Goal: Task Accomplishment & Management: Manage account settings

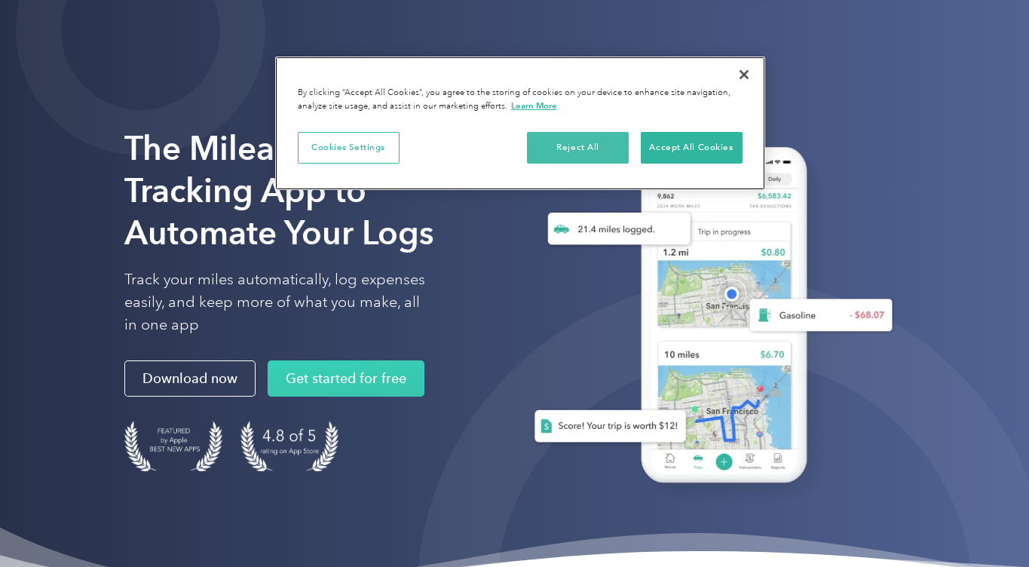
click at [588, 154] on button "Reject All" at bounding box center [578, 148] width 102 height 32
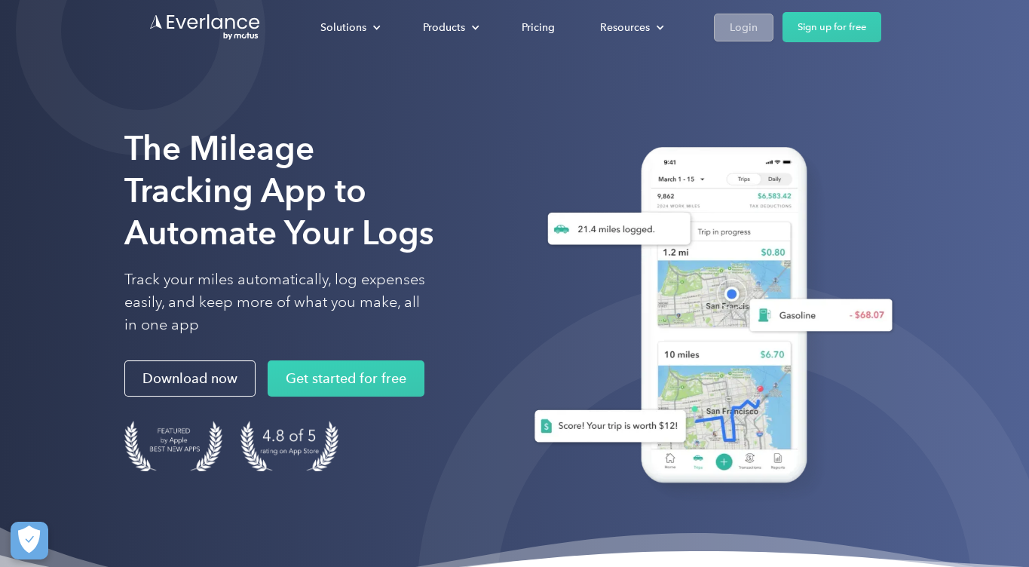
click at [747, 29] on div "Login" at bounding box center [744, 27] width 28 height 19
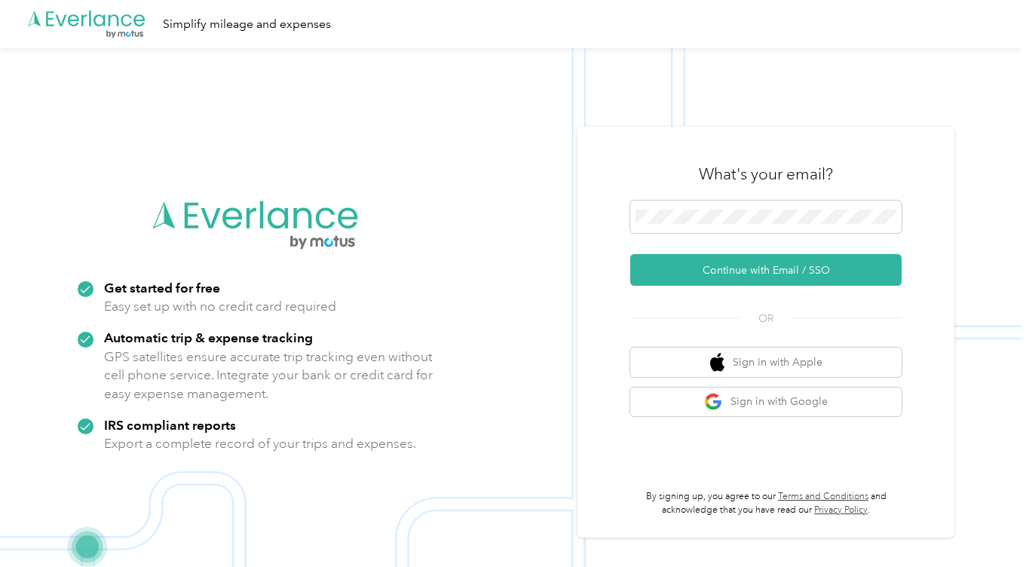
click at [585, 211] on div "What's your email? Continue with Email / SSO OR Sign in with Apple Sign in with…" at bounding box center [766, 333] width 377 height 412
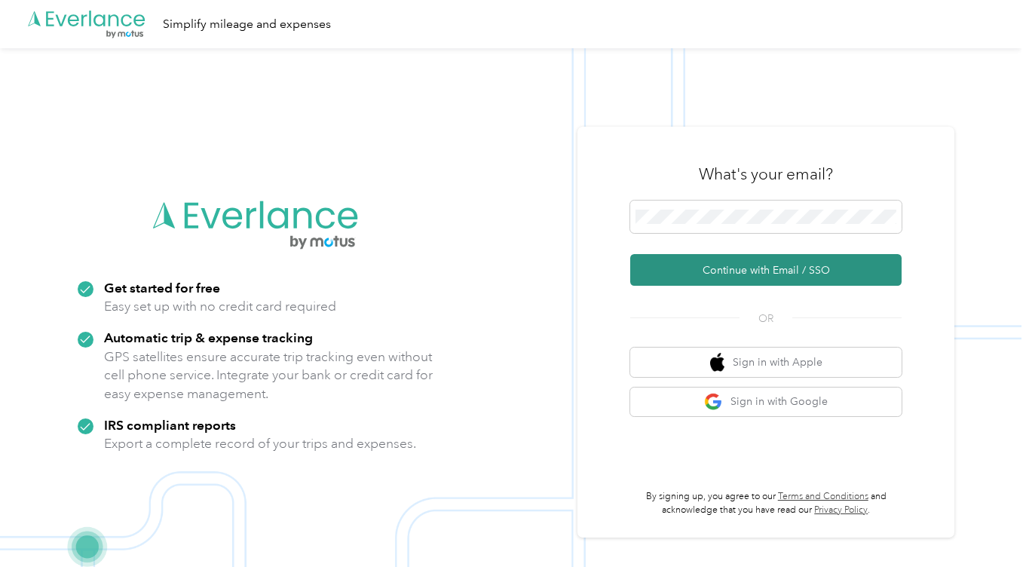
click at [788, 270] on button "Continue with Email / SSO" at bounding box center [765, 270] width 271 height 32
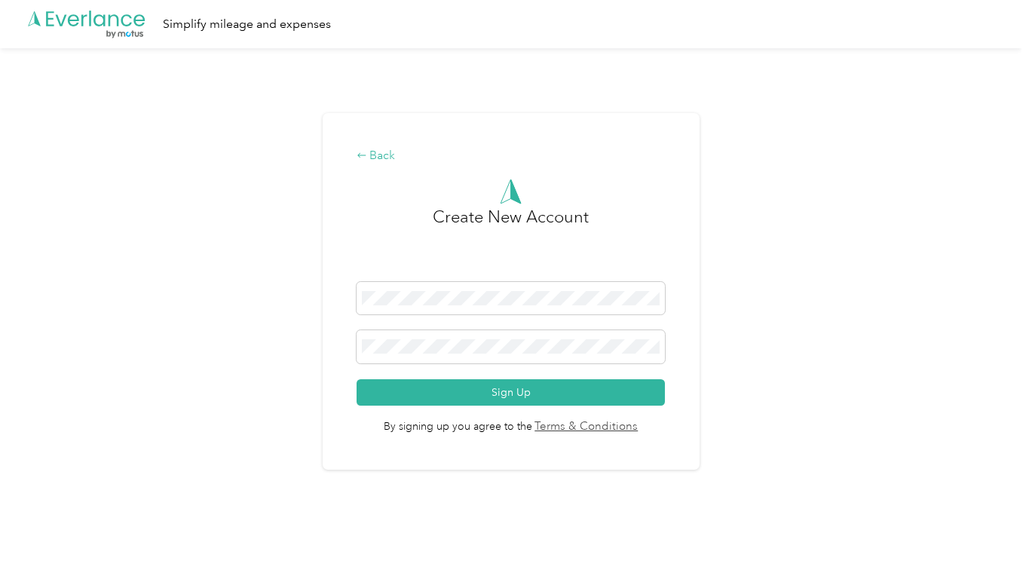
click at [396, 149] on div "Back" at bounding box center [511, 156] width 309 height 18
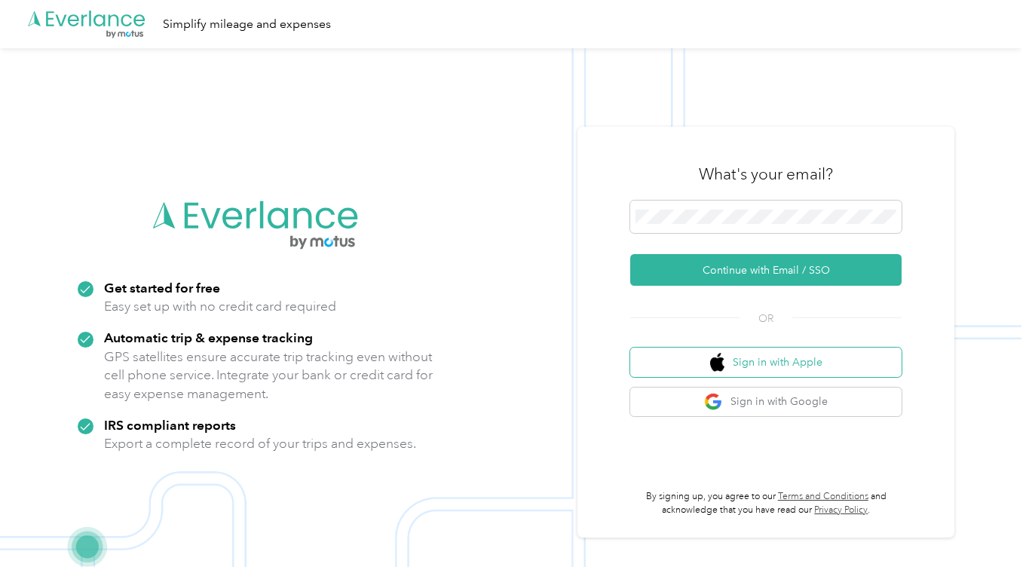
click at [769, 365] on button "Sign in with Apple" at bounding box center [765, 362] width 271 height 29
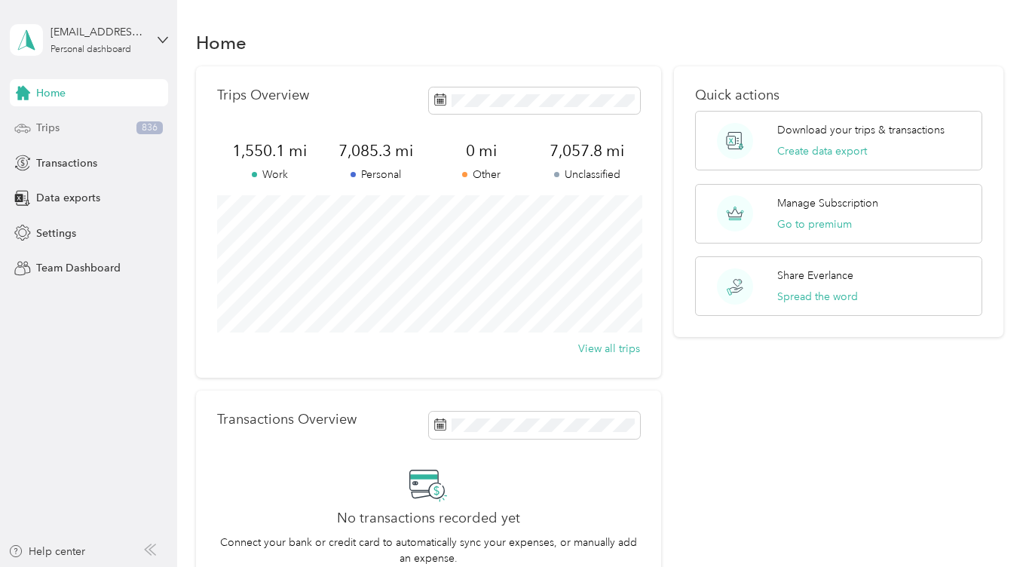
click at [36, 127] on span "Trips" at bounding box center [47, 128] width 23 height 16
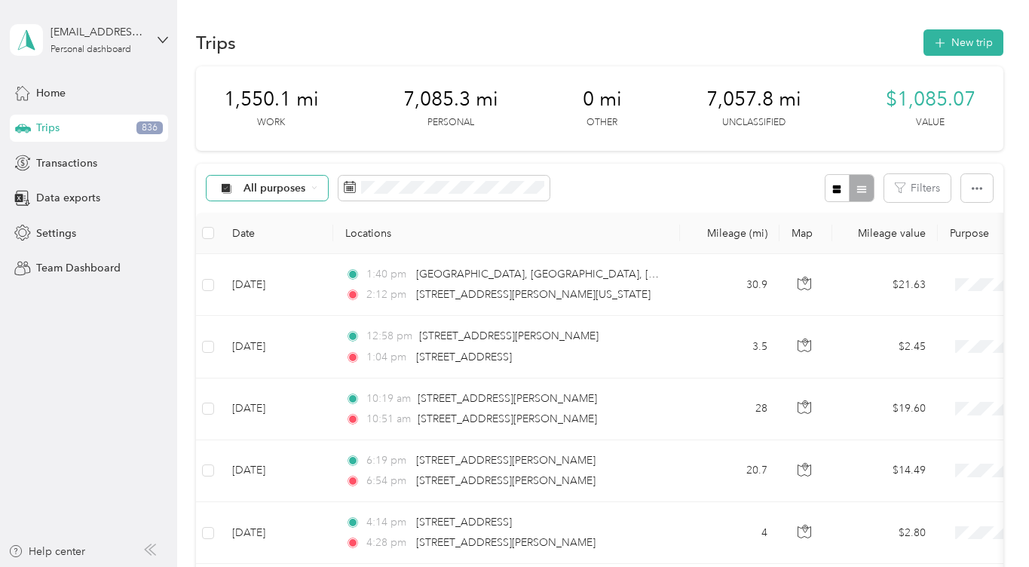
click at [306, 191] on div "All purposes" at bounding box center [268, 189] width 122 height 26
click at [287, 241] on span "Unclassified" at bounding box center [280, 241] width 73 height 16
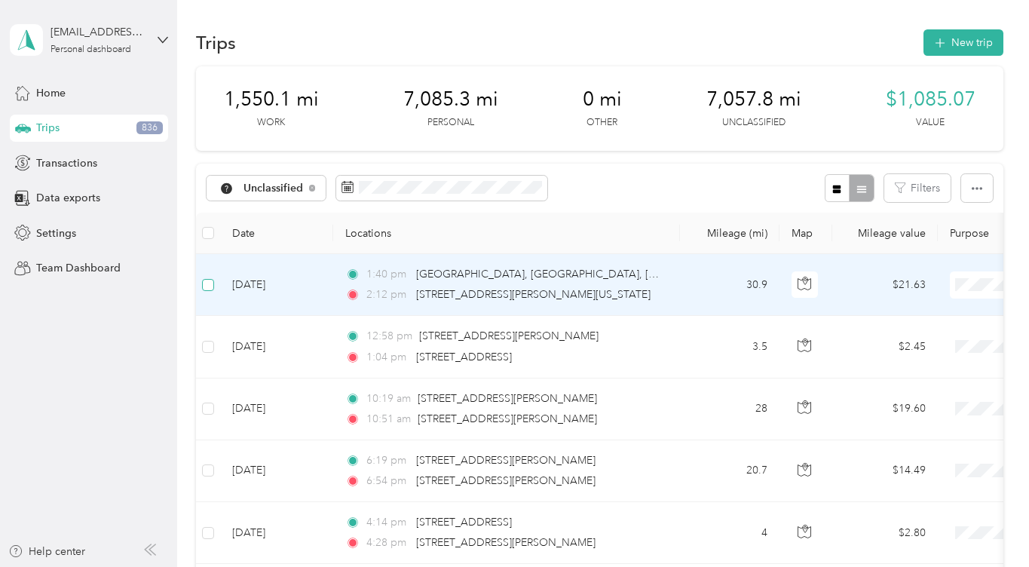
click at [211, 283] on span at bounding box center [208, 285] width 12 height 12
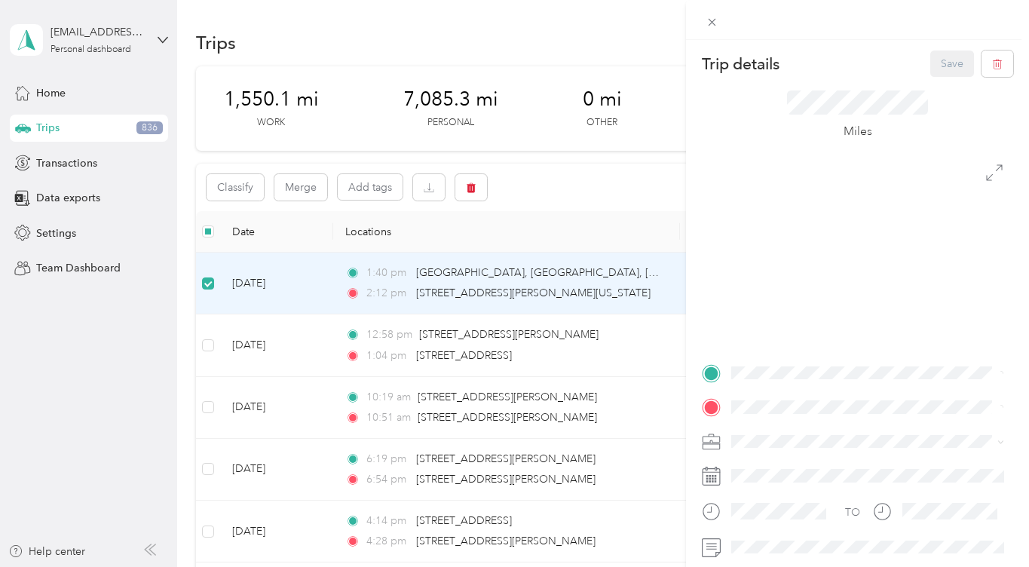
click at [209, 348] on div "Trip details Save This trip cannot be edited because it is either under review,…" at bounding box center [514, 283] width 1029 height 567
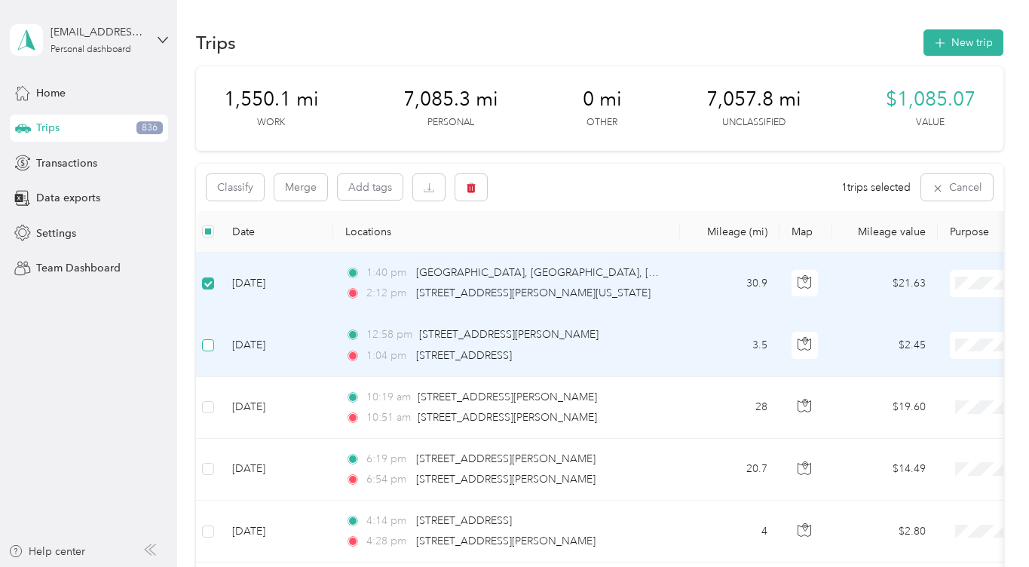
click at [211, 348] on span at bounding box center [208, 345] width 12 height 12
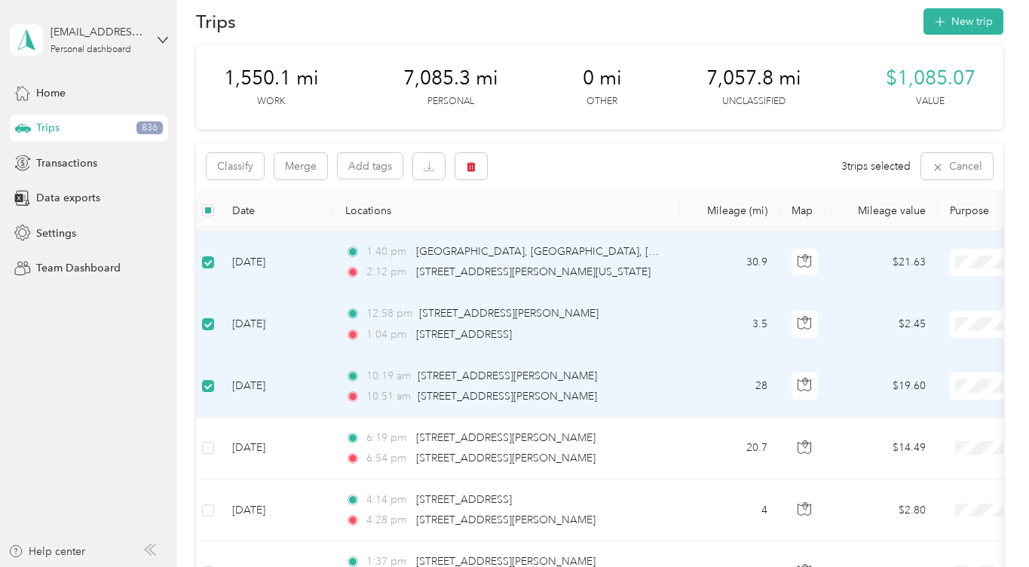
scroll to position [32, 0]
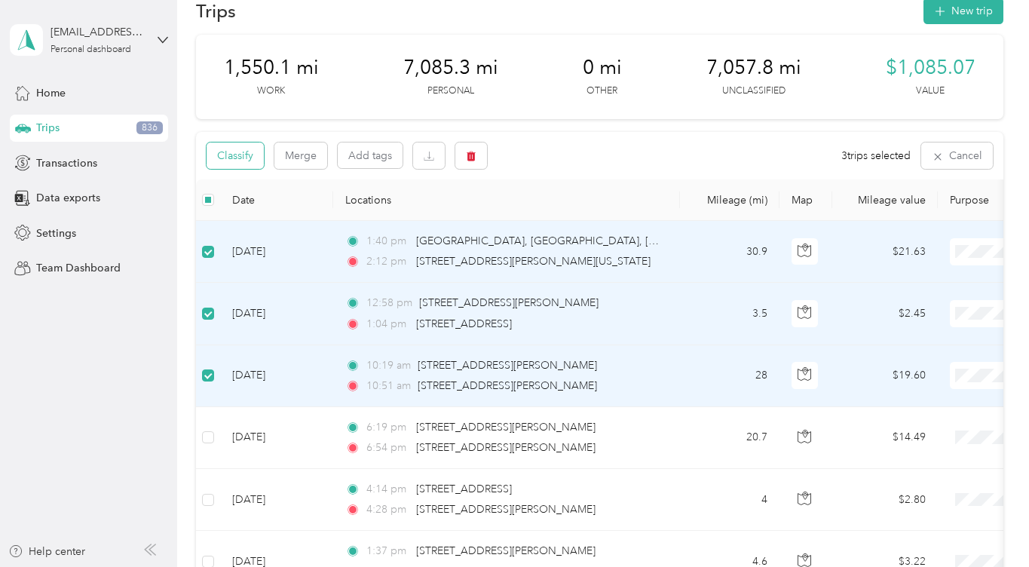
click at [243, 158] on button "Classify" at bounding box center [235, 156] width 57 height 26
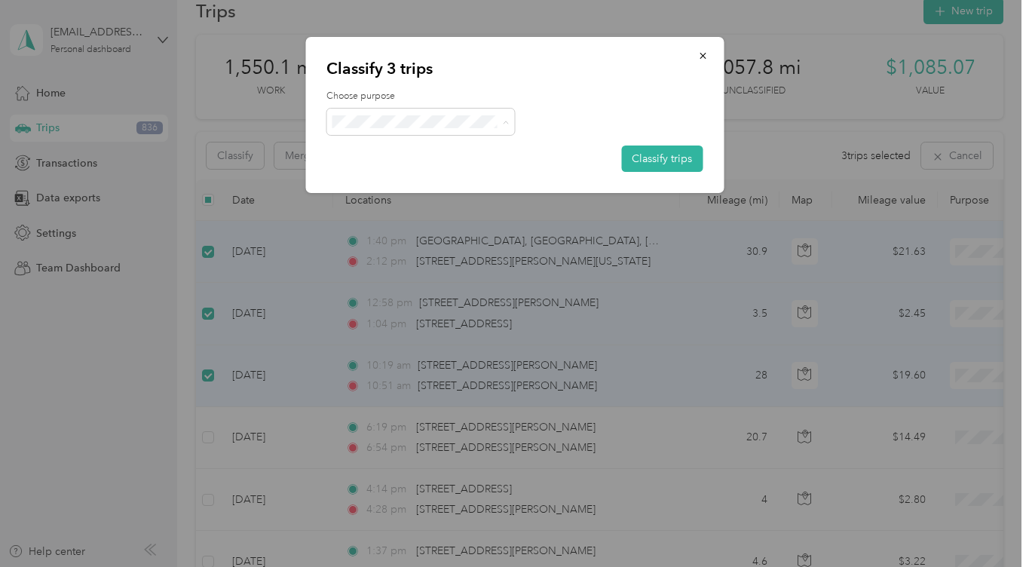
click at [425, 144] on span "Work" at bounding box center [434, 149] width 140 height 16
click at [682, 160] on button "Classify trips" at bounding box center [661, 159] width 81 height 26
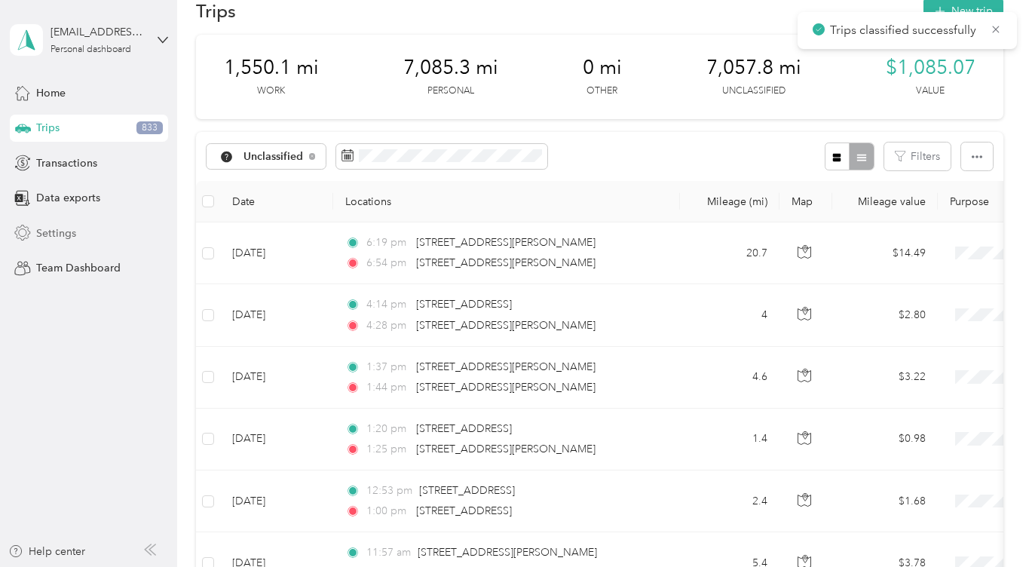
scroll to position [0, 0]
click at [44, 226] on span "Settings" at bounding box center [56, 233] width 40 height 16
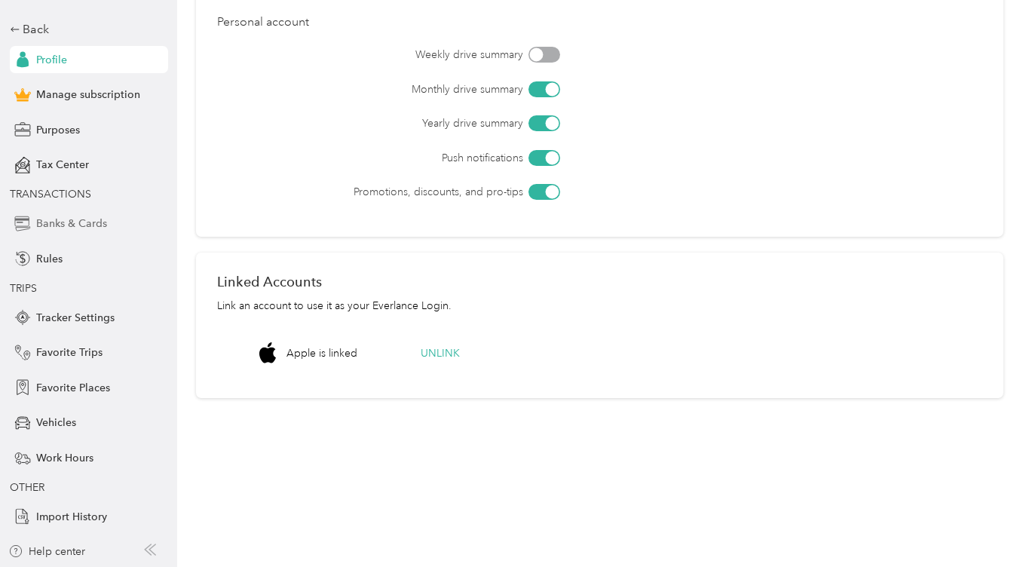
scroll to position [59, 0]
click at [95, 312] on span "Tracker Settings" at bounding box center [75, 318] width 78 height 16
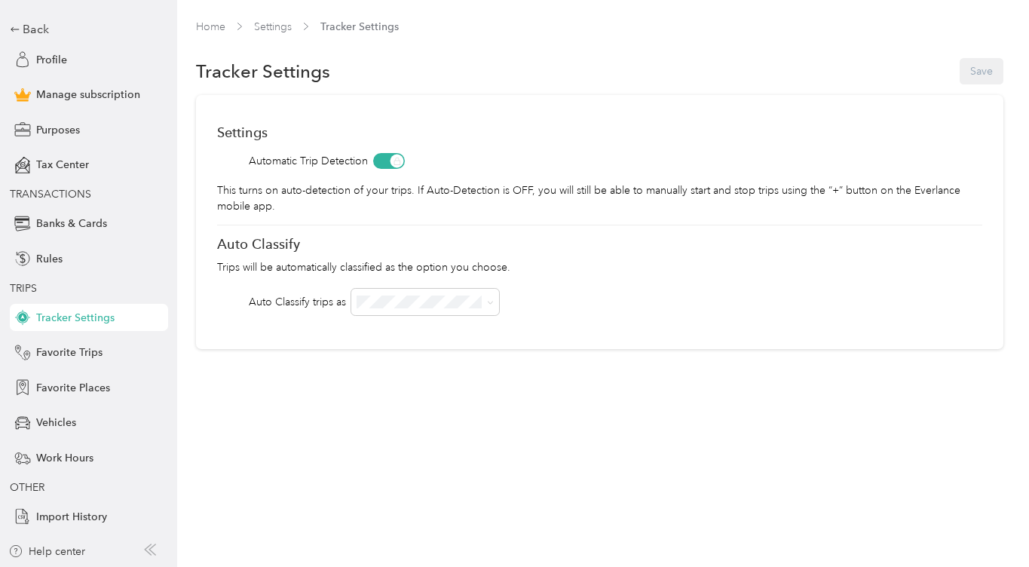
click at [430, 249] on div "Auto Classify" at bounding box center [599, 244] width 765 height 16
click at [81, 352] on span "Favorite Trips" at bounding box center [69, 353] width 66 height 16
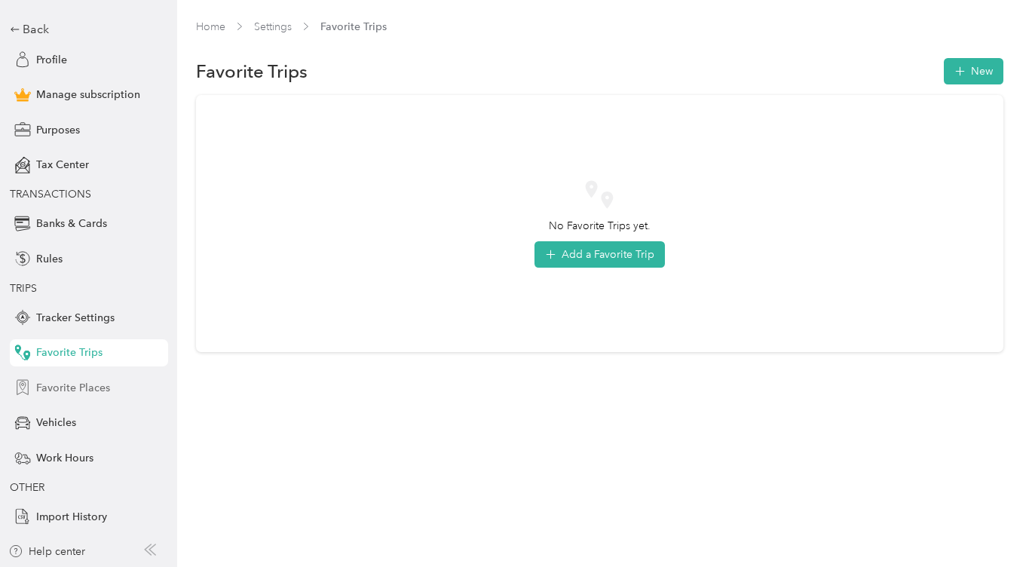
click at [73, 391] on span "Favorite Places" at bounding box center [73, 388] width 74 height 16
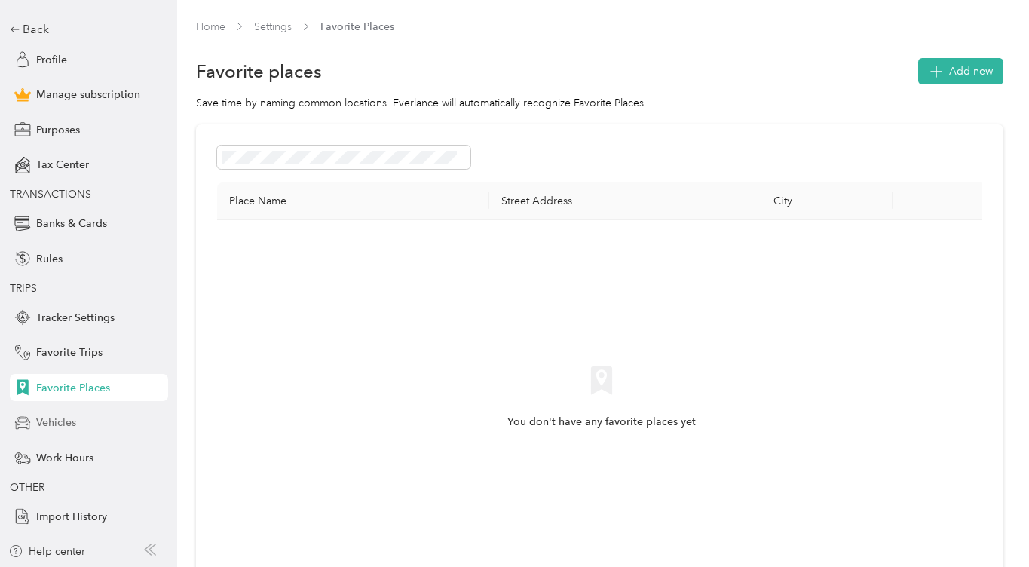
click at [57, 411] on div "Vehicles" at bounding box center [89, 422] width 158 height 27
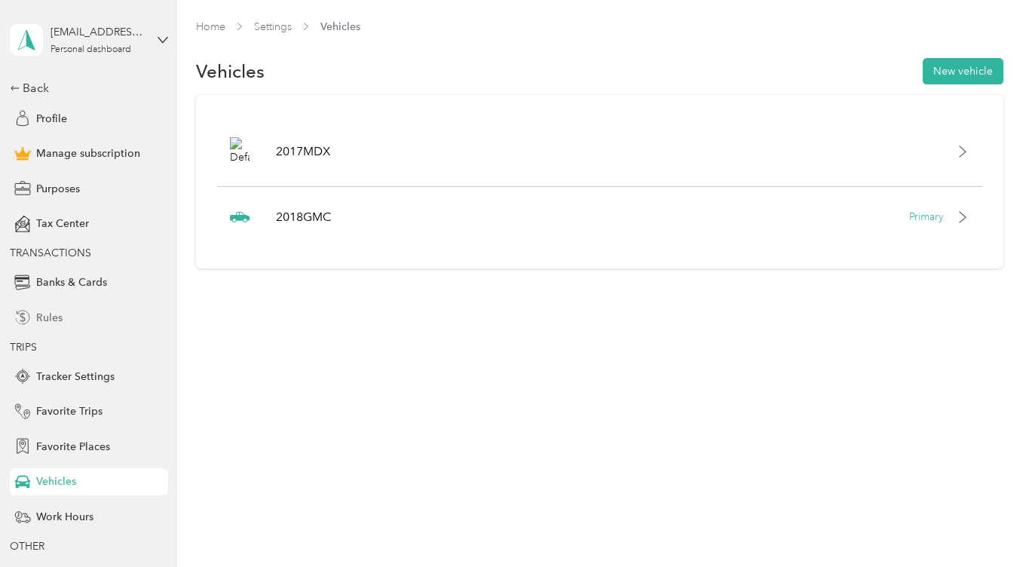
click at [54, 314] on span "Rules" at bounding box center [49, 318] width 26 height 16
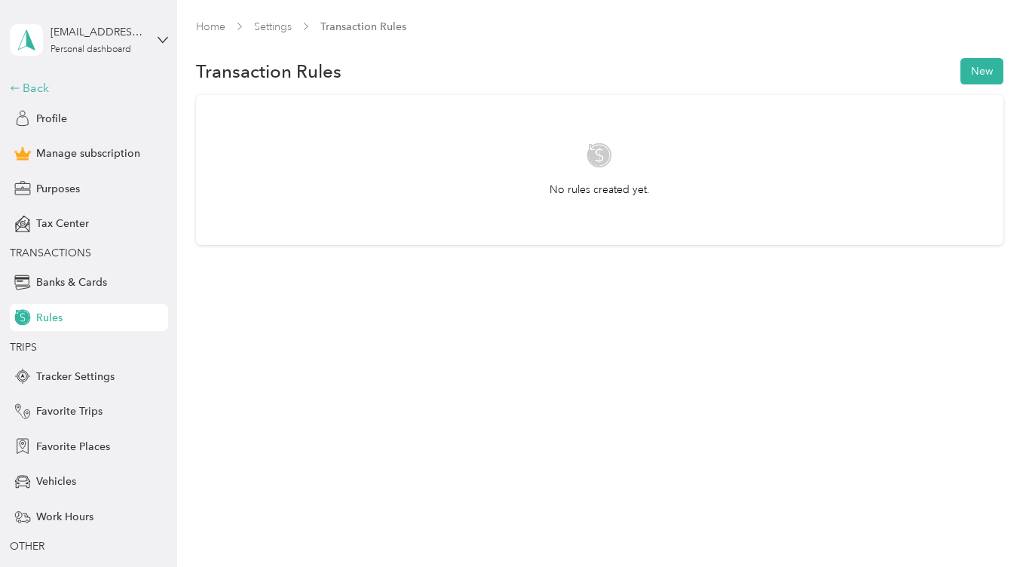
click at [36, 85] on div "Back" at bounding box center [85, 88] width 151 height 18
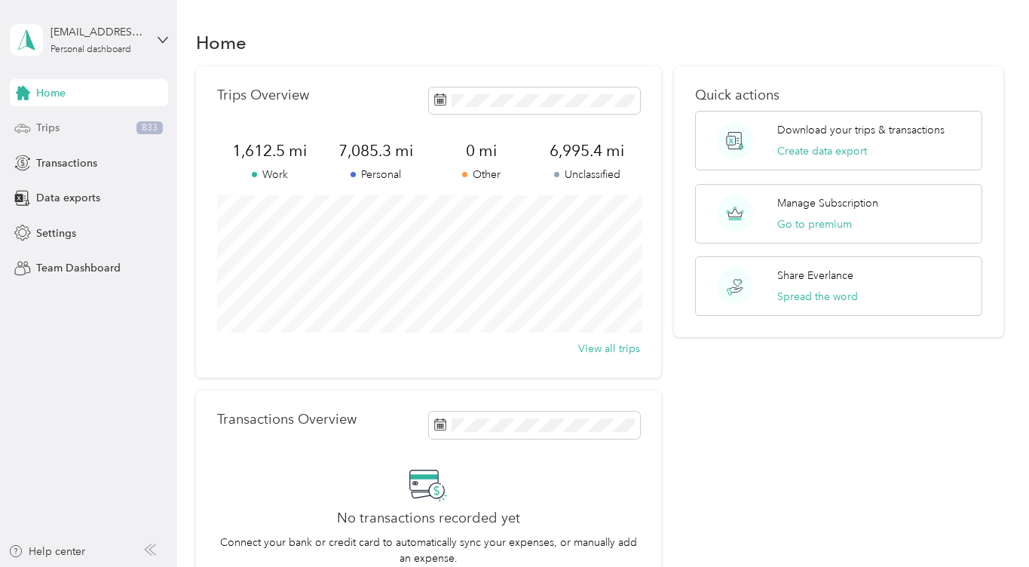
click at [88, 122] on div "Trips 833" at bounding box center [89, 128] width 158 height 27
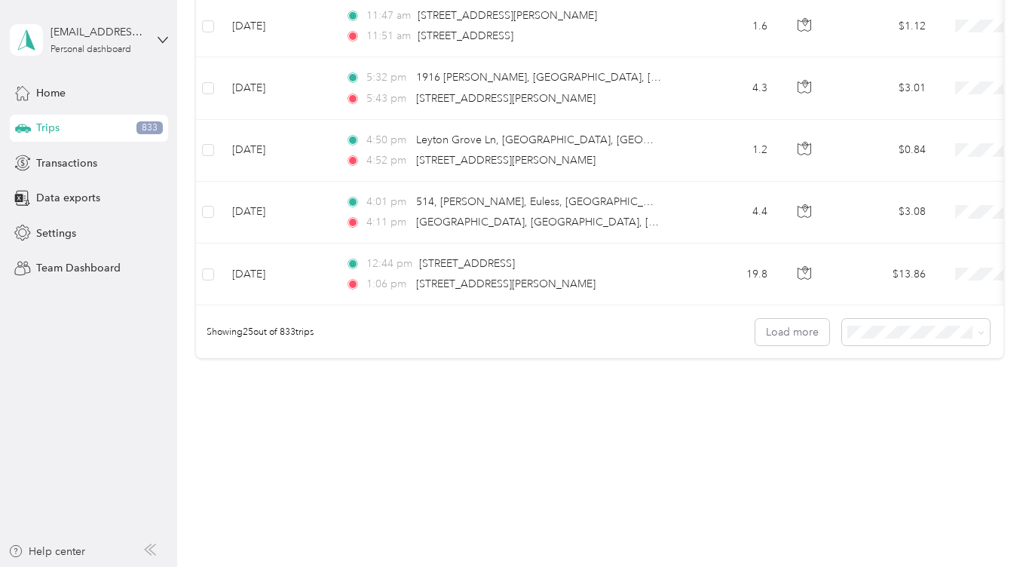
scroll to position [1502, 0]
click at [912, 406] on span "100 per load" at bounding box center [888, 406] width 62 height 13
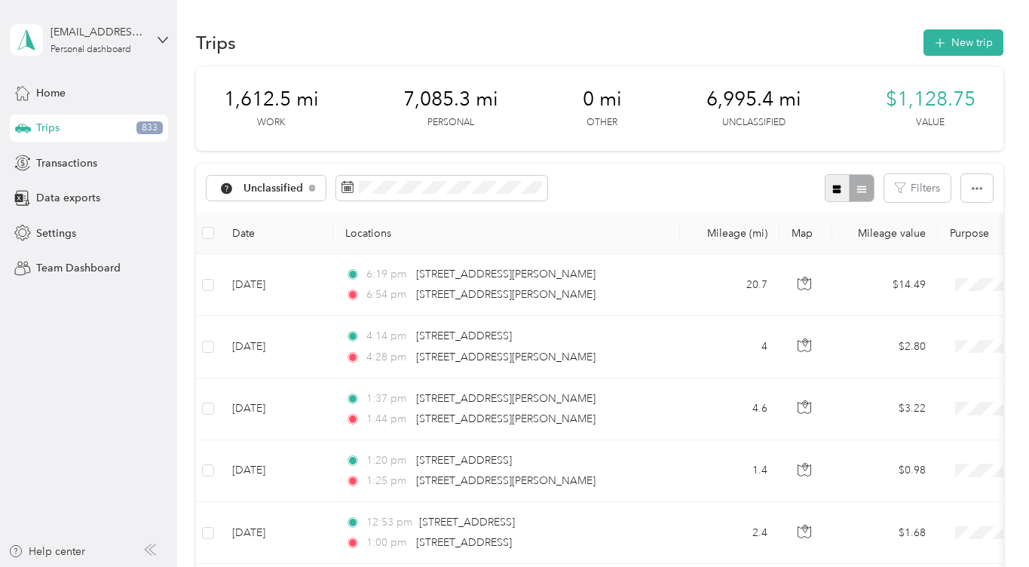
click at [842, 194] on button "button" at bounding box center [838, 188] width 26 height 28
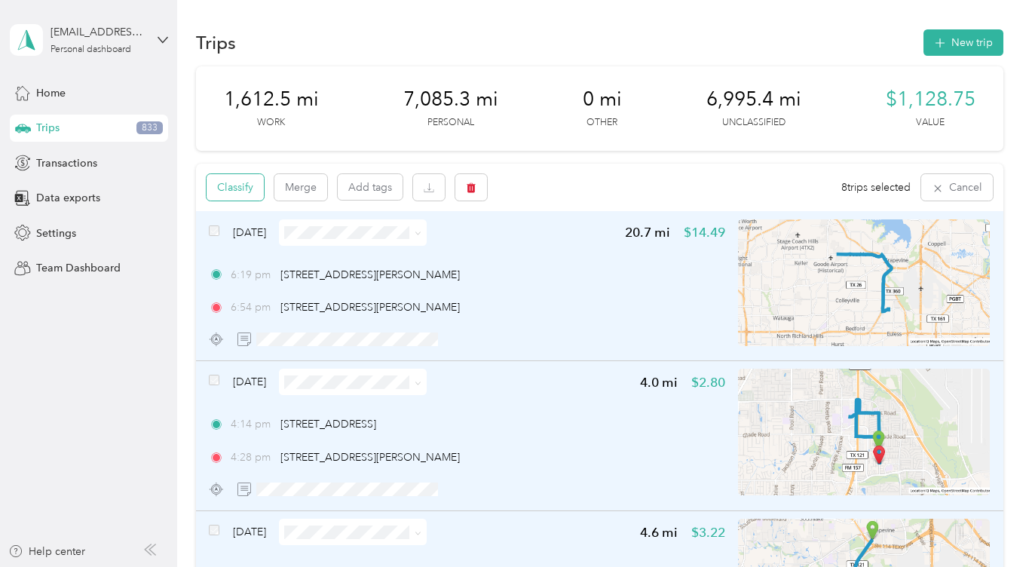
click at [261, 189] on button "Classify" at bounding box center [235, 187] width 57 height 26
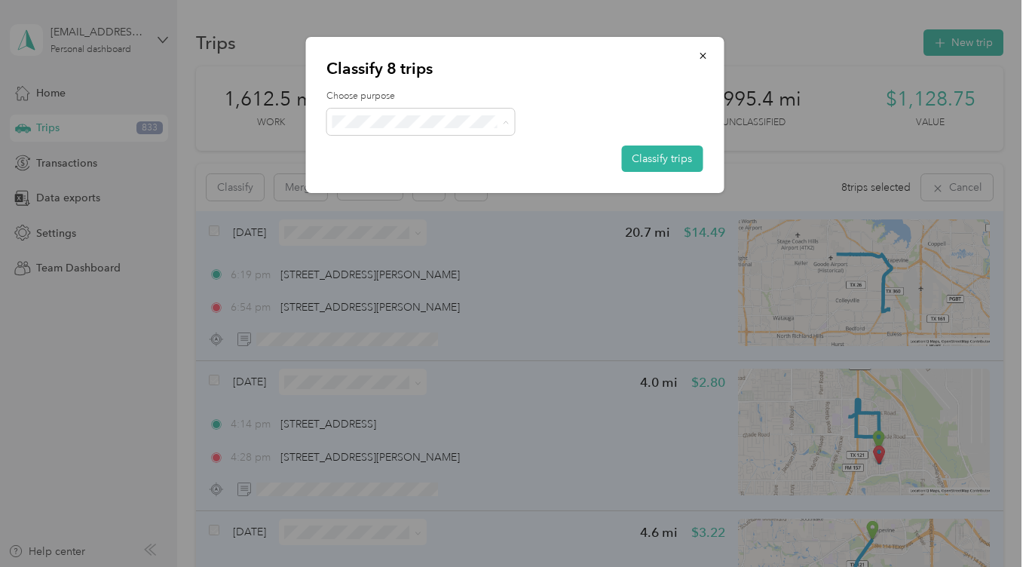
click at [401, 171] on span "Personal" at bounding box center [434, 175] width 140 height 16
click at [646, 161] on button "Classify trips" at bounding box center [661, 159] width 81 height 26
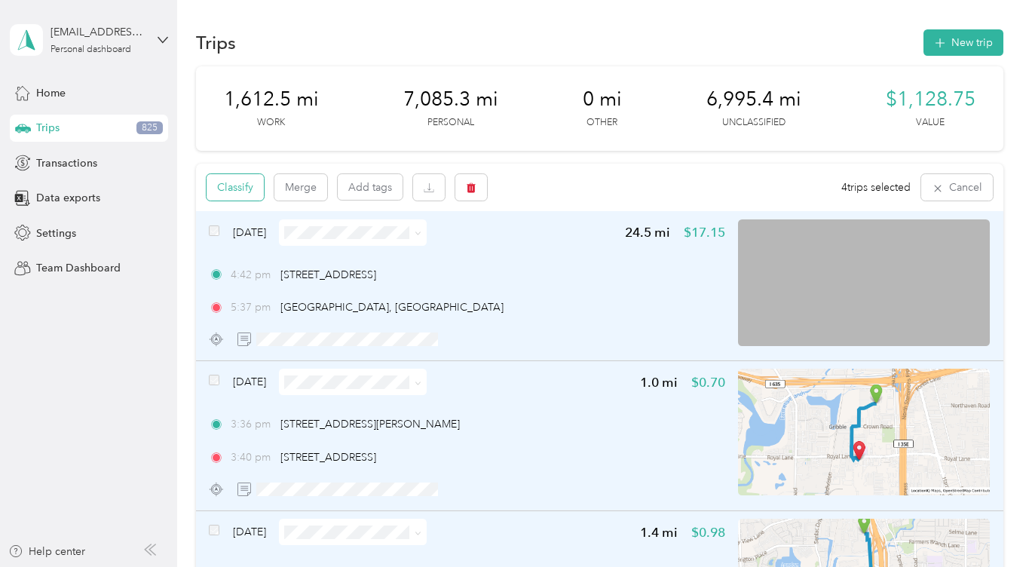
click at [241, 175] on button "Classify" at bounding box center [235, 187] width 57 height 26
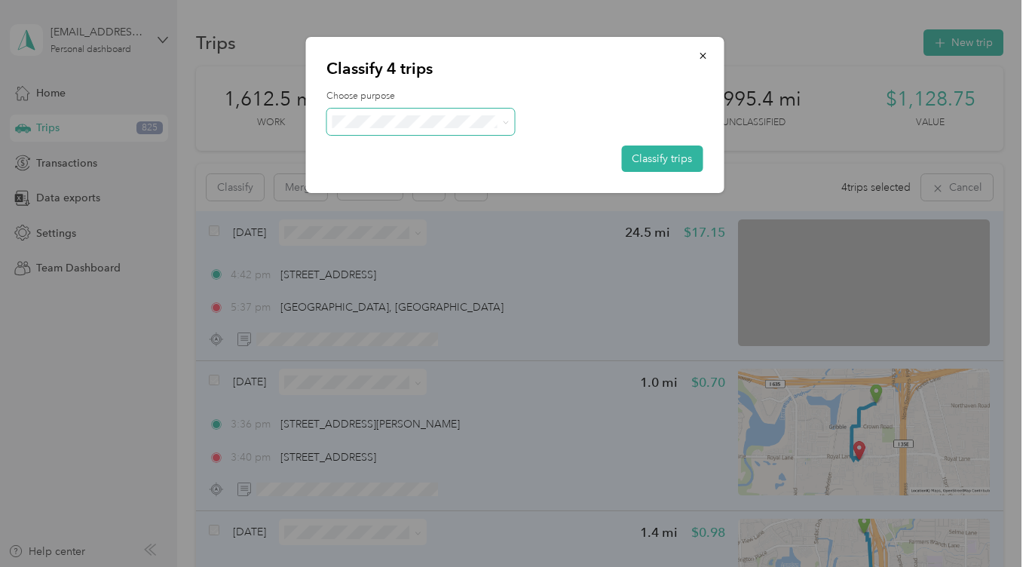
click at [374, 113] on span at bounding box center [421, 122] width 189 height 26
click at [382, 146] on span "Work" at bounding box center [434, 149] width 140 height 16
click at [698, 156] on button "Classify trips" at bounding box center [661, 159] width 81 height 26
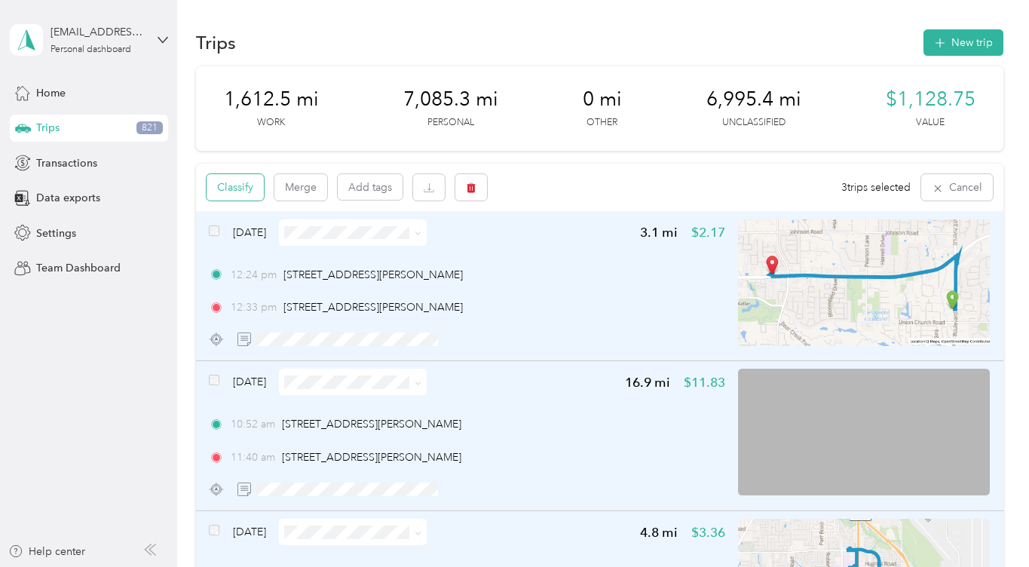
click at [236, 185] on button "Classify" at bounding box center [235, 187] width 57 height 26
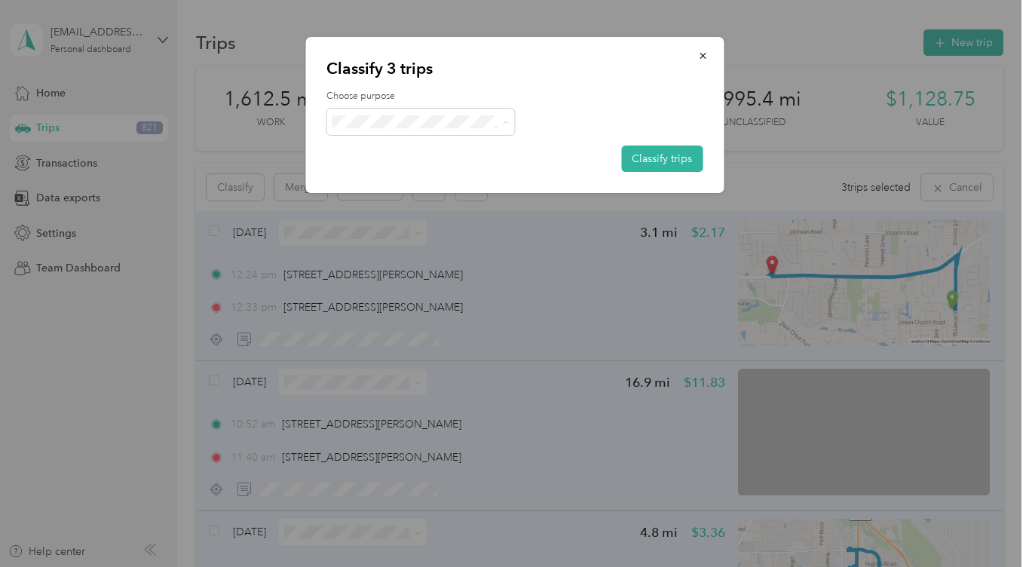
click at [410, 167] on span "Personal" at bounding box center [434, 175] width 140 height 16
click at [639, 158] on button "Classify trips" at bounding box center [661, 159] width 81 height 26
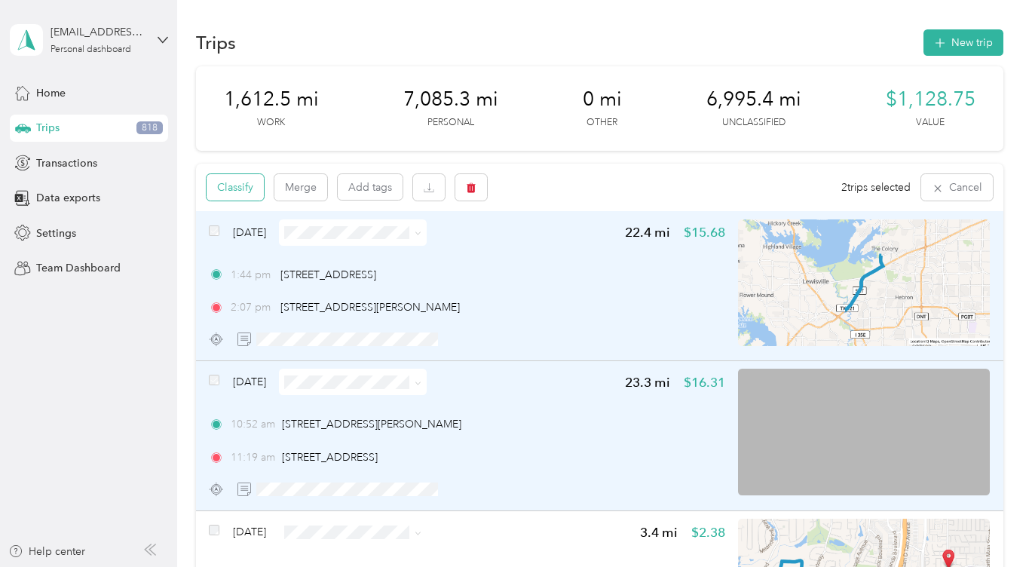
click at [245, 182] on button "Classify" at bounding box center [235, 187] width 57 height 26
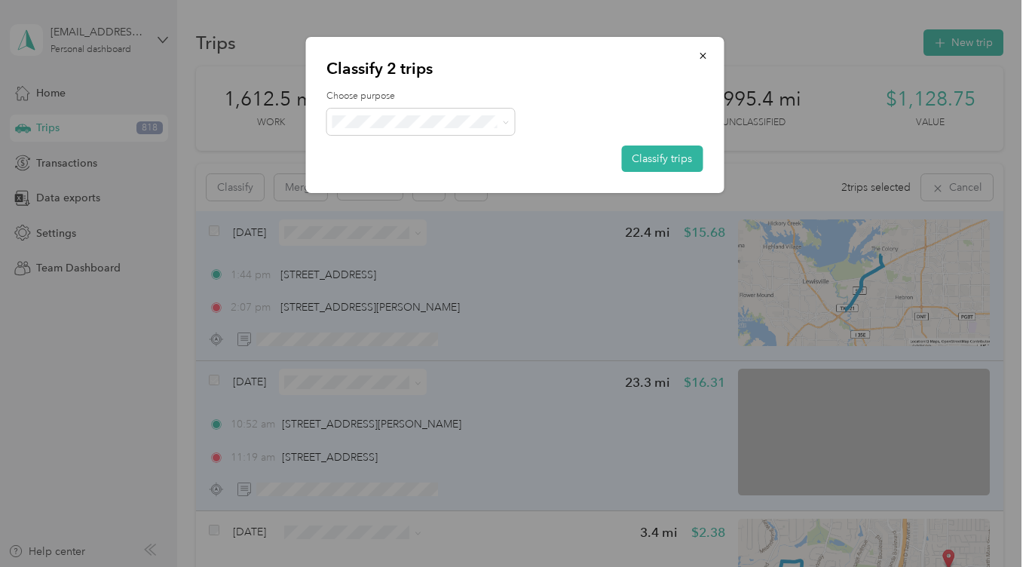
click at [410, 158] on ol "Work Personal Home Services Other Charity Medical Moving Commute" at bounding box center [421, 241] width 189 height 211
click at [666, 168] on button "Classify trips" at bounding box center [661, 159] width 81 height 26
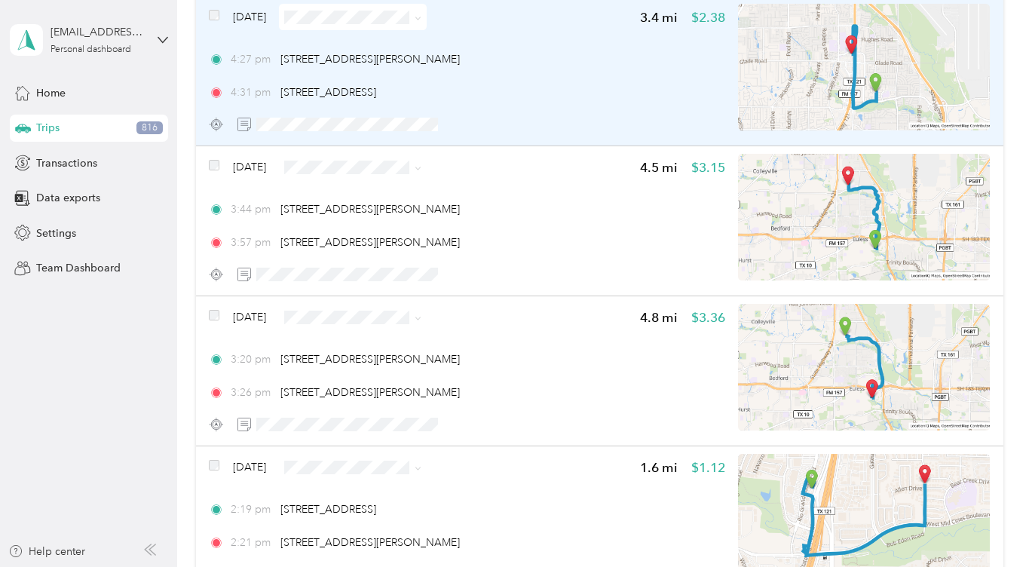
scroll to position [2022, 0]
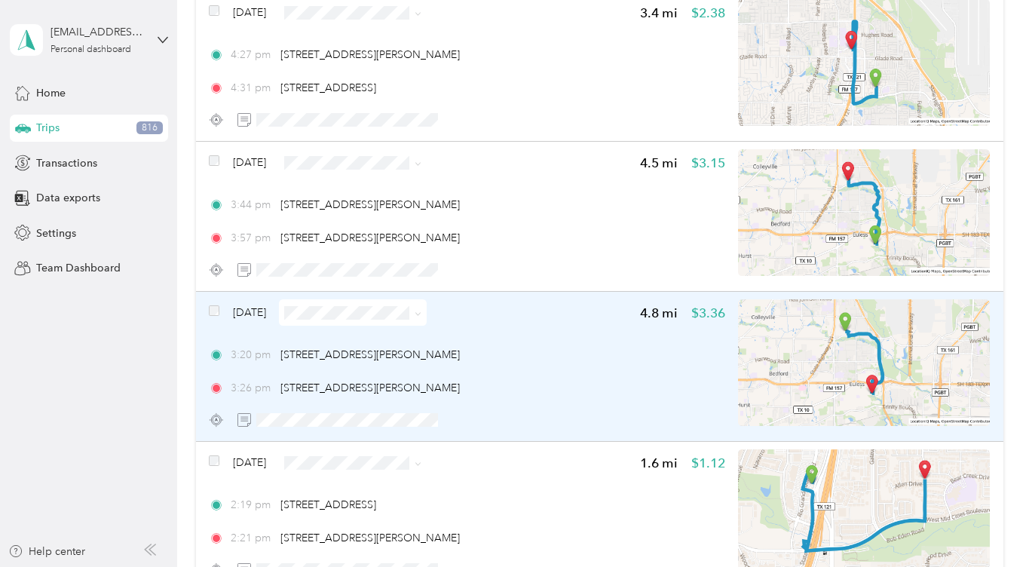
click at [209, 315] on div at bounding box center [214, 310] width 11 height 11
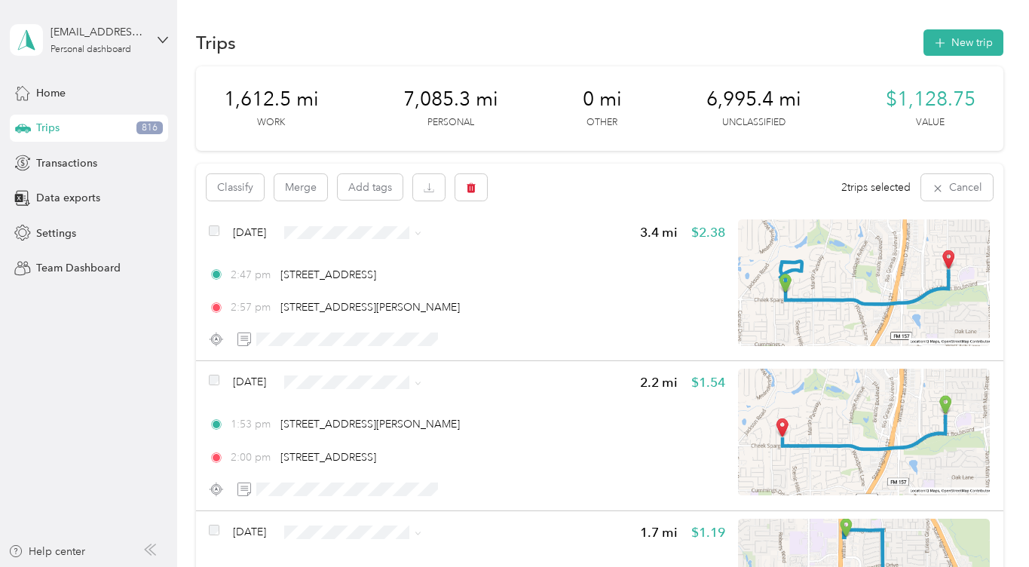
scroll to position [0, 0]
click at [237, 184] on button "Classify" at bounding box center [235, 187] width 57 height 26
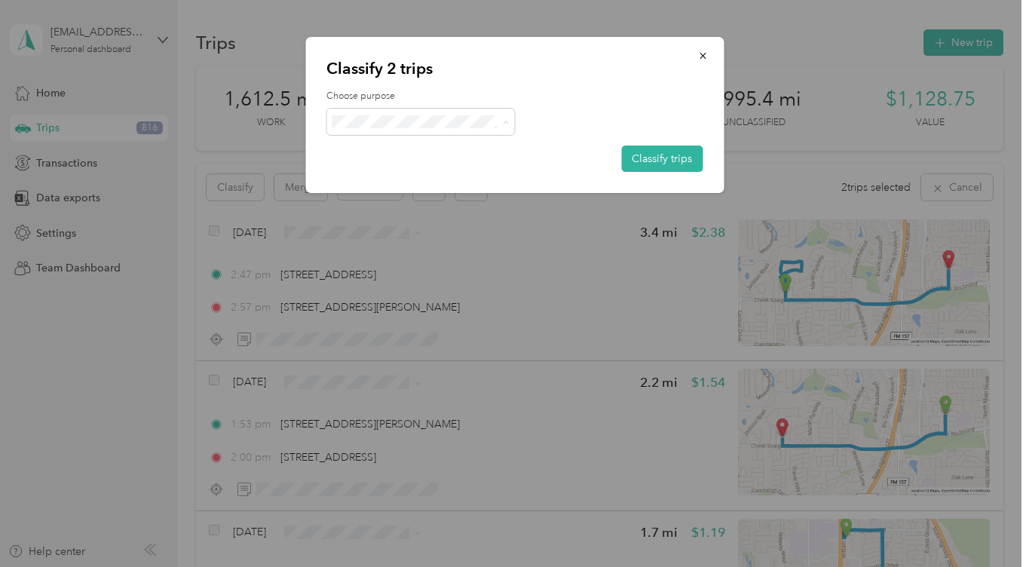
click at [420, 149] on span "Work" at bounding box center [434, 149] width 140 height 16
click at [658, 156] on button "Classify trips" at bounding box center [661, 159] width 81 height 26
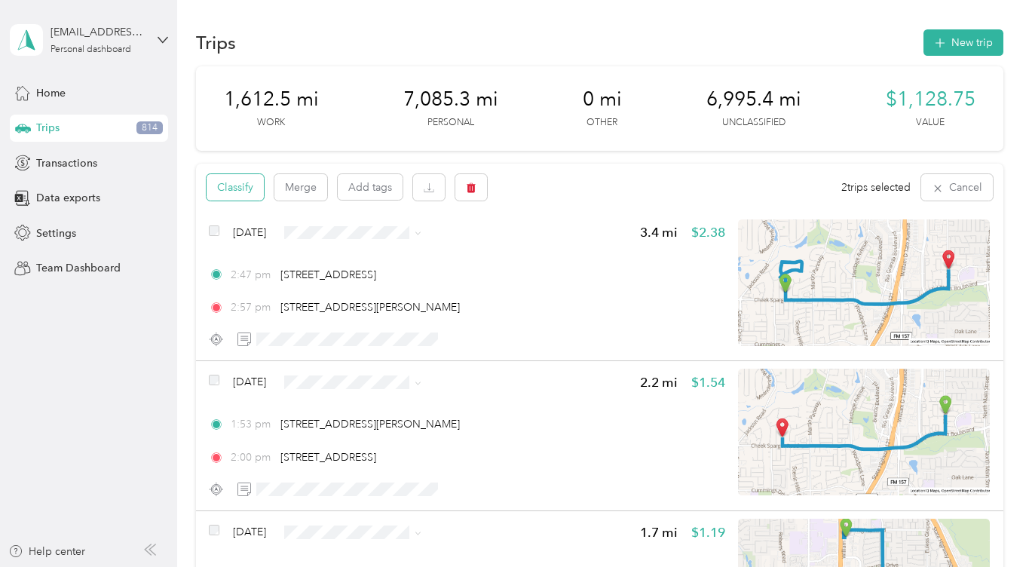
click at [229, 187] on button "Classify" at bounding box center [235, 187] width 57 height 26
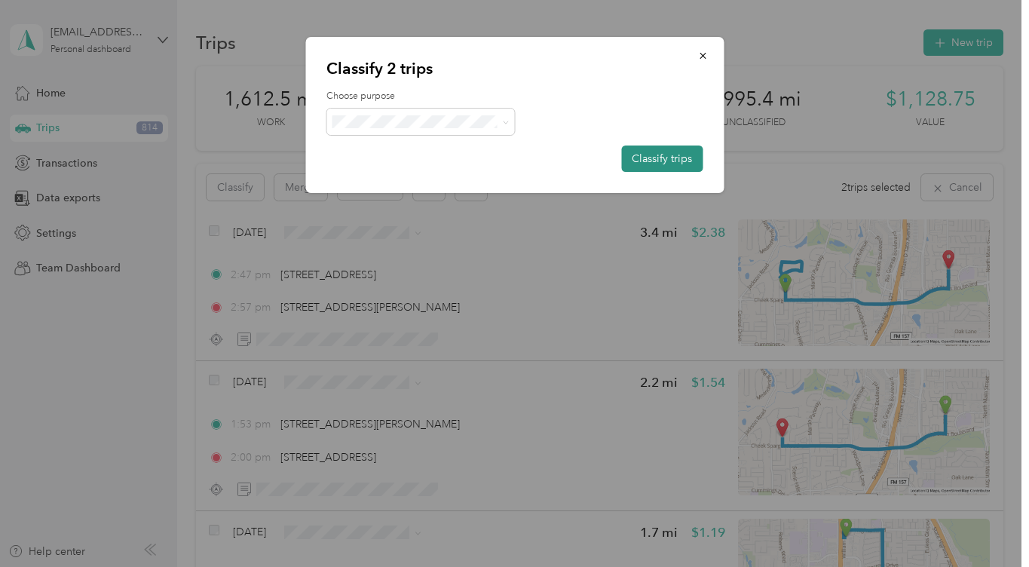
click at [679, 161] on button "Classify trips" at bounding box center [661, 159] width 81 height 26
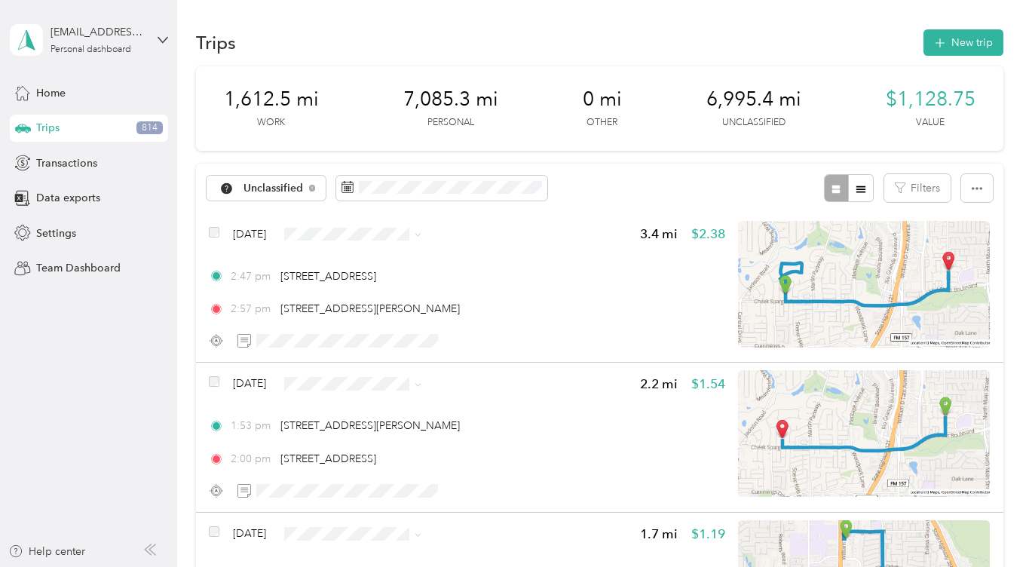
click at [406, 289] on li "Personal" at bounding box center [382, 283] width 148 height 26
click at [394, 290] on li "Personal" at bounding box center [382, 288] width 148 height 26
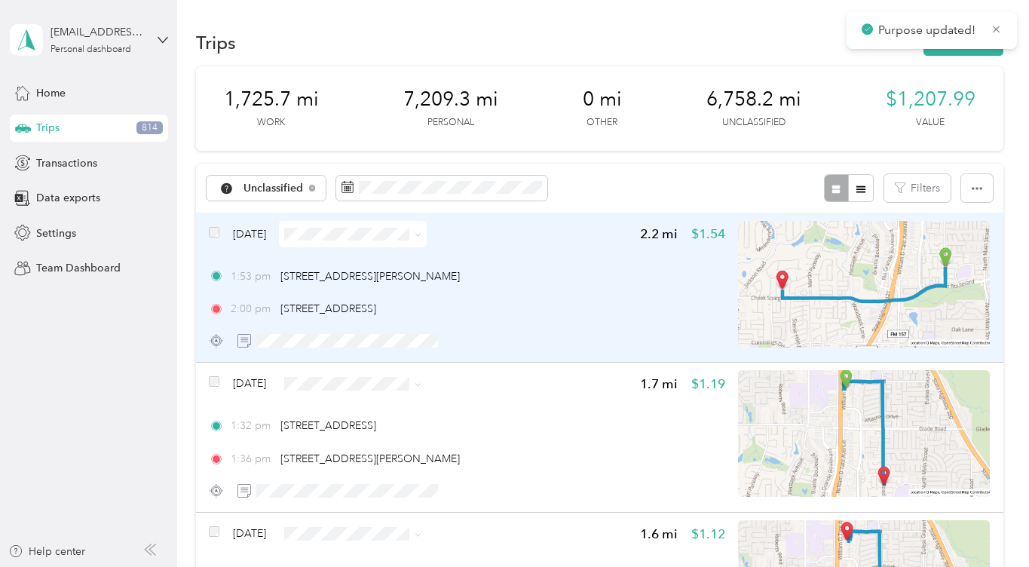
click at [416, 223] on span at bounding box center [353, 234] width 148 height 26
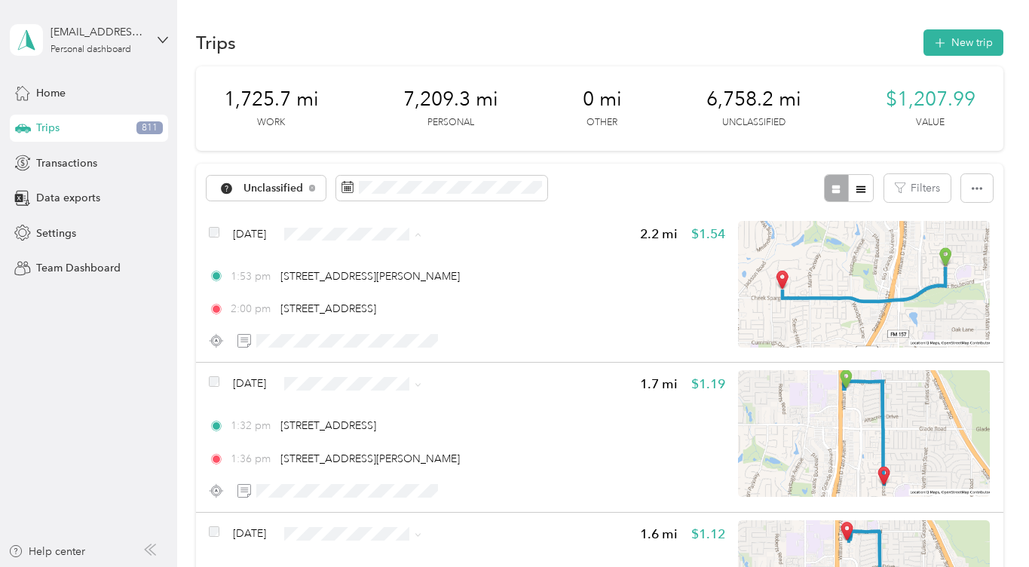
click at [402, 289] on li "Personal" at bounding box center [382, 288] width 148 height 26
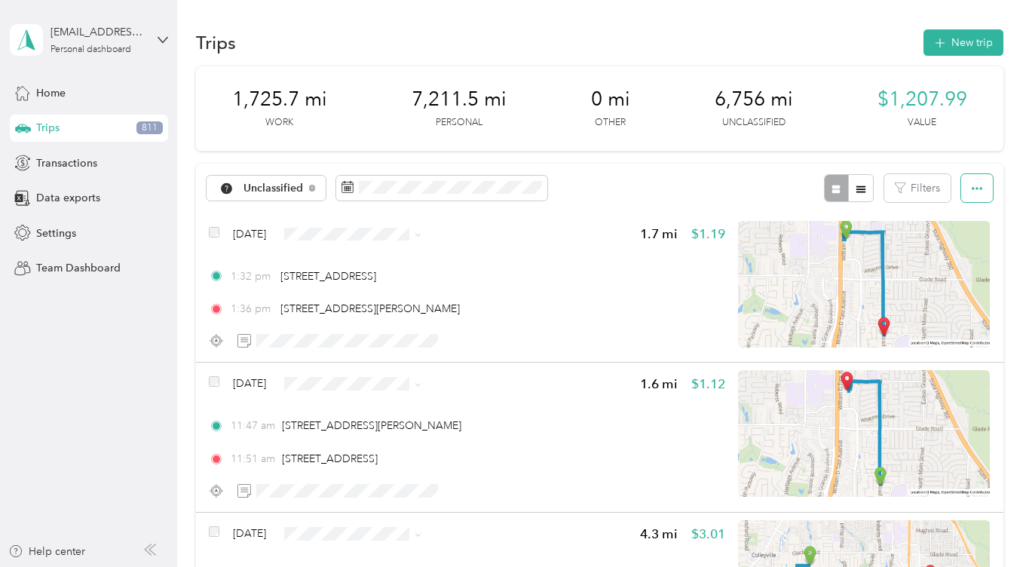
click at [989, 192] on button "button" at bounding box center [978, 188] width 32 height 28
click at [977, 209] on div "Select all" at bounding box center [963, 216] width 41 height 16
click at [964, 219] on span "Select all" at bounding box center [963, 216] width 41 height 13
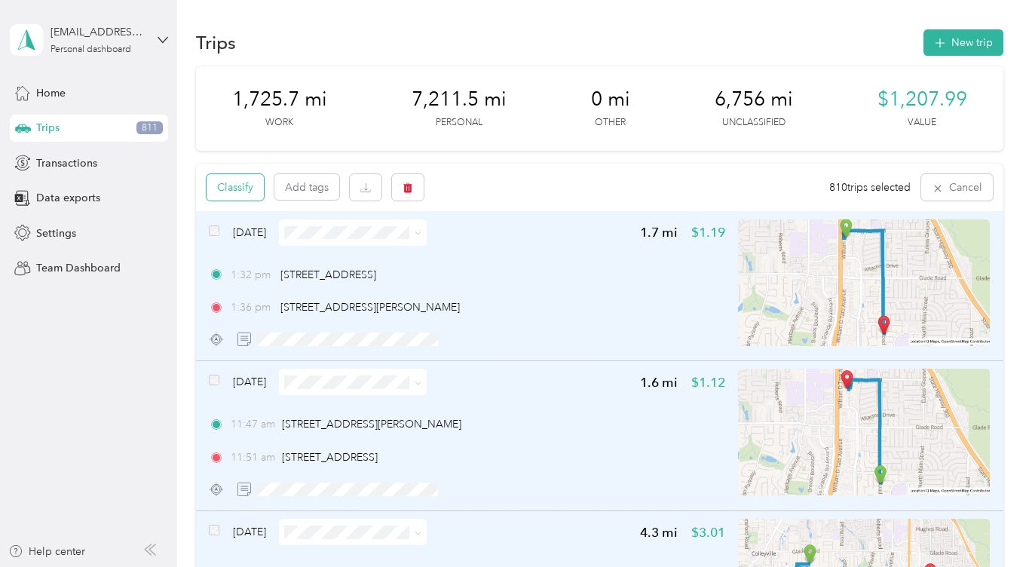
click at [229, 196] on button "Classify" at bounding box center [235, 187] width 57 height 26
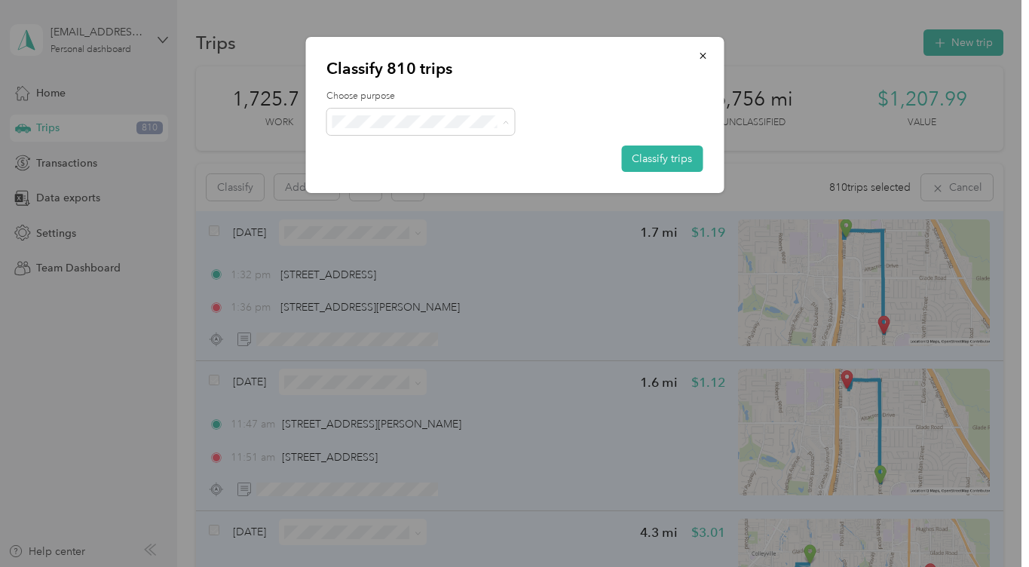
click at [446, 172] on span "Personal" at bounding box center [434, 175] width 140 height 16
click at [643, 161] on button "Classify trips" at bounding box center [661, 159] width 81 height 26
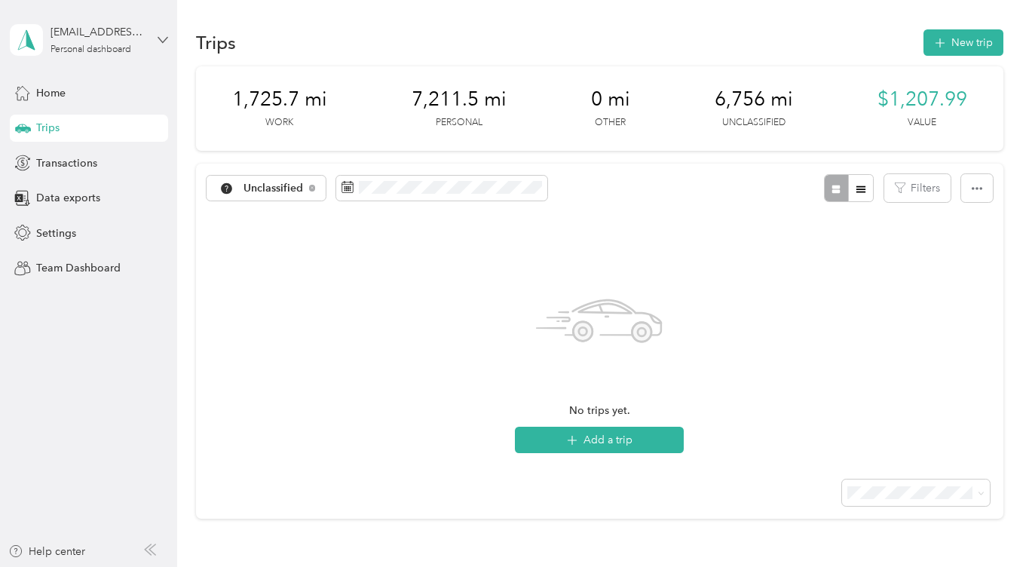
click at [162, 38] on icon at bounding box center [163, 40] width 11 height 11
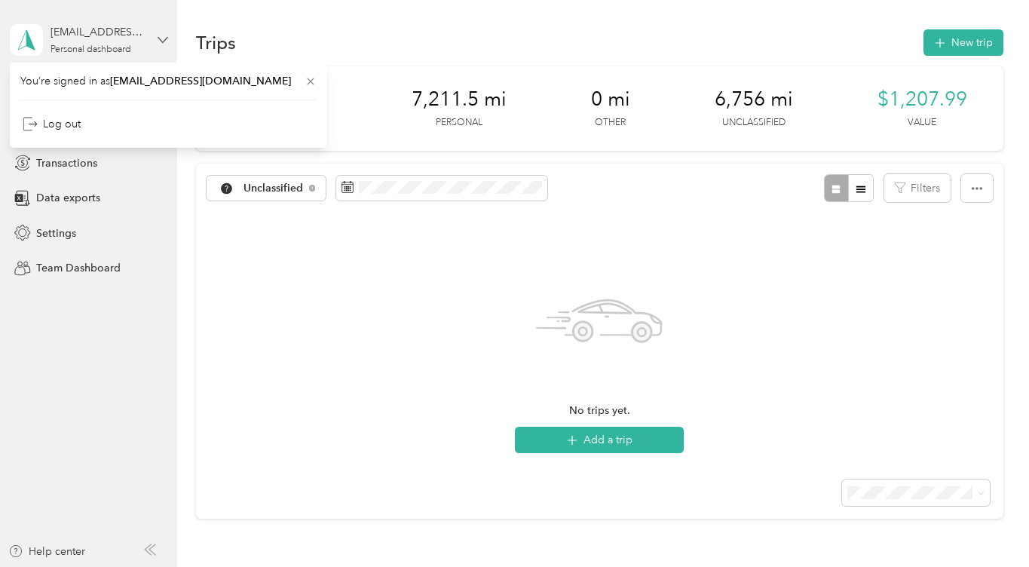
click at [162, 38] on icon at bounding box center [163, 40] width 11 height 11
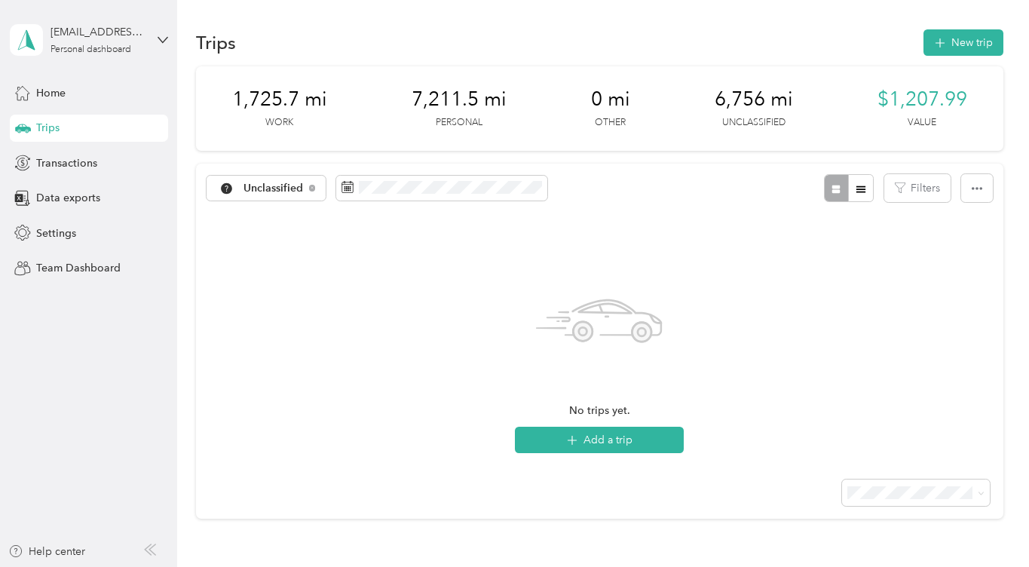
click at [153, 552] on icon at bounding box center [152, 549] width 6 height 11
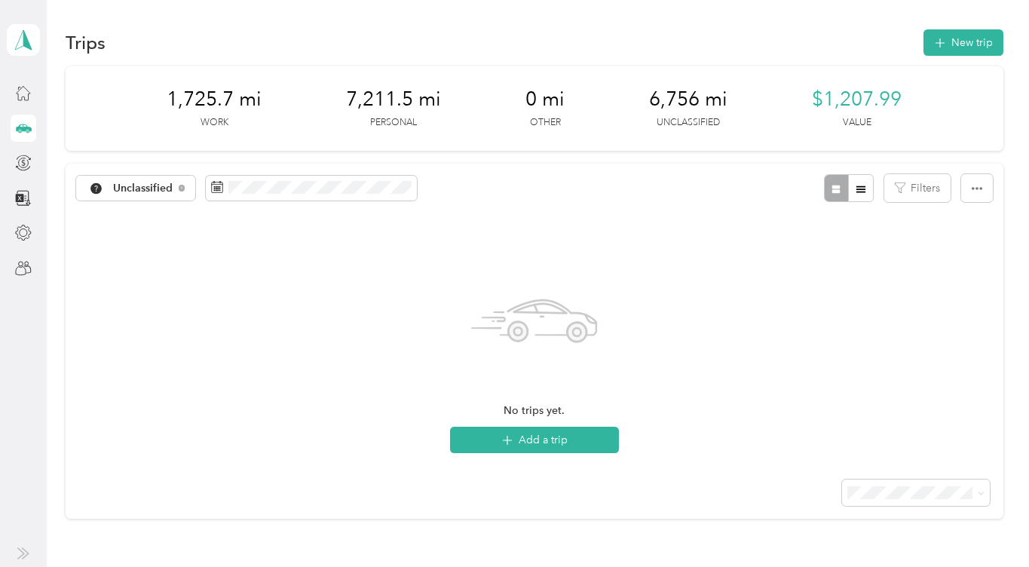
click at [27, 552] on icon at bounding box center [26, 553] width 6 height 11
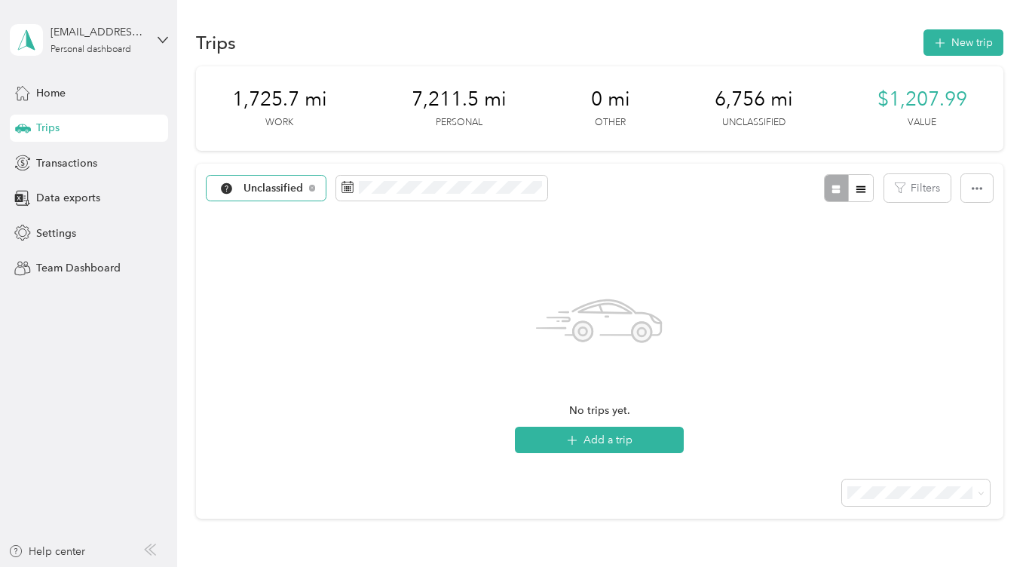
click at [271, 186] on span "Unclassified" at bounding box center [274, 188] width 60 height 11
click at [289, 288] on span "Personal" at bounding box center [283, 294] width 78 height 16
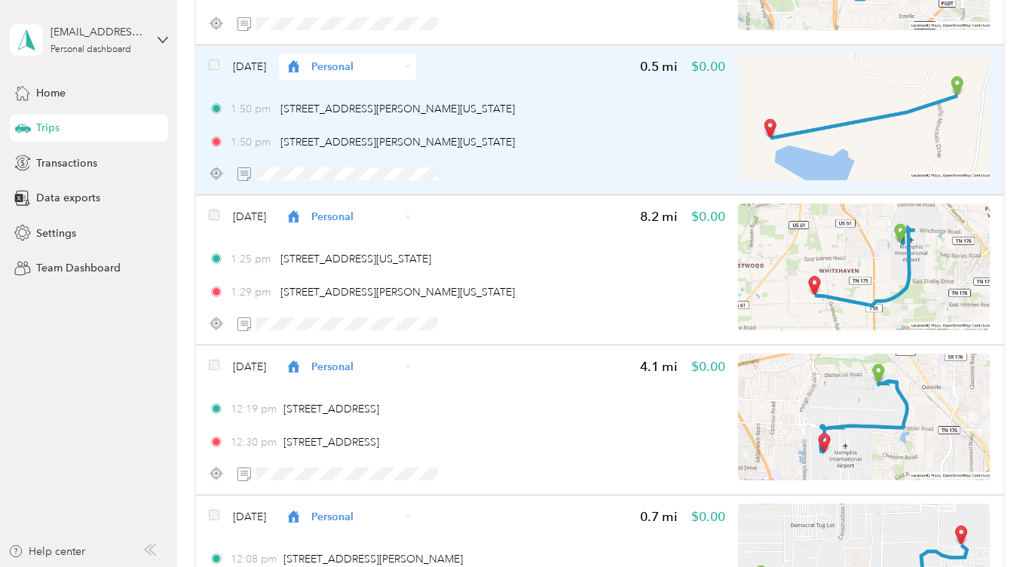
scroll to position [6771, 0]
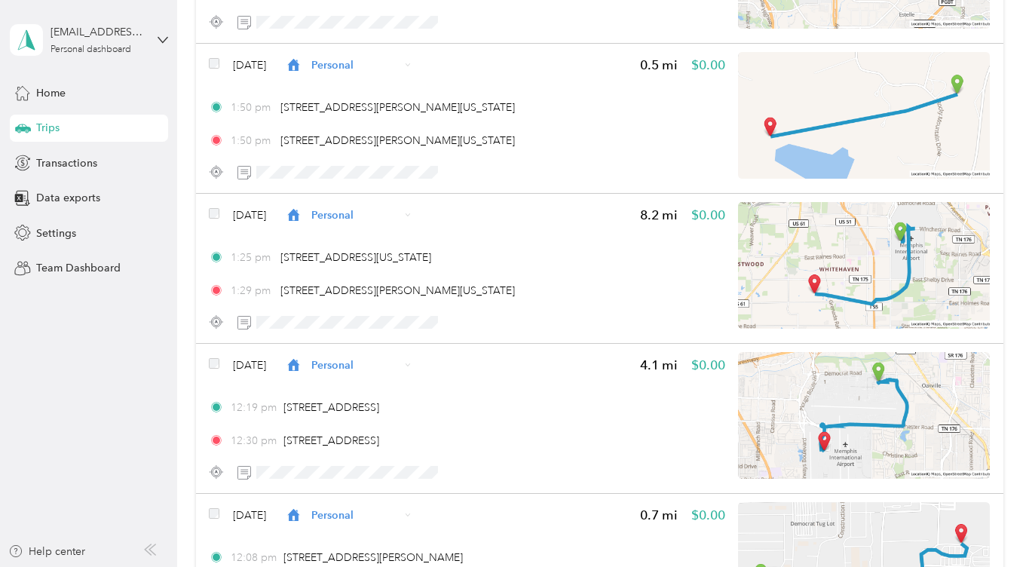
click at [78, 136] on div "Trips" at bounding box center [89, 128] width 158 height 27
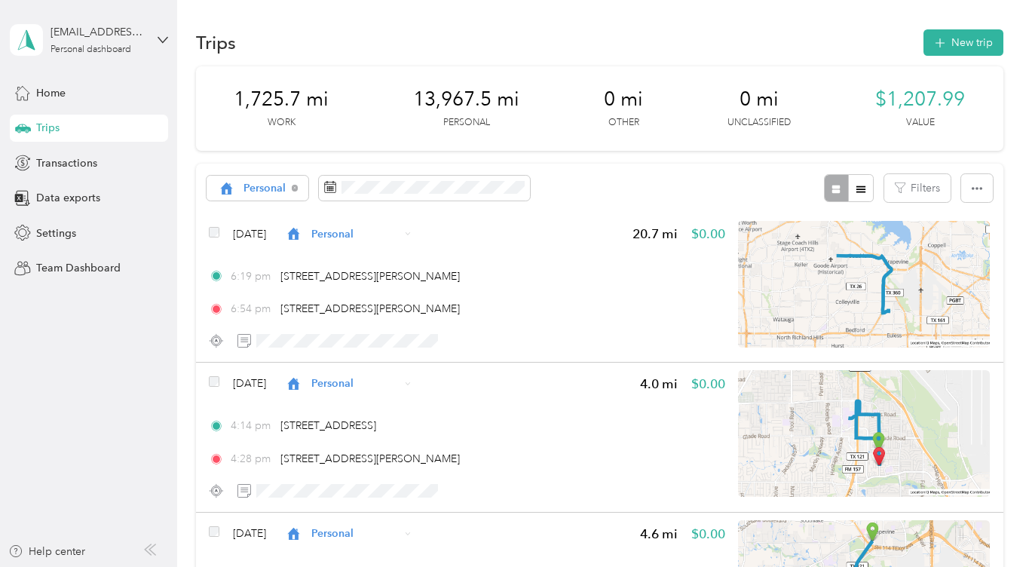
scroll to position [0, 0]
click at [275, 176] on div "Personal" at bounding box center [258, 189] width 103 height 26
click at [277, 236] on span "Unclassified" at bounding box center [280, 241] width 72 height 16
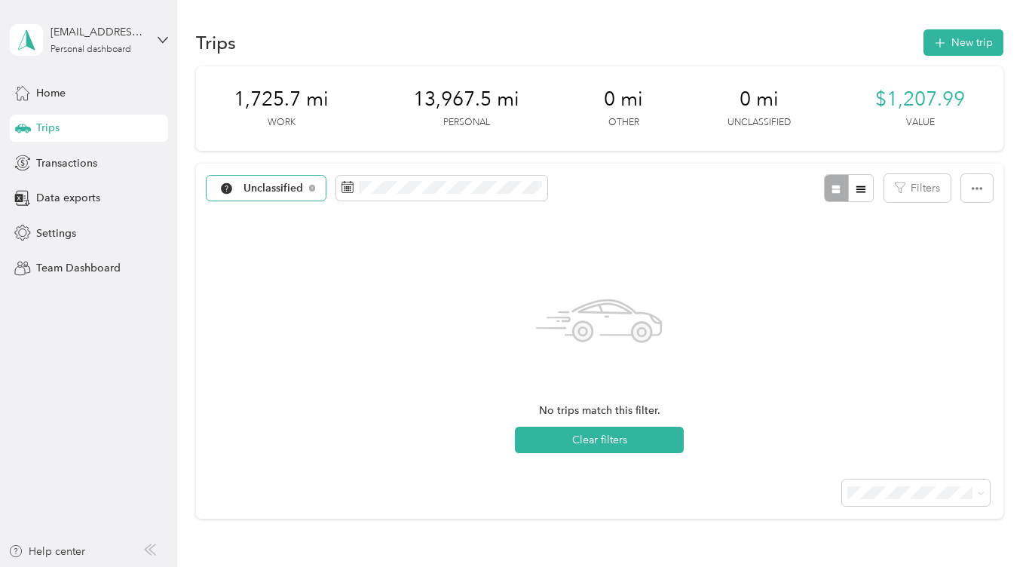
click at [295, 183] on span "Unclassified" at bounding box center [274, 188] width 60 height 11
click at [278, 287] on span "Personal" at bounding box center [283, 294] width 78 height 16
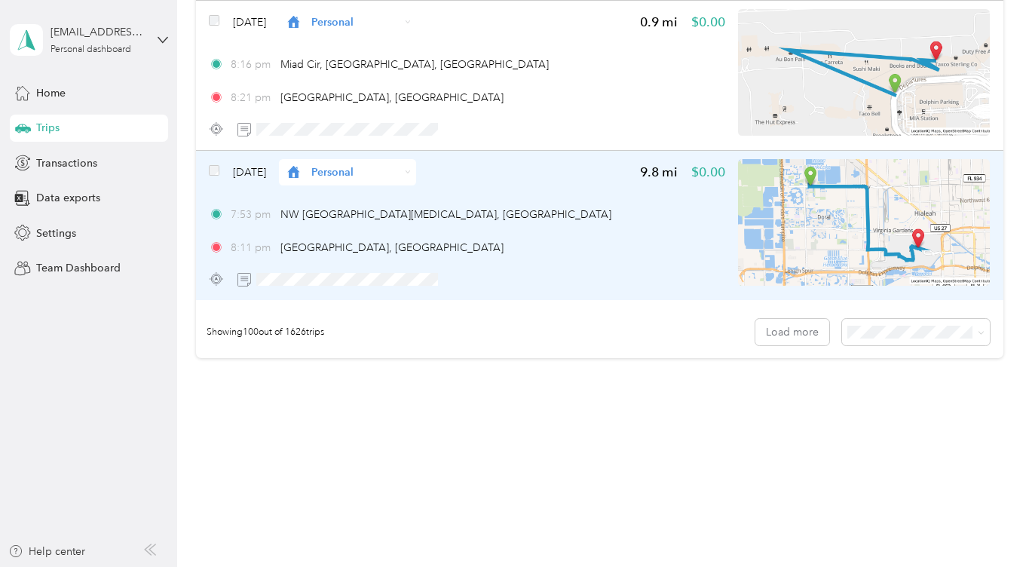
scroll to position [14917, 0]
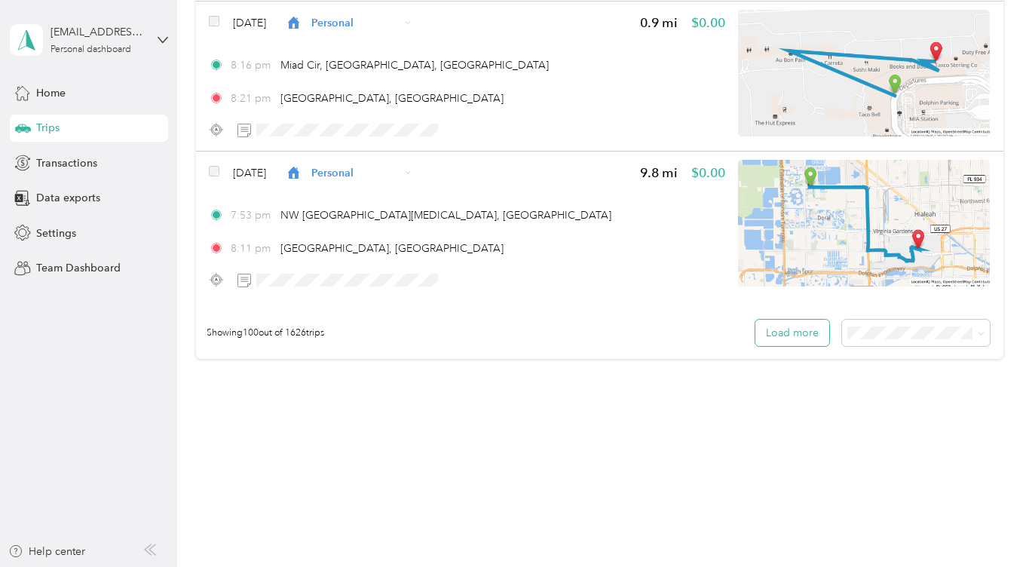
click at [814, 337] on button "Load more" at bounding box center [793, 333] width 74 height 26
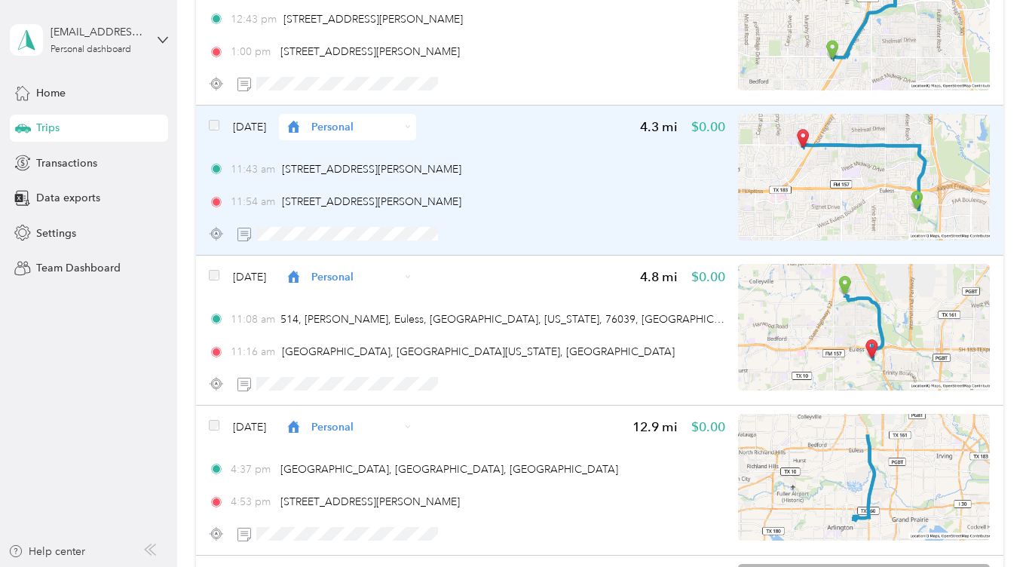
scroll to position [18417, 0]
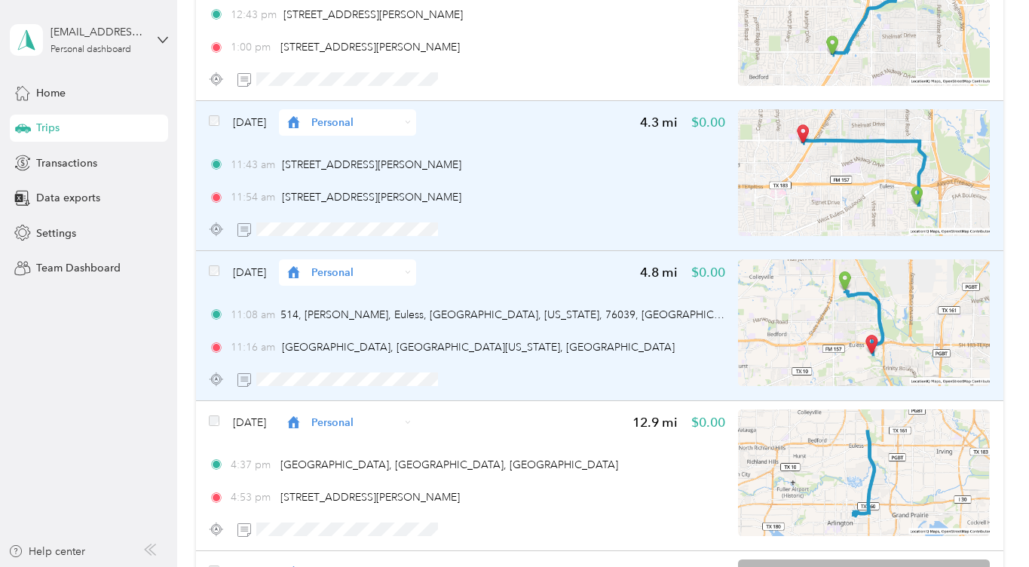
click at [400, 118] on span "Personal" at bounding box center [355, 123] width 88 height 16
click at [401, 146] on span "Work" at bounding box center [391, 150] width 90 height 16
click at [384, 275] on span "Personal" at bounding box center [355, 273] width 88 height 16
click at [361, 302] on li "Work" at bounding box center [376, 300] width 137 height 26
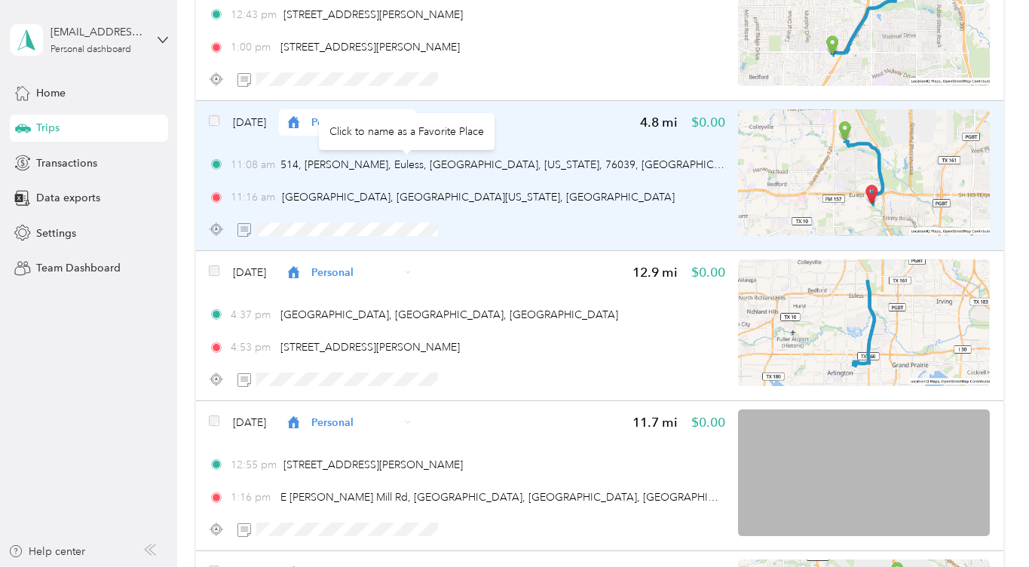
click at [425, 121] on div "Click to name as a Favorite Place" at bounding box center [407, 131] width 176 height 37
click at [526, 136] on div "[DATE] Personal 4.8 mi $0.00 11:08 am 514, [GEOGRAPHIC_DATA], [GEOGRAPHIC_DATA]…" at bounding box center [467, 175] width 517 height 133
click at [400, 127] on span "Personal" at bounding box center [355, 123] width 88 height 16
click at [375, 153] on li "Work" at bounding box center [376, 141] width 137 height 26
click at [400, 127] on span "Personal" at bounding box center [355, 123] width 88 height 16
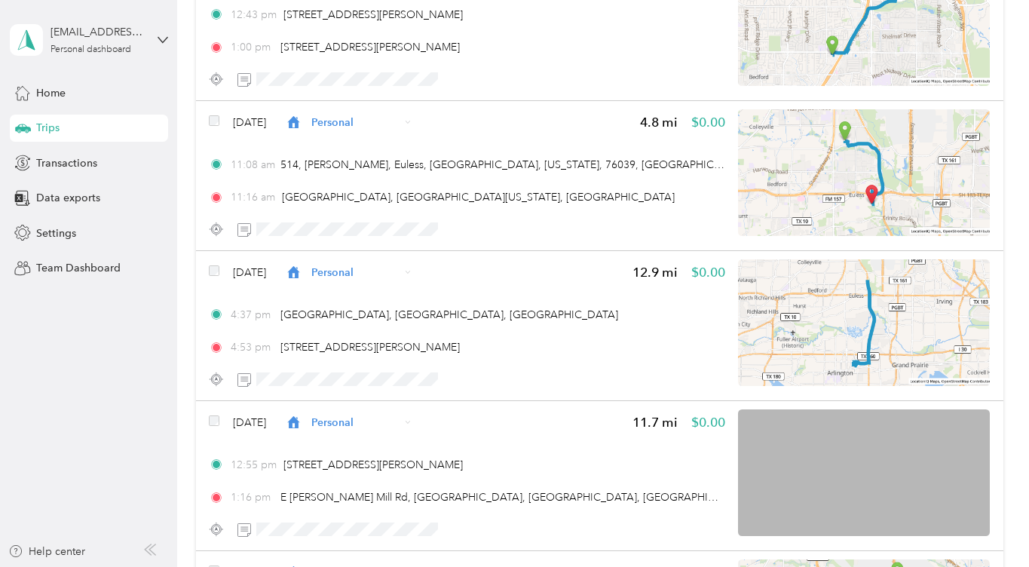
click at [351, 149] on li "Work" at bounding box center [376, 143] width 137 height 26
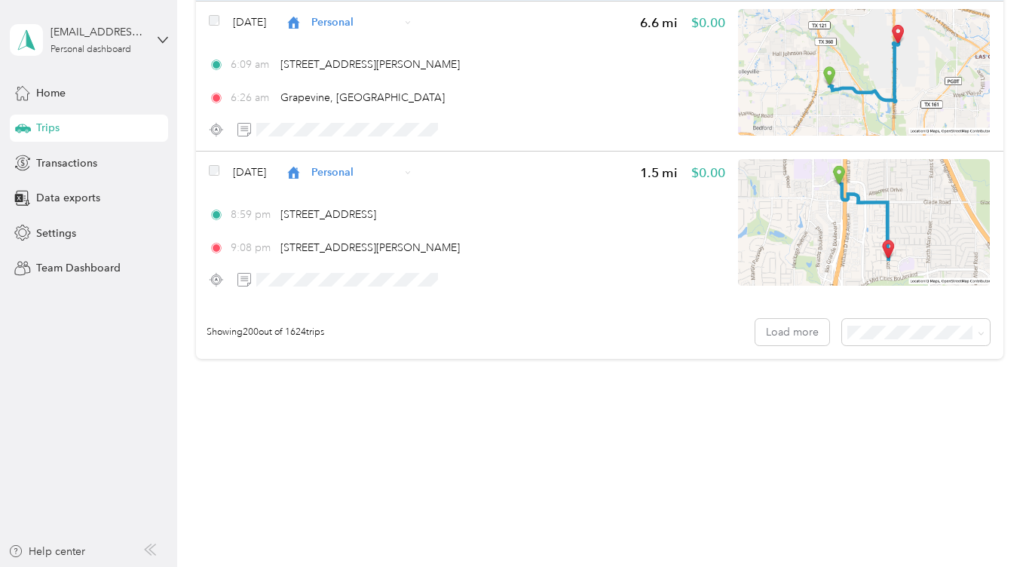
scroll to position [29921, 0]
click at [780, 339] on button "Load more" at bounding box center [793, 333] width 74 height 26
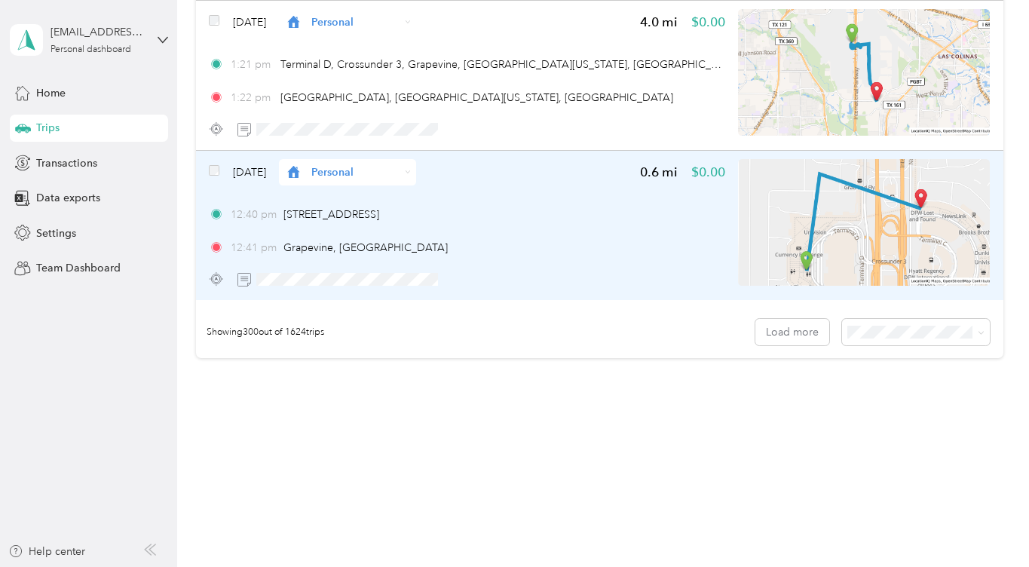
scroll to position [44927, 0]
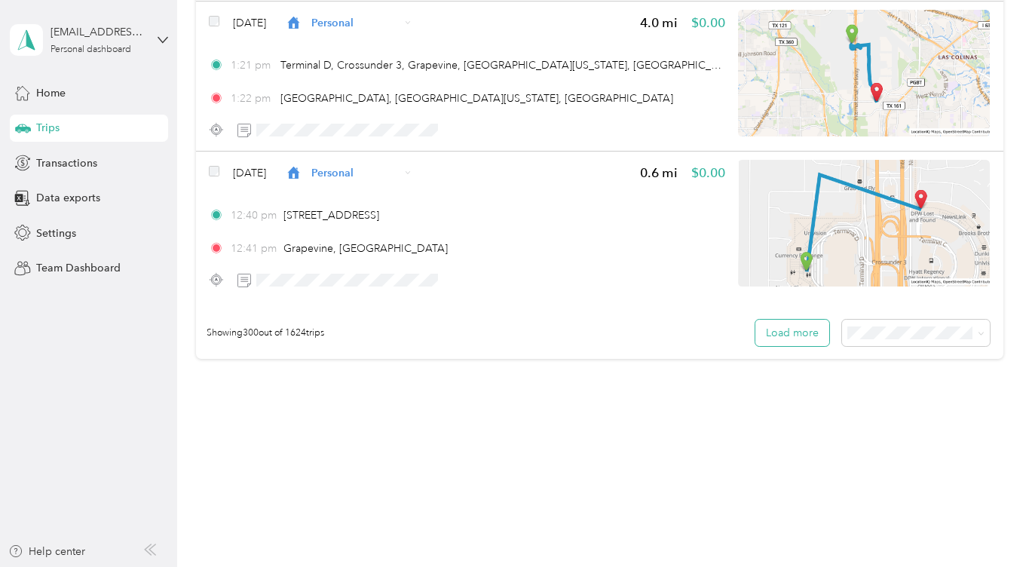
click at [790, 337] on button "Load more" at bounding box center [793, 333] width 74 height 26
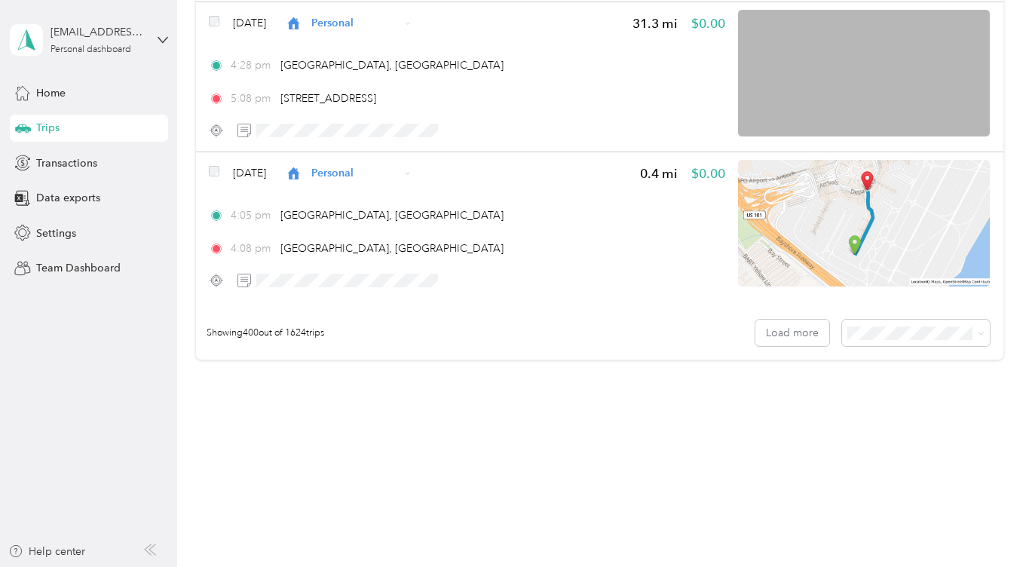
scroll to position [0, 0]
click at [775, 333] on button "Load more" at bounding box center [793, 333] width 74 height 26
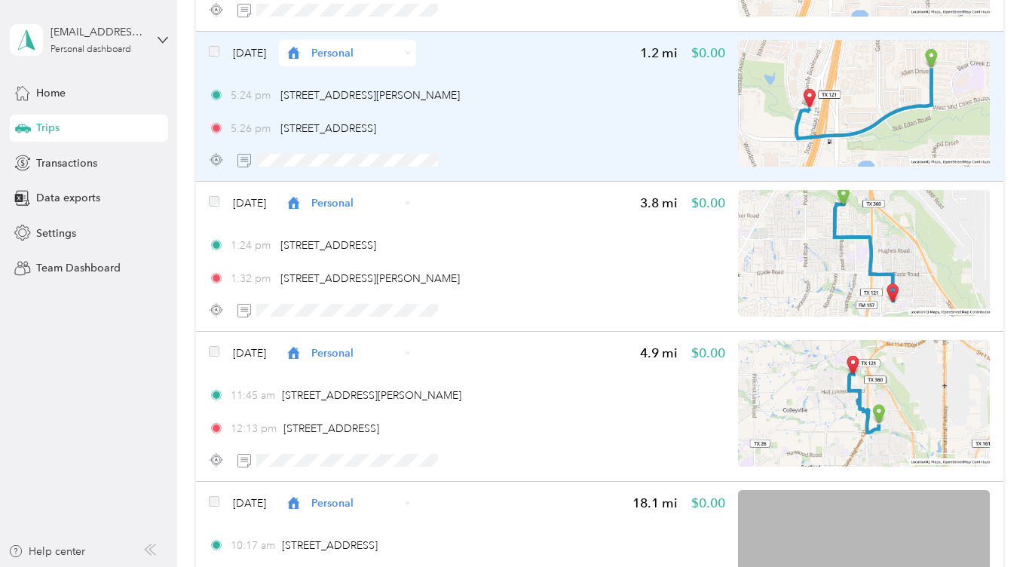
scroll to position [73266, 0]
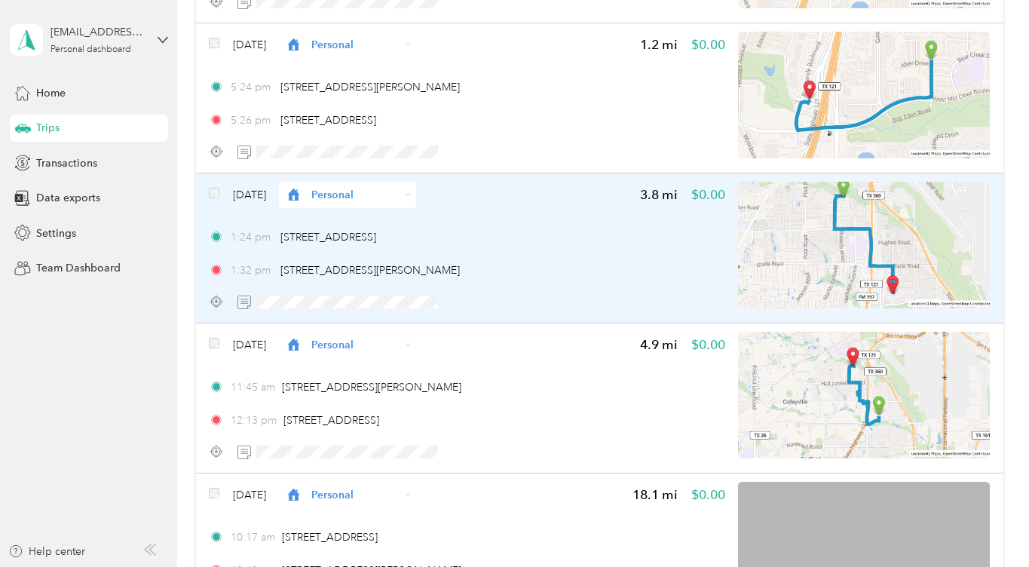
click at [371, 201] on span "Personal" at bounding box center [355, 195] width 88 height 16
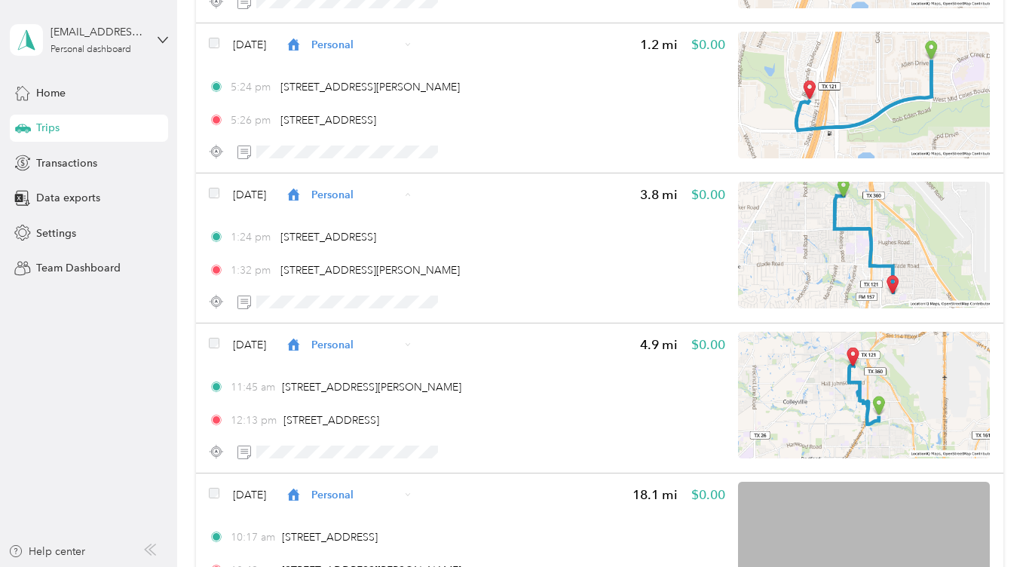
click at [362, 220] on span "Work" at bounding box center [387, 222] width 90 height 16
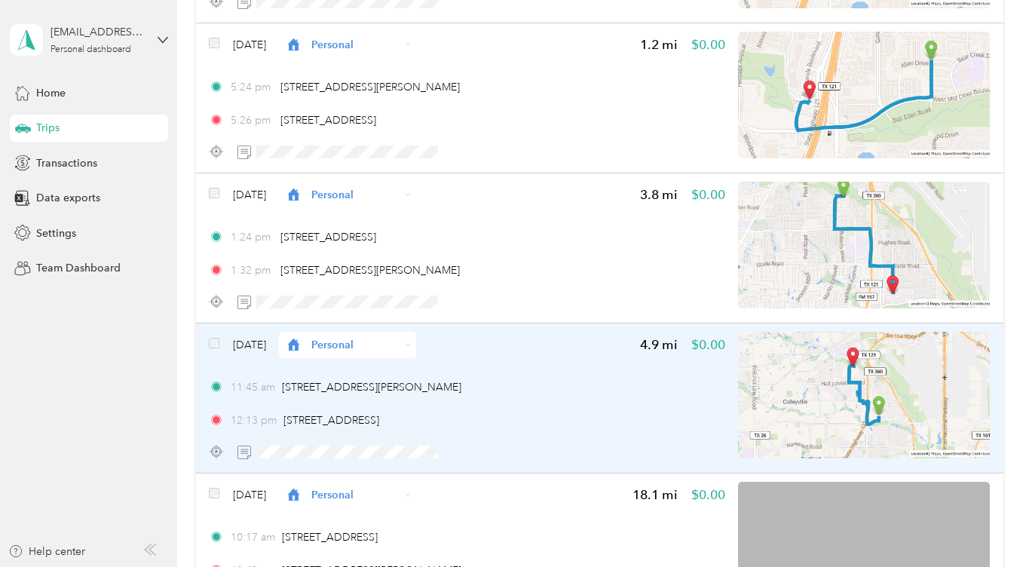
click at [400, 341] on span "Personal" at bounding box center [355, 345] width 88 height 16
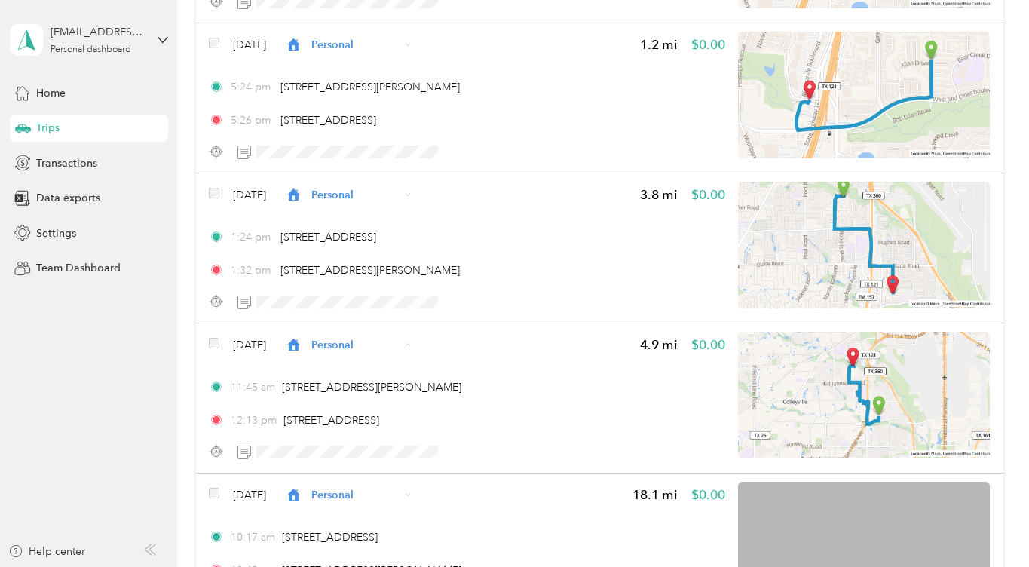
click at [371, 131] on span "Work" at bounding box center [387, 132] width 90 height 16
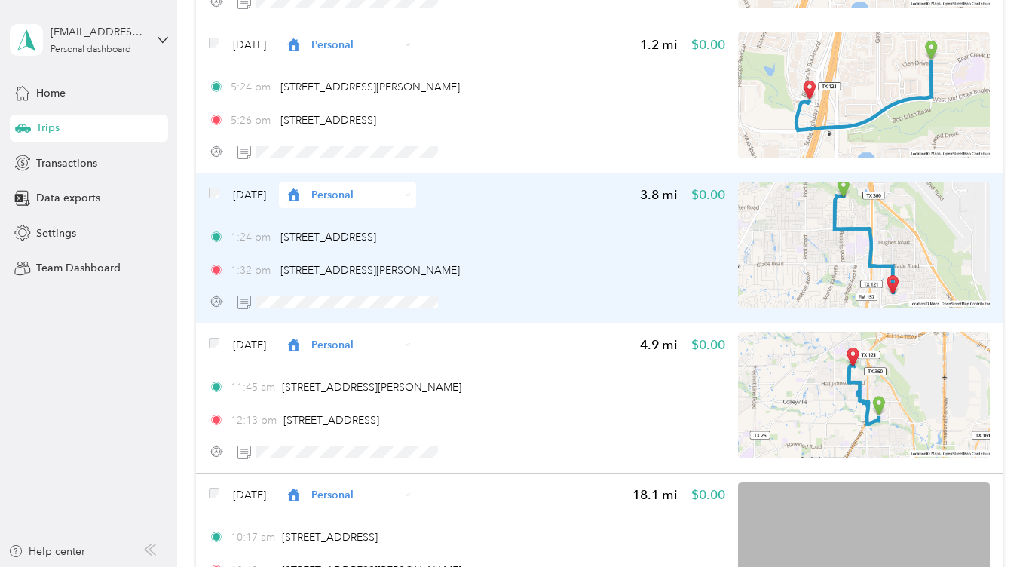
click at [416, 188] on div "Personal" at bounding box center [347, 195] width 137 height 26
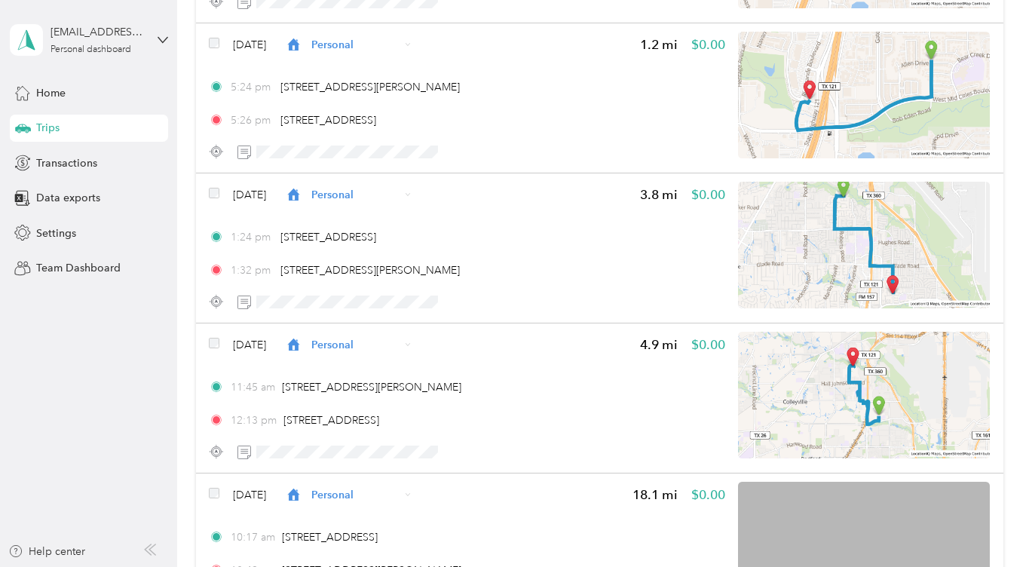
click at [380, 222] on span "Work" at bounding box center [387, 222] width 90 height 16
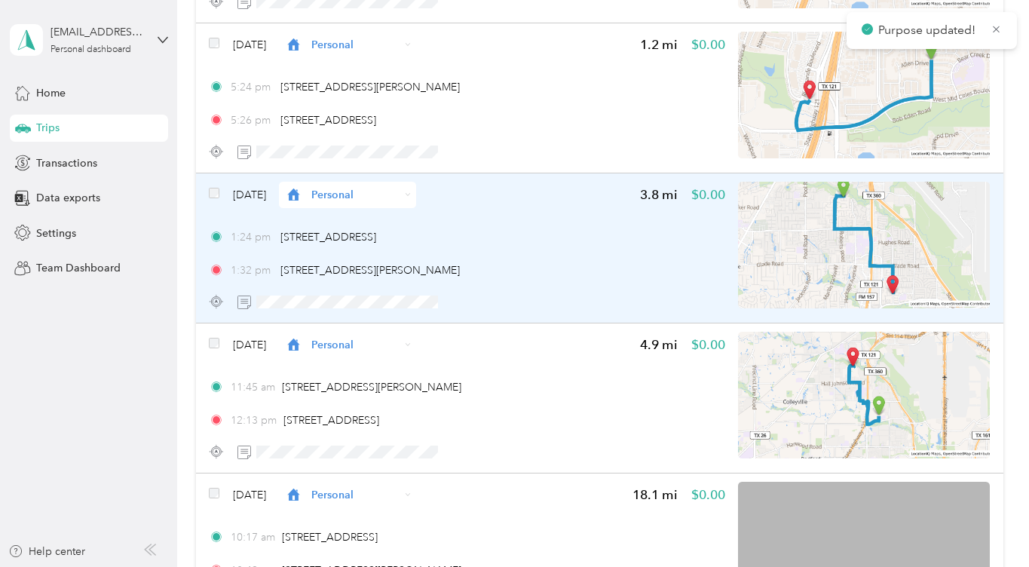
click at [367, 195] on span "Personal" at bounding box center [355, 195] width 88 height 16
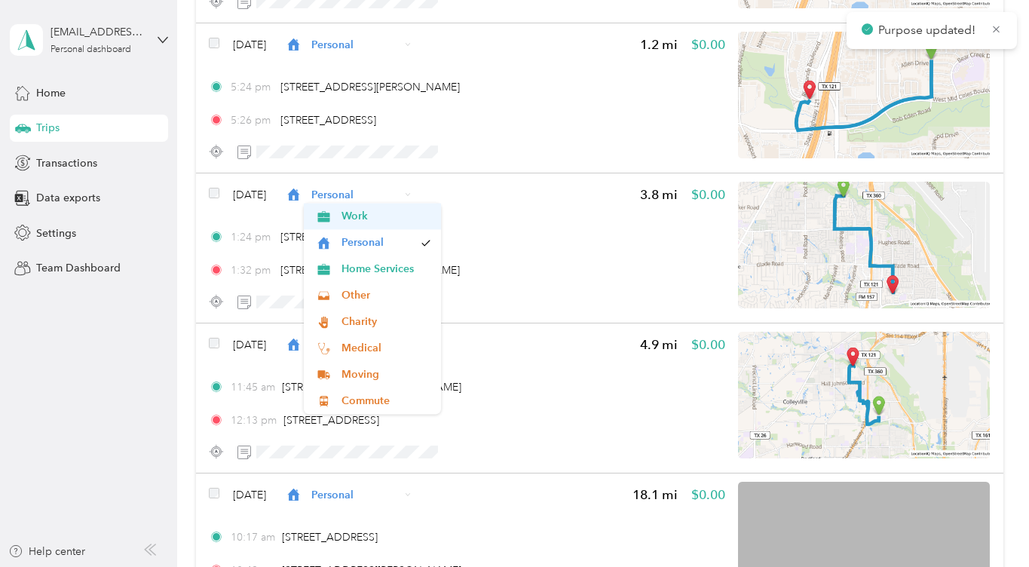
click at [354, 214] on span "Work" at bounding box center [387, 216] width 90 height 16
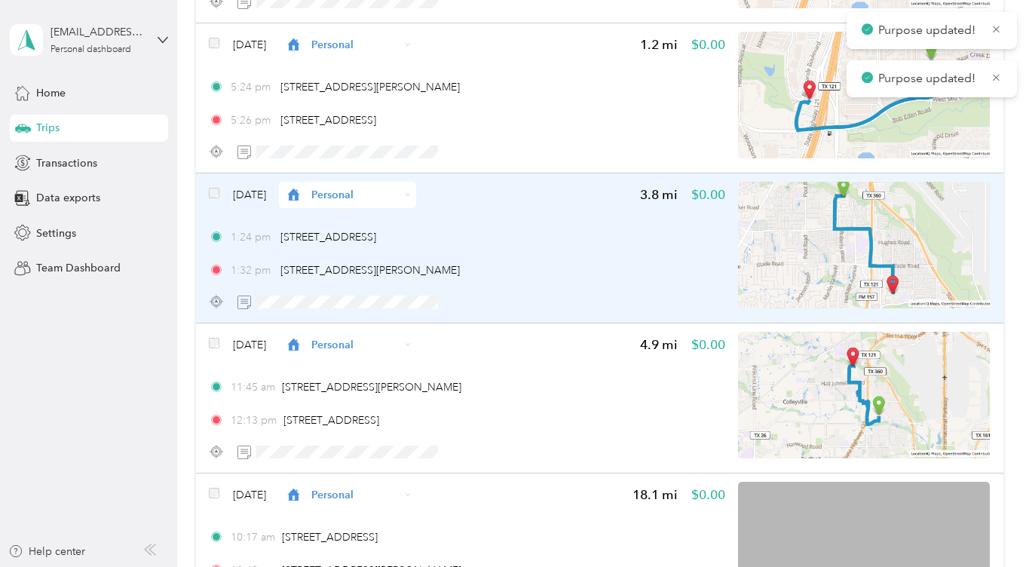
click at [373, 194] on span "Personal" at bounding box center [355, 195] width 88 height 16
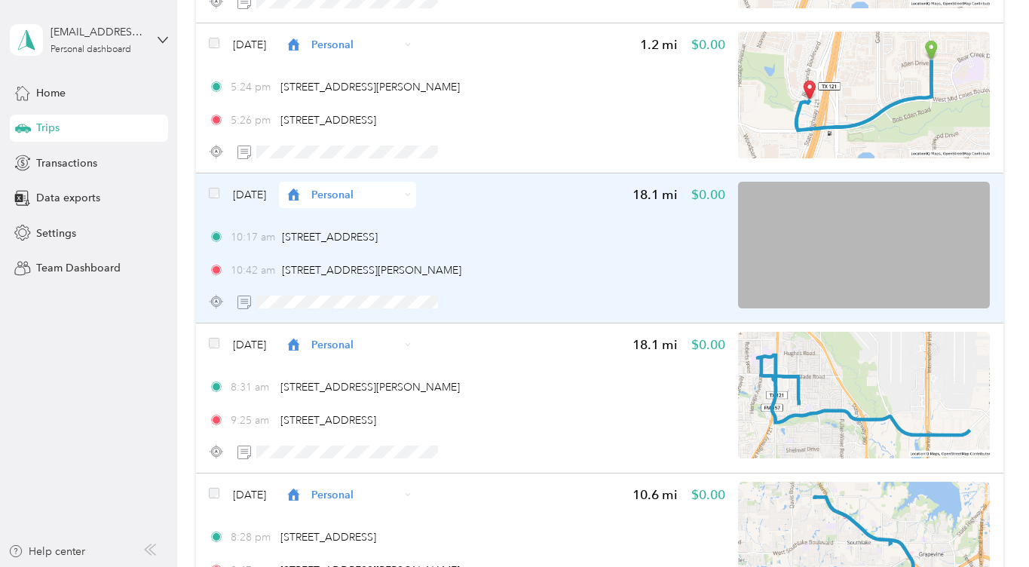
click at [389, 196] on span "Personal" at bounding box center [355, 195] width 88 height 16
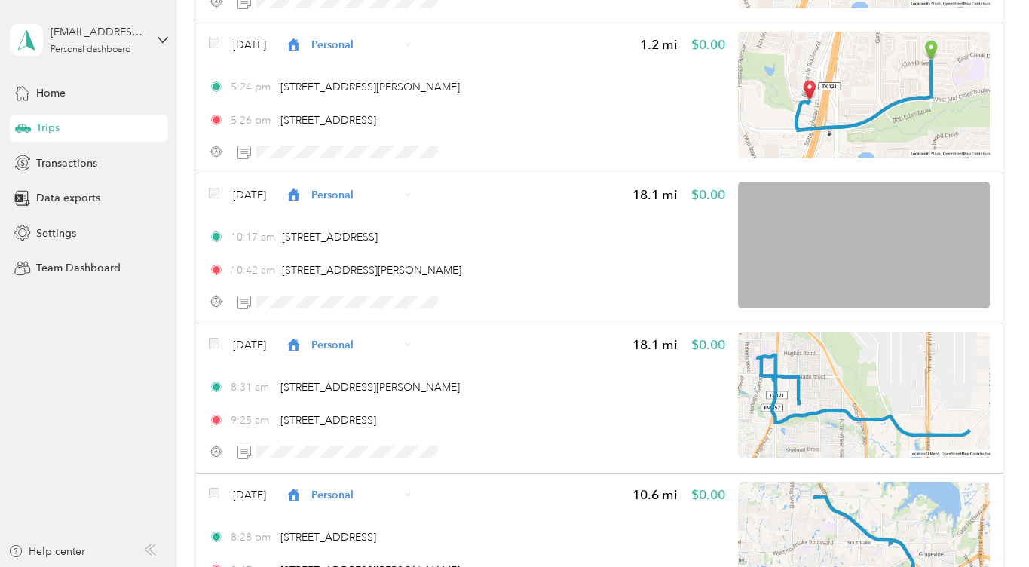
click at [351, 221] on span "Work" at bounding box center [387, 222] width 90 height 16
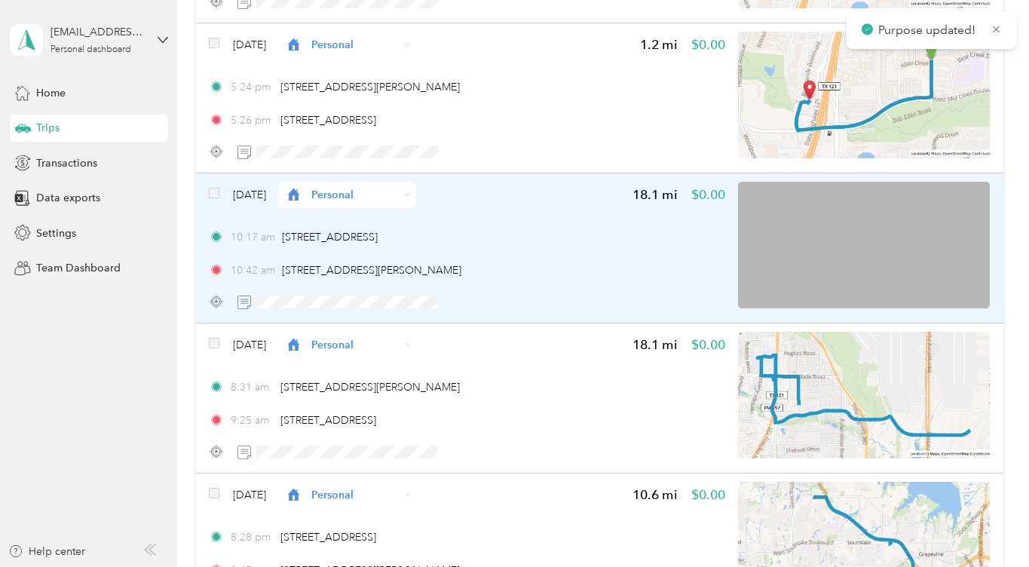
click at [357, 202] on div "Personal" at bounding box center [347, 195] width 137 height 26
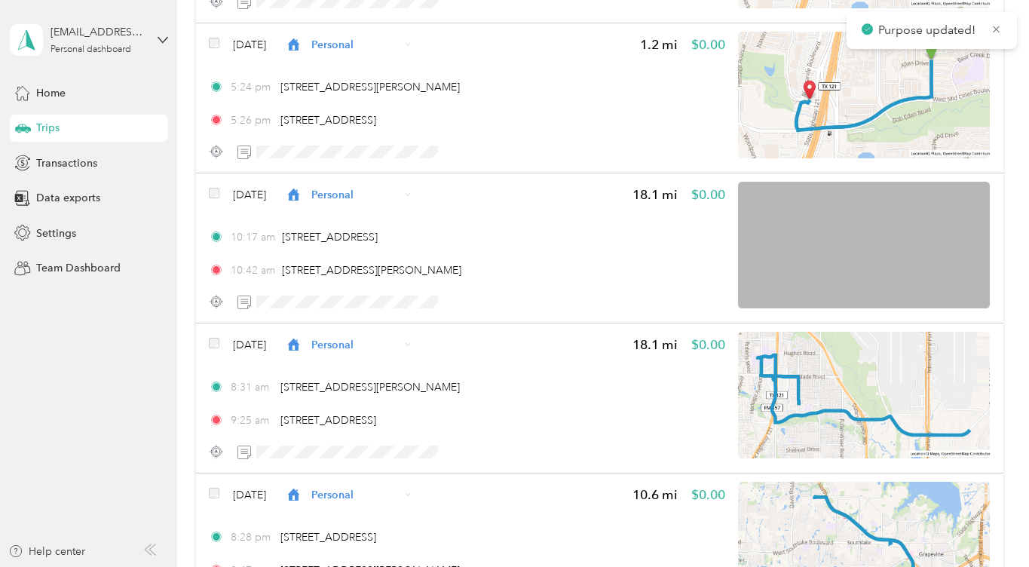
click at [357, 225] on li "Work" at bounding box center [372, 221] width 137 height 26
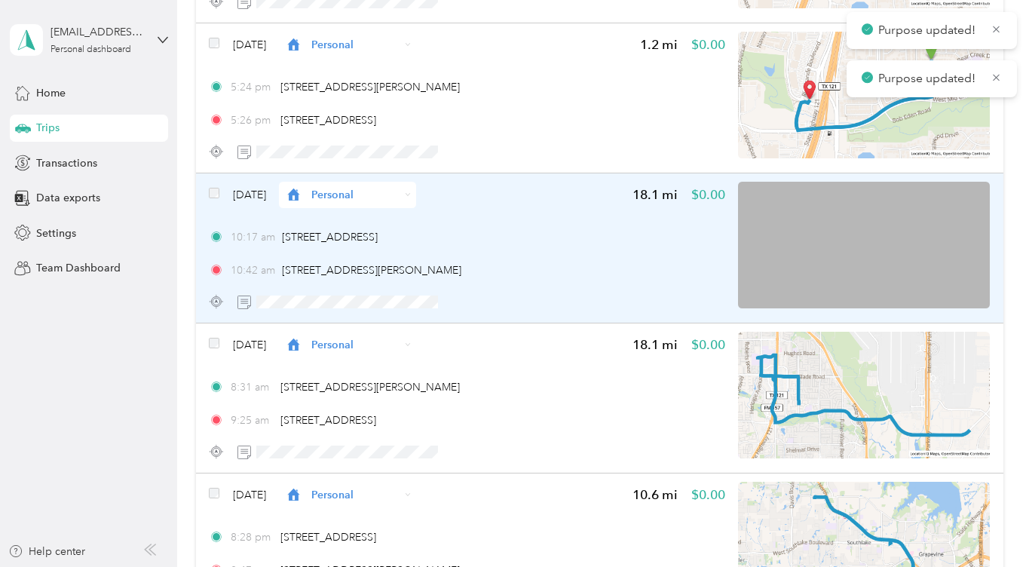
click at [363, 198] on span "Personal" at bounding box center [355, 195] width 88 height 16
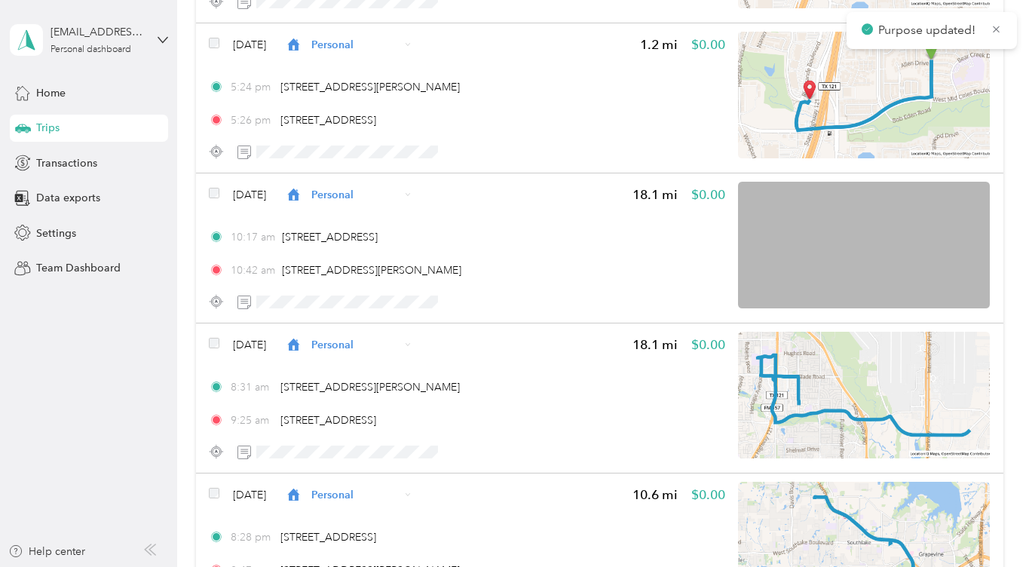
click at [352, 214] on span "Work" at bounding box center [387, 222] width 90 height 16
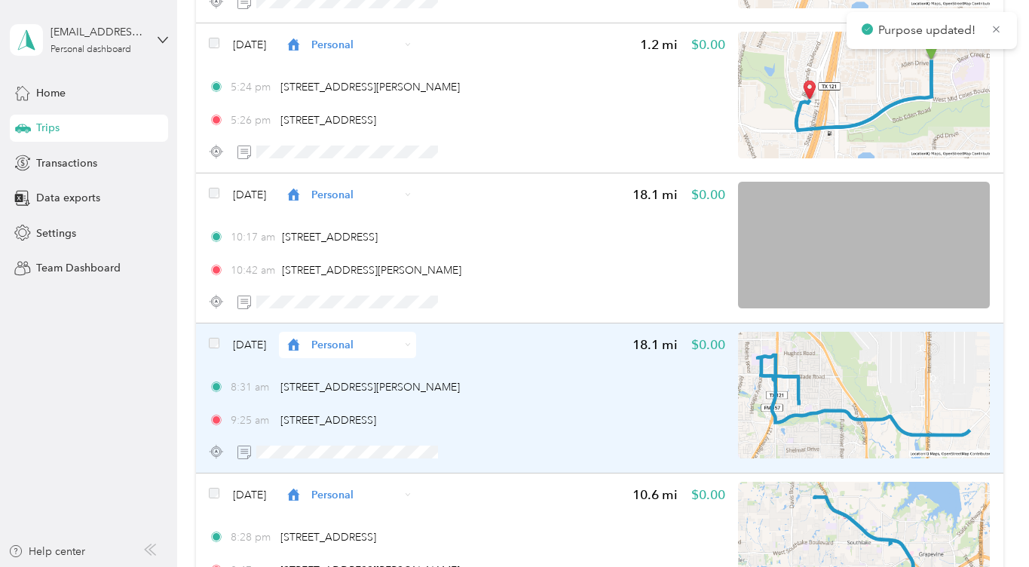
click at [372, 345] on span "Personal" at bounding box center [355, 345] width 88 height 16
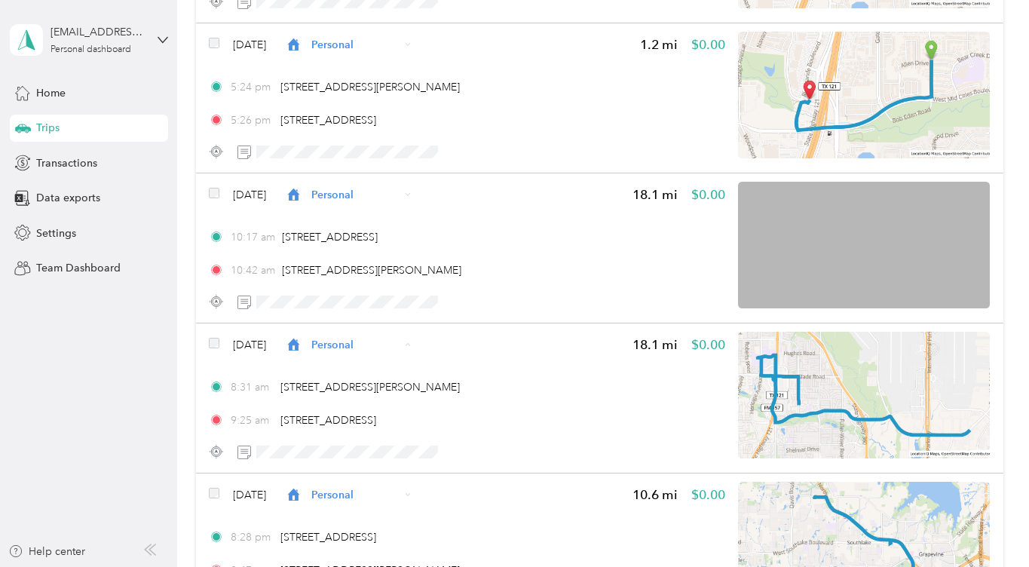
click at [365, 133] on span "Work" at bounding box center [387, 132] width 90 height 16
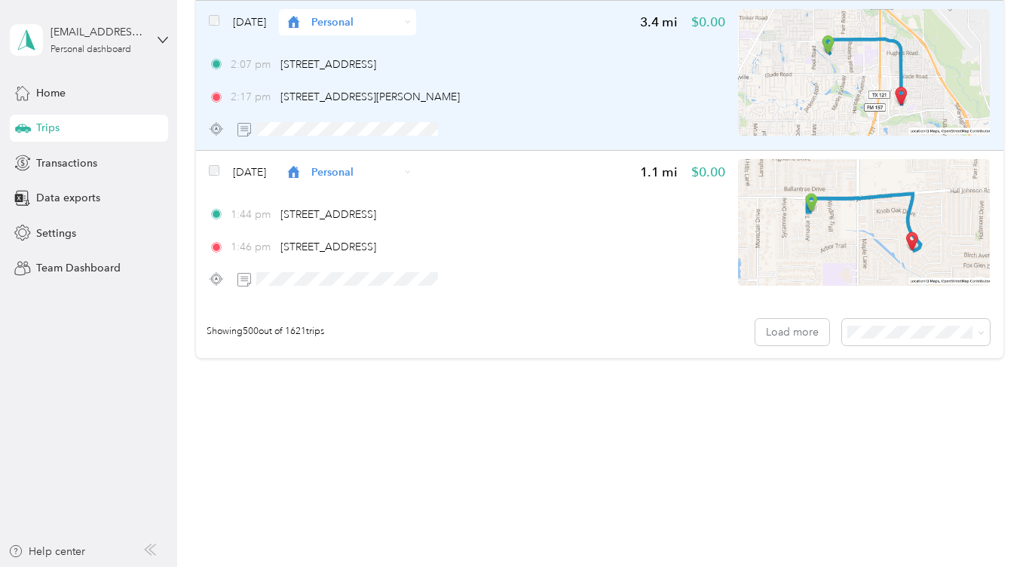
scroll to position [74939, 0]
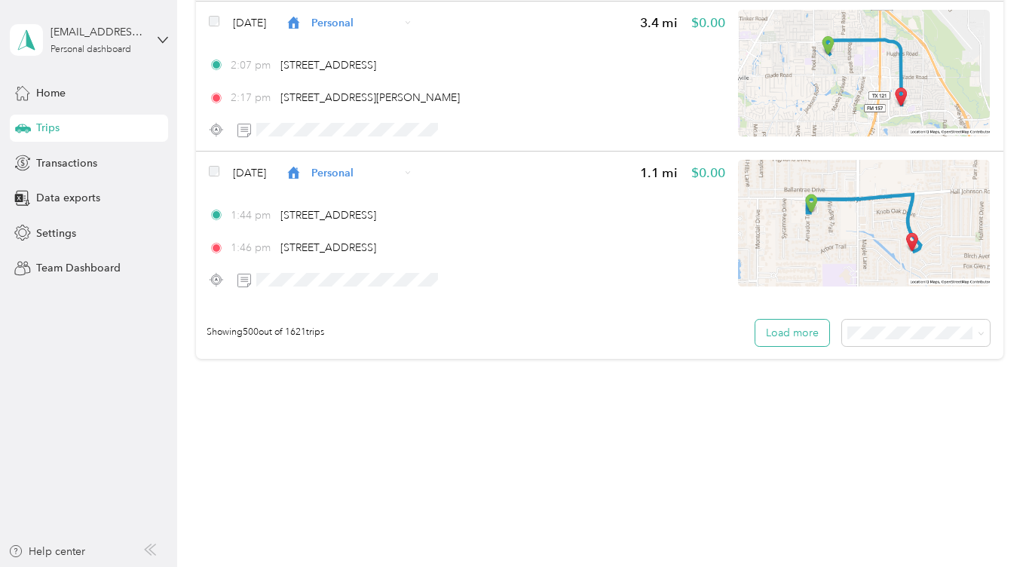
click at [794, 332] on button "Load more" at bounding box center [793, 333] width 74 height 26
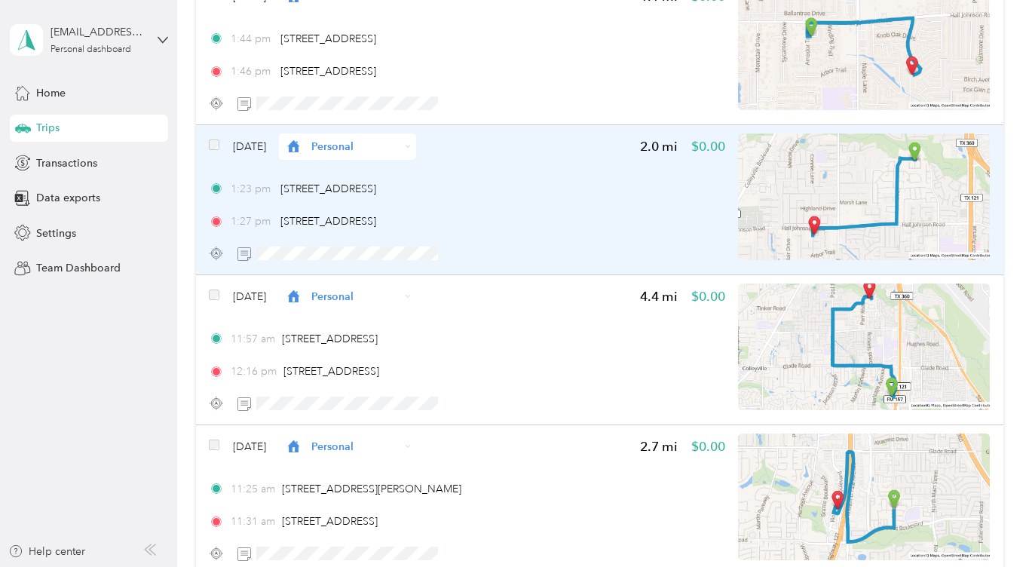
scroll to position [75117, 0]
click at [391, 140] on span "Personal" at bounding box center [355, 145] width 88 height 16
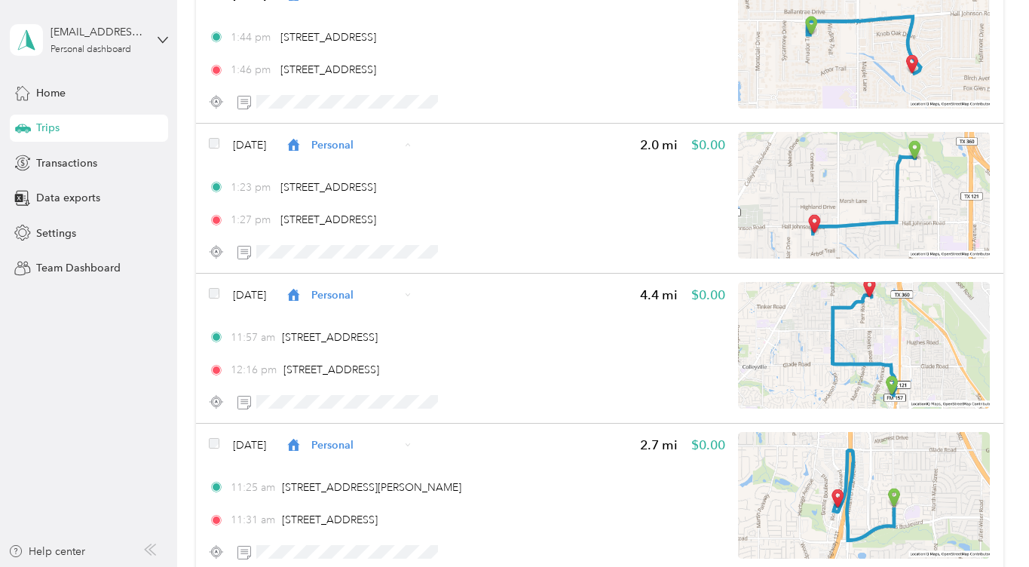
click at [358, 167] on span "Work" at bounding box center [387, 172] width 90 height 16
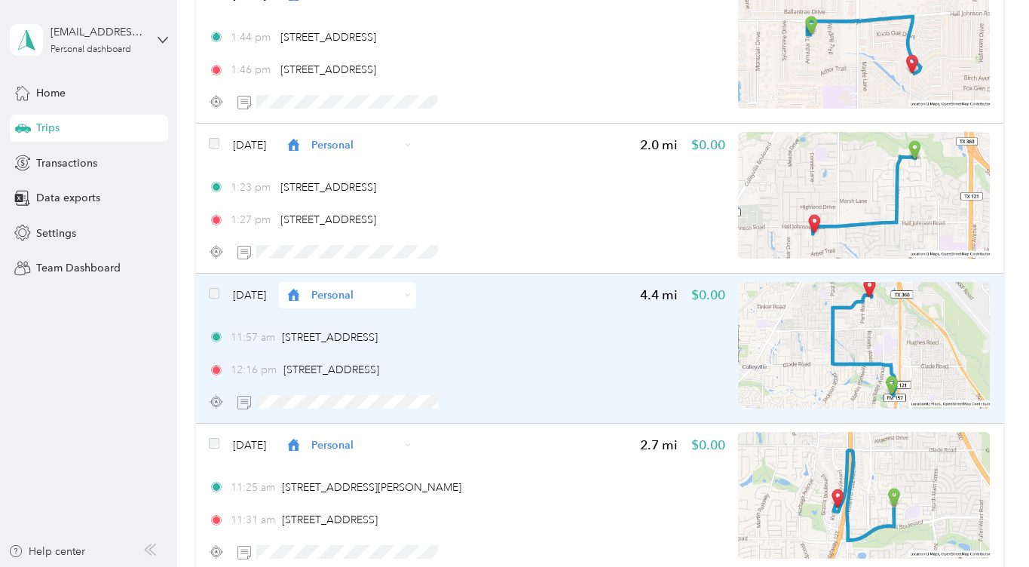
click at [389, 301] on span "Personal" at bounding box center [355, 295] width 88 height 16
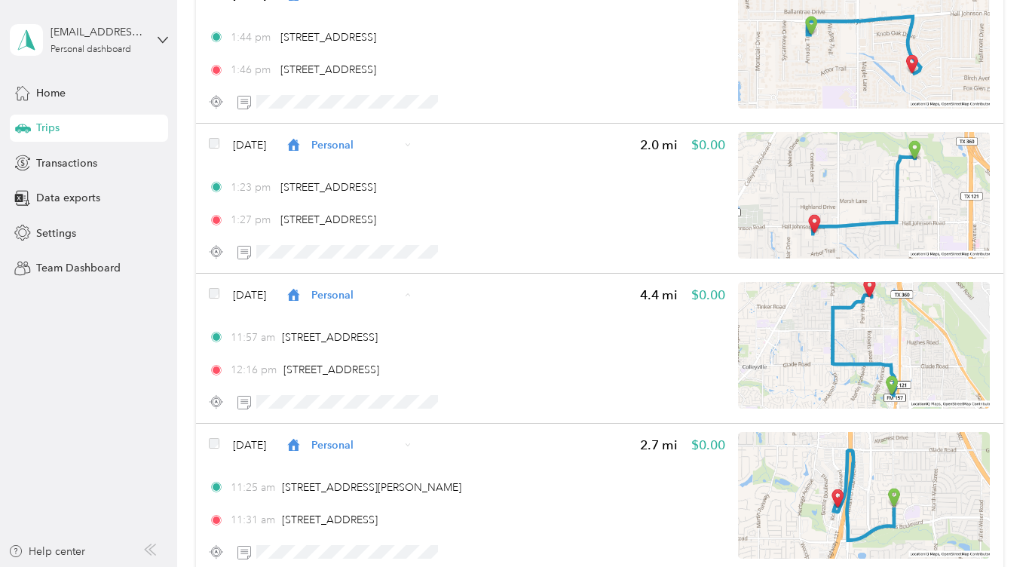
click at [363, 321] on span "Work" at bounding box center [387, 322] width 90 height 16
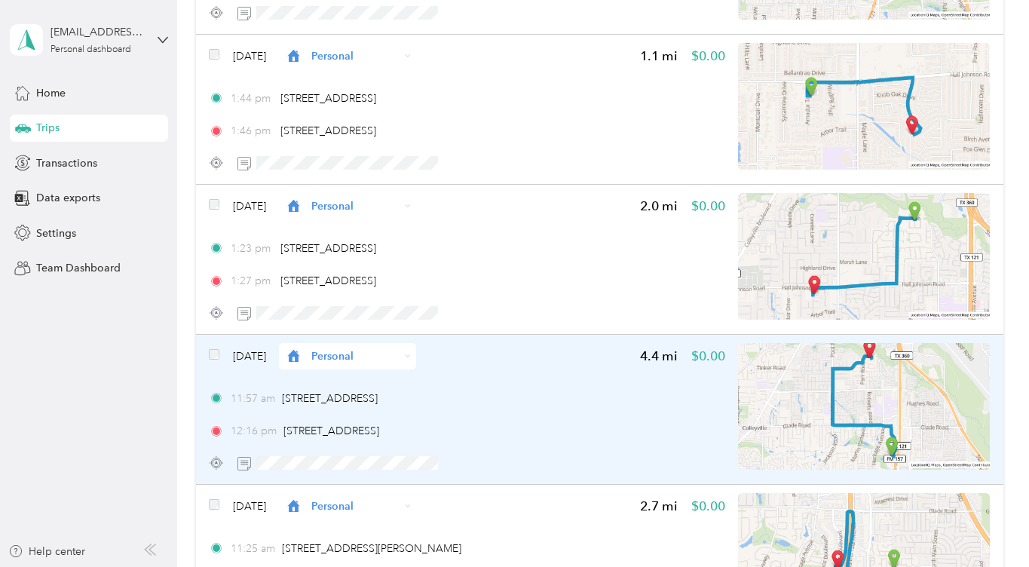
scroll to position [75047, 0]
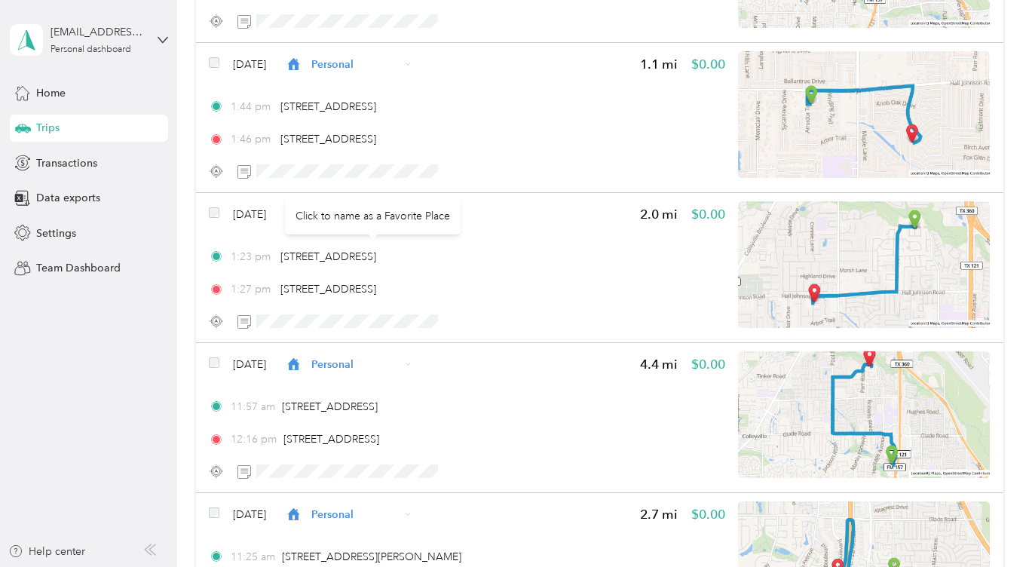
click at [370, 208] on div "Click to name as a Favorite Place" at bounding box center [373, 216] width 176 height 37
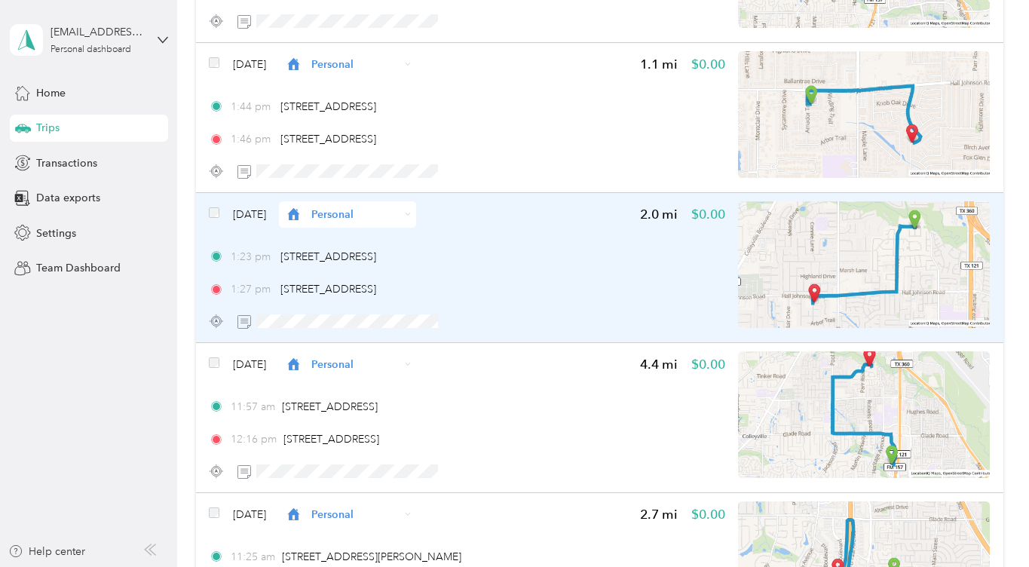
click at [486, 218] on div "[DATE] Personal 2.0 mi $0.00" at bounding box center [467, 214] width 517 height 26
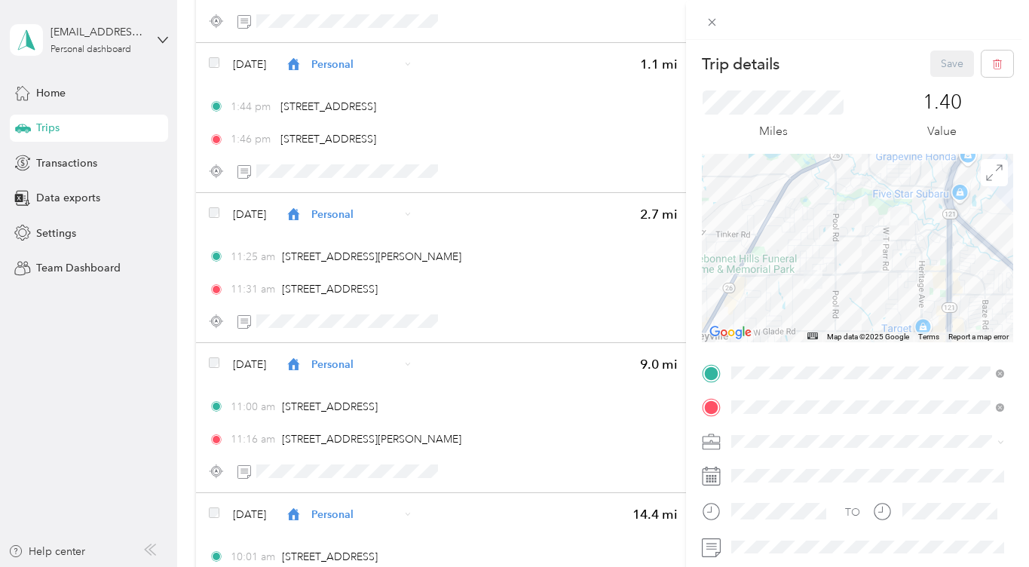
click at [536, 136] on div "Trip details Save This trip cannot be edited because it is either under review,…" at bounding box center [514, 283] width 1029 height 567
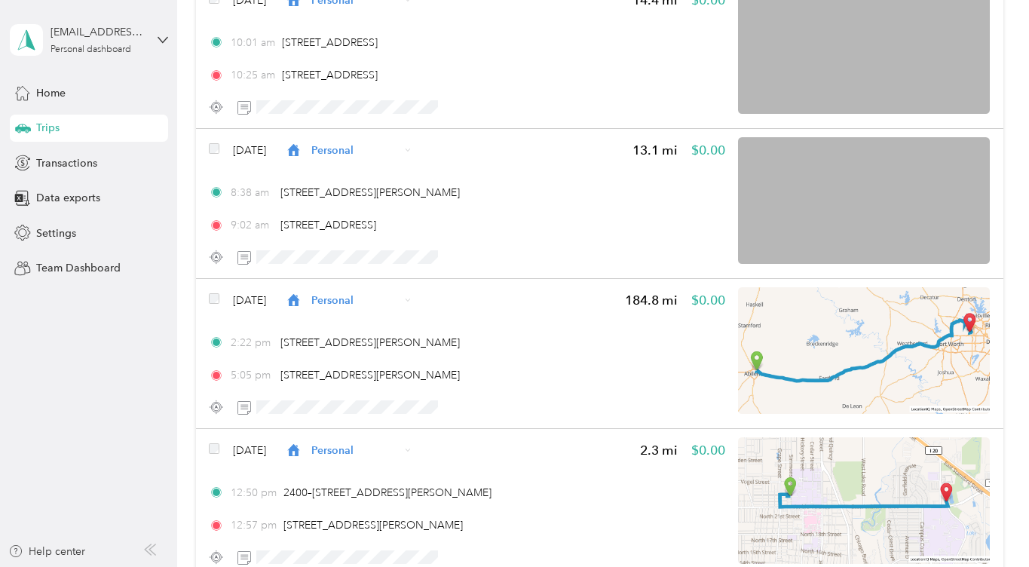
scroll to position [75525, 0]
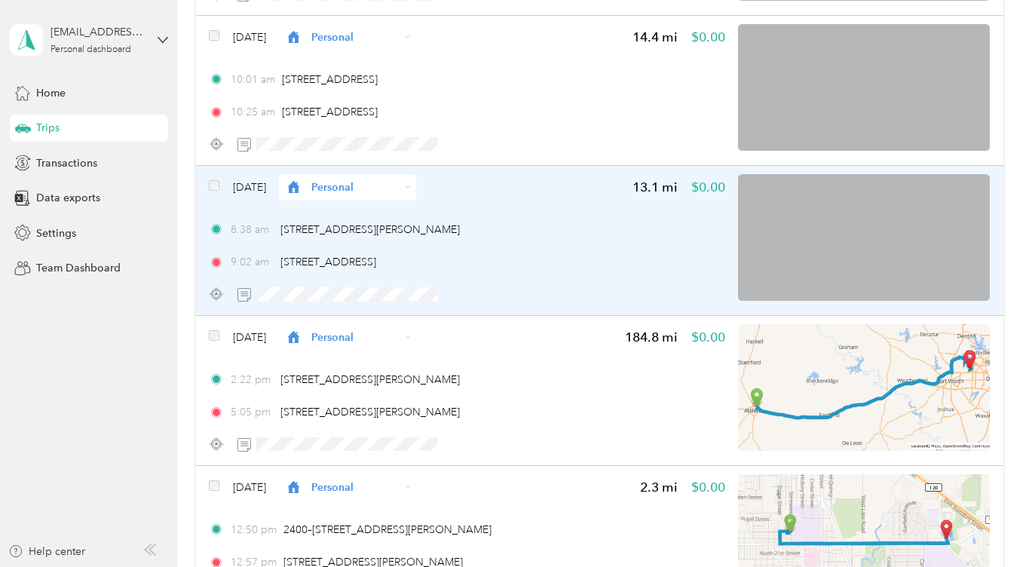
click at [400, 192] on span "Personal" at bounding box center [355, 187] width 88 height 16
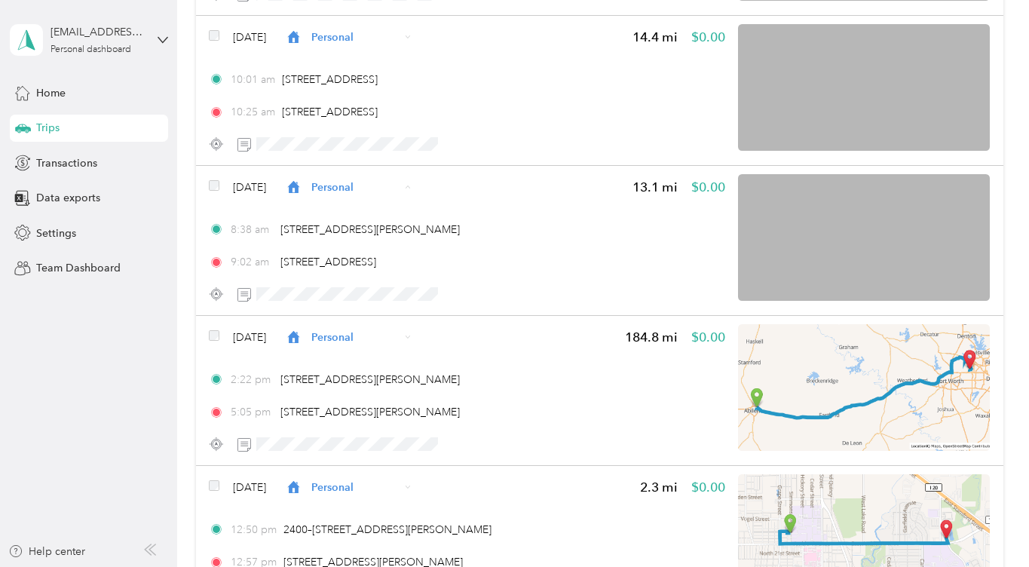
click at [358, 210] on span "Work" at bounding box center [387, 215] width 90 height 16
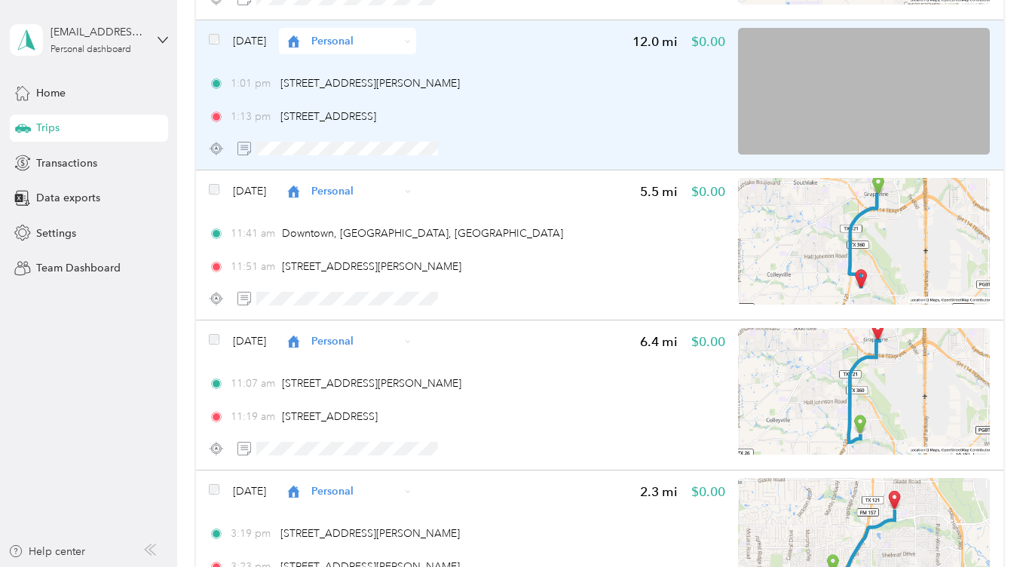
scroll to position [77472, 0]
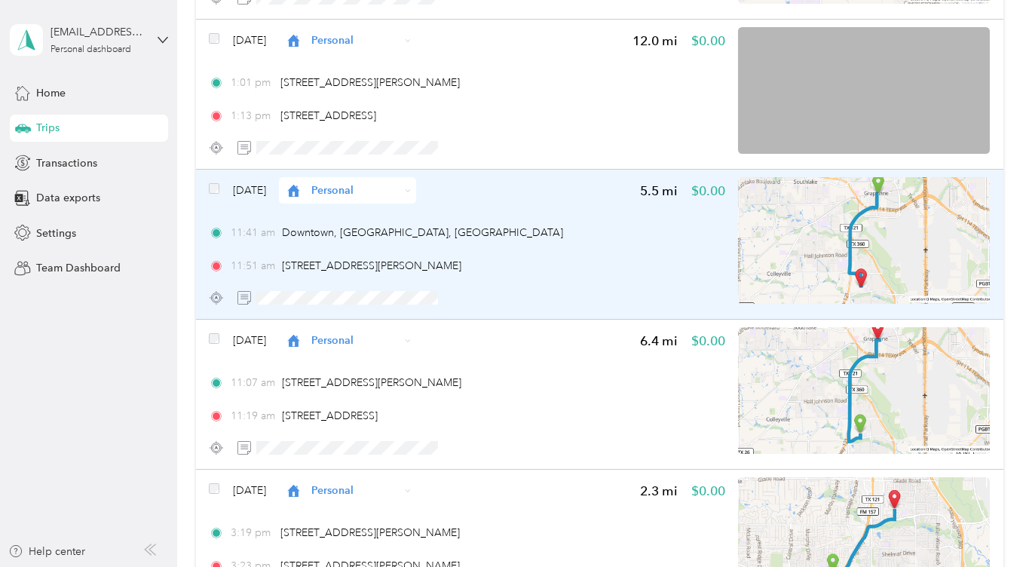
click at [400, 184] on span "Personal" at bounding box center [355, 190] width 88 height 16
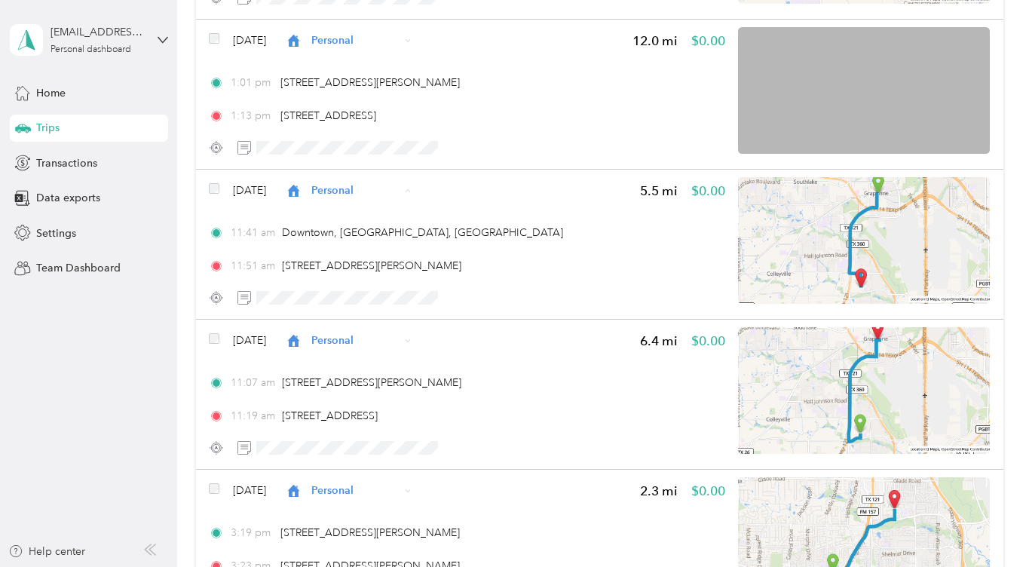
click at [357, 224] on ol "Work Personal Home Services Other Charity Medical Moving Commute" at bounding box center [366, 309] width 137 height 211
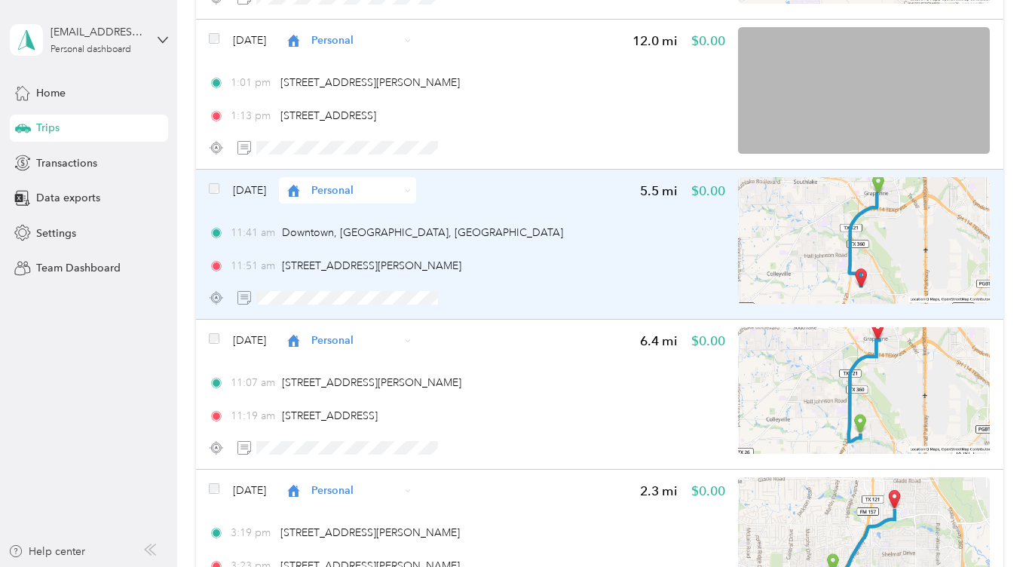
click at [400, 189] on span "Personal" at bounding box center [355, 190] width 88 height 16
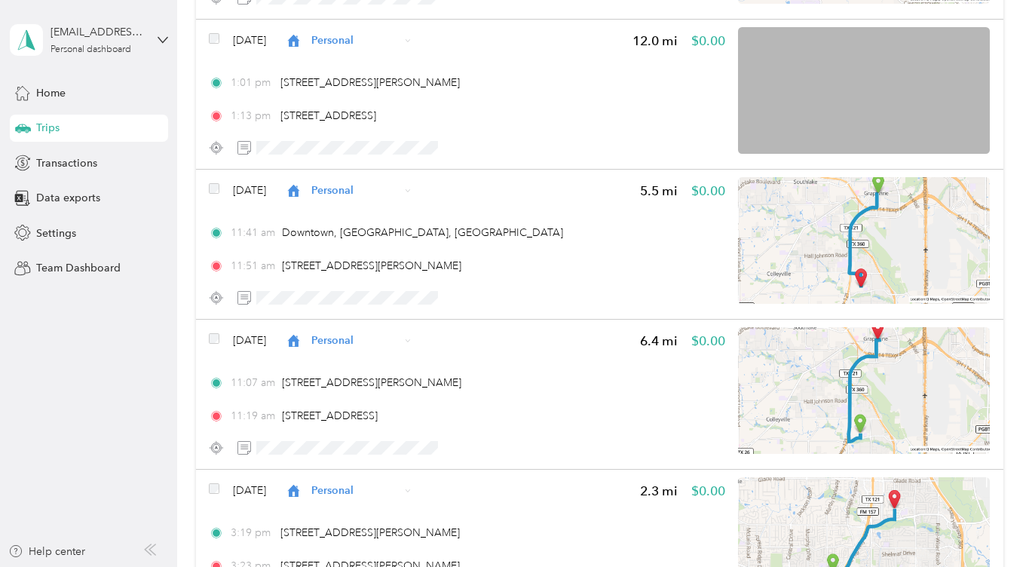
click at [359, 219] on li "Work" at bounding box center [366, 217] width 137 height 26
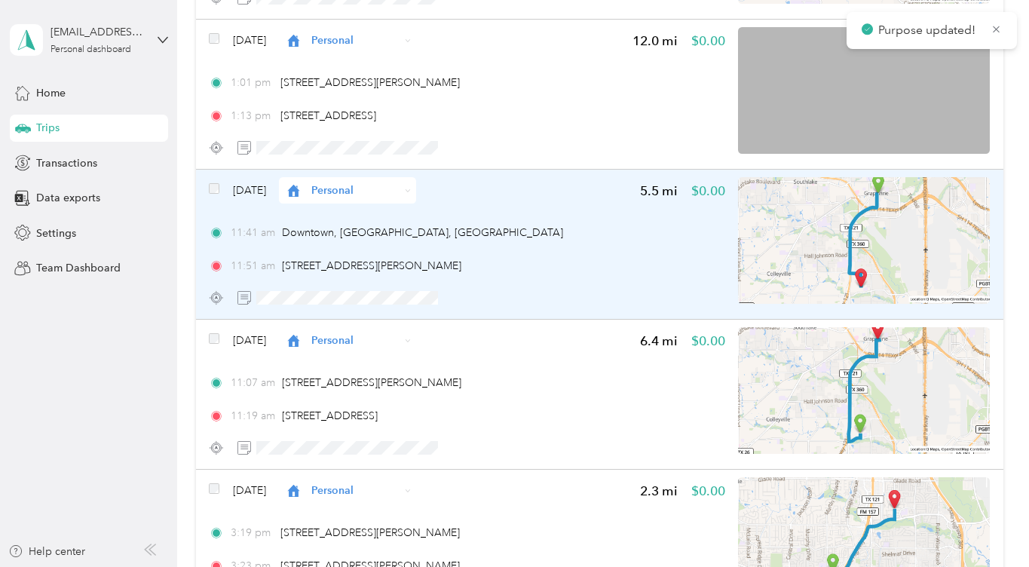
scroll to position [77530, 0]
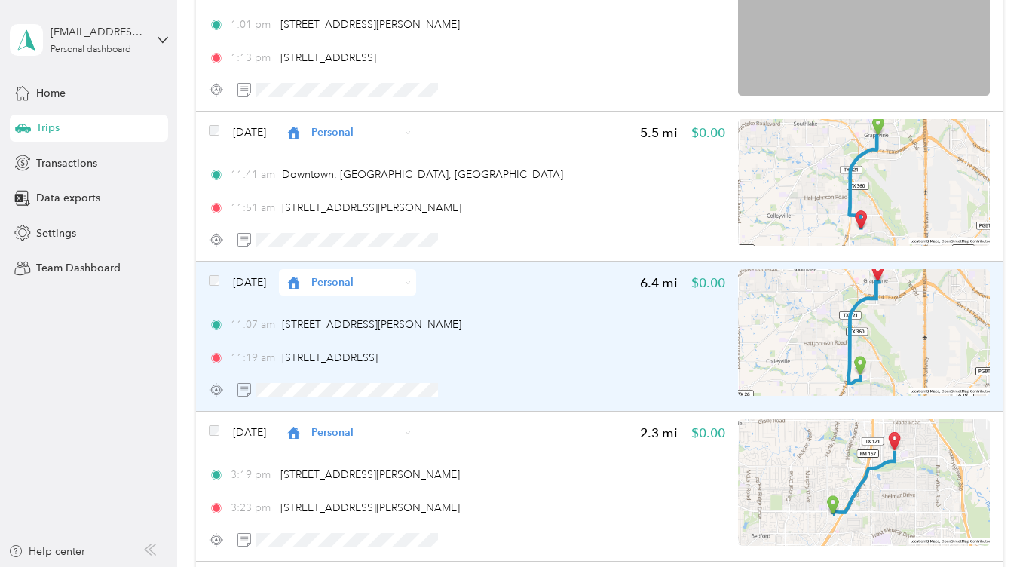
click at [367, 276] on span "Personal" at bounding box center [355, 283] width 88 height 16
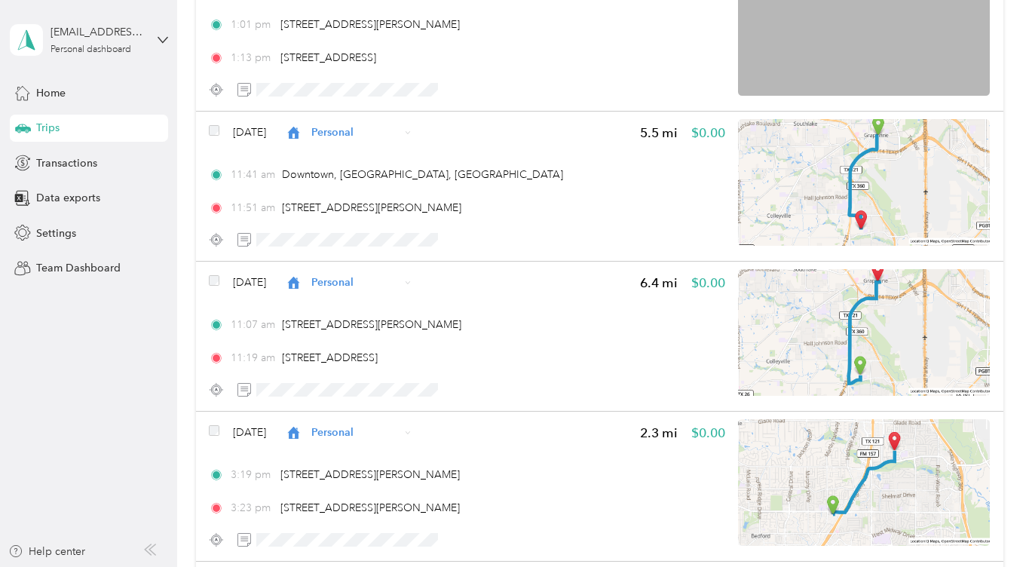
click at [345, 305] on span "Work" at bounding box center [381, 302] width 90 height 16
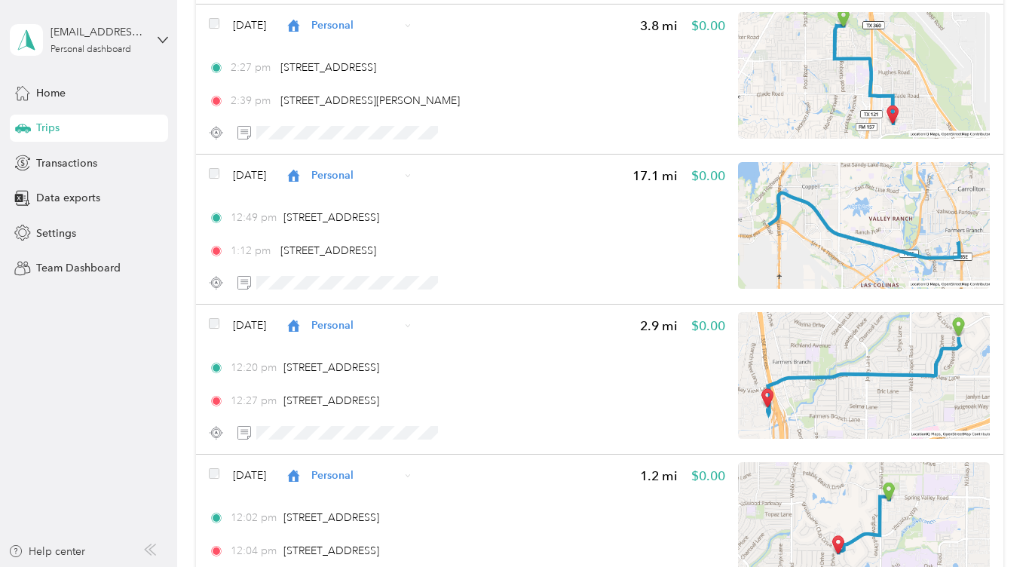
scroll to position [78249, 0]
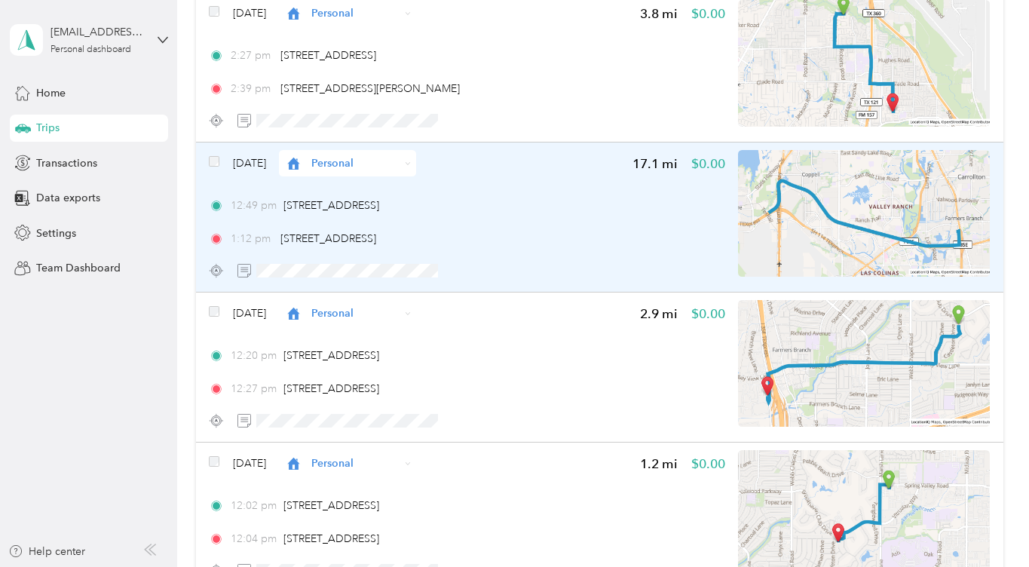
click at [369, 160] on span "Personal" at bounding box center [355, 163] width 88 height 16
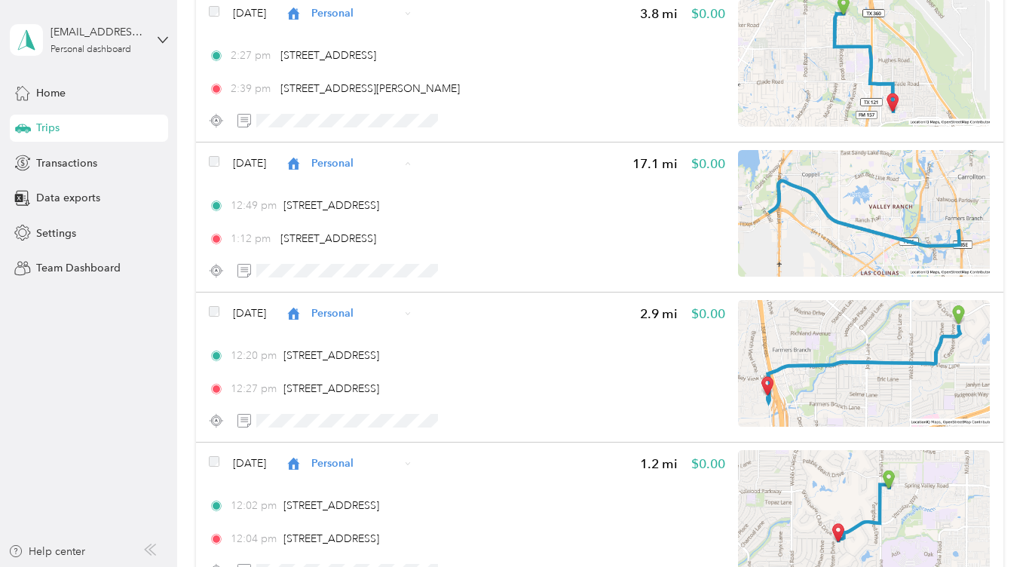
click at [356, 198] on ol "Work Personal Home Services Other Charity Medical Moving Commute" at bounding box center [366, 282] width 137 height 211
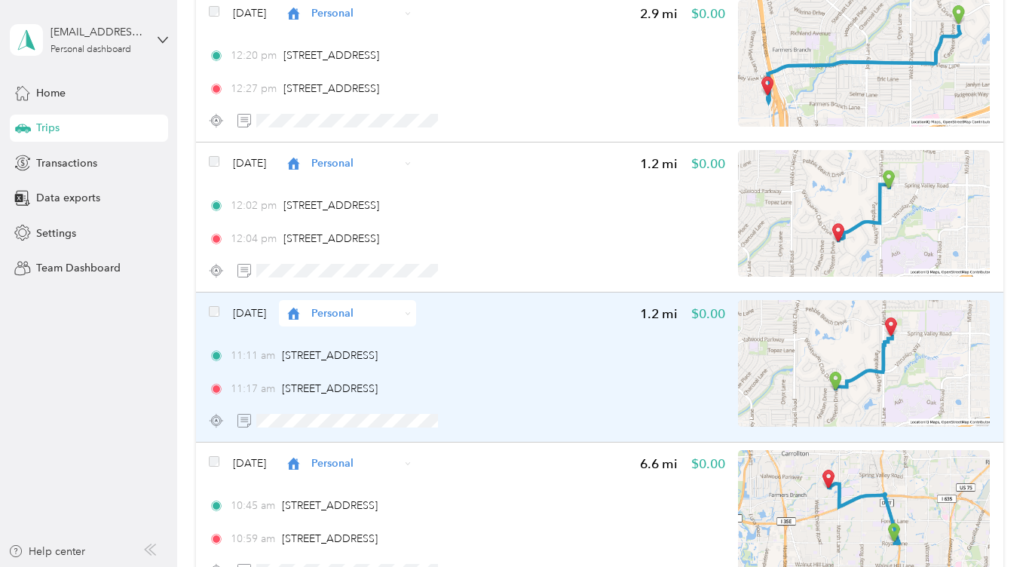
click at [404, 322] on div "Personal" at bounding box center [347, 313] width 137 height 26
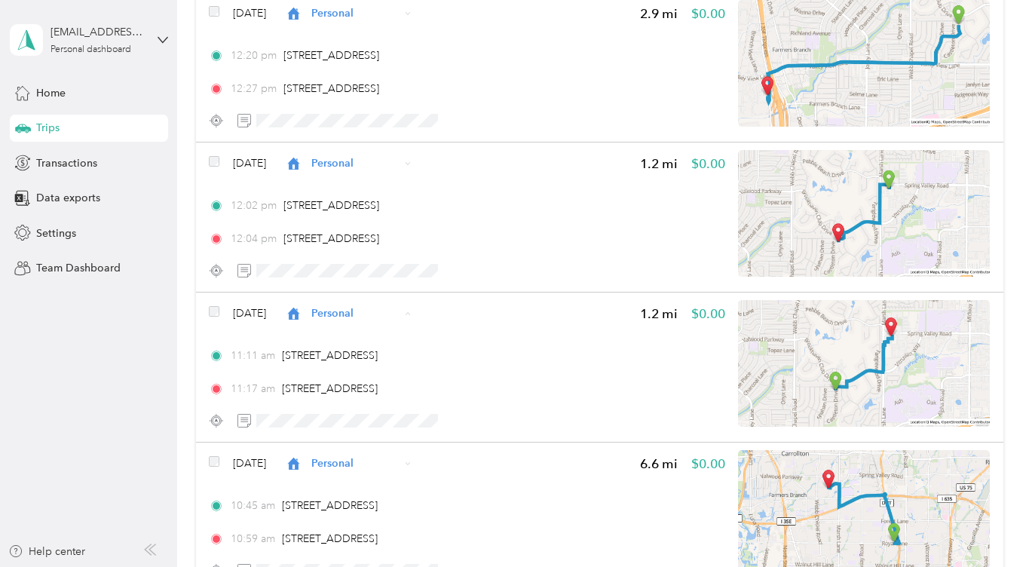
click at [377, 333] on span "Work" at bounding box center [381, 341] width 90 height 16
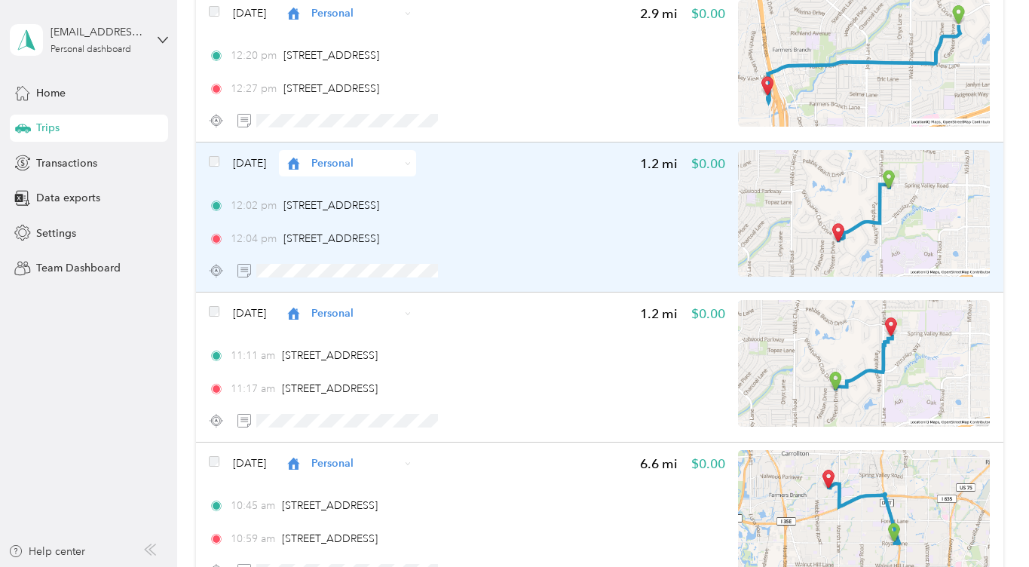
click at [361, 152] on div "Personal" at bounding box center [347, 163] width 137 height 26
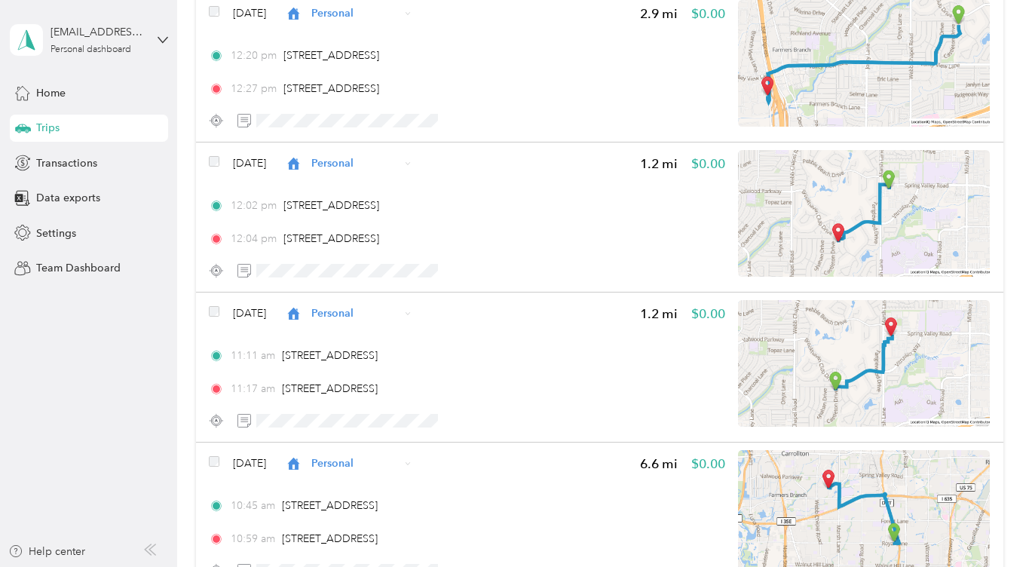
click at [345, 187] on span "Work" at bounding box center [381, 187] width 90 height 16
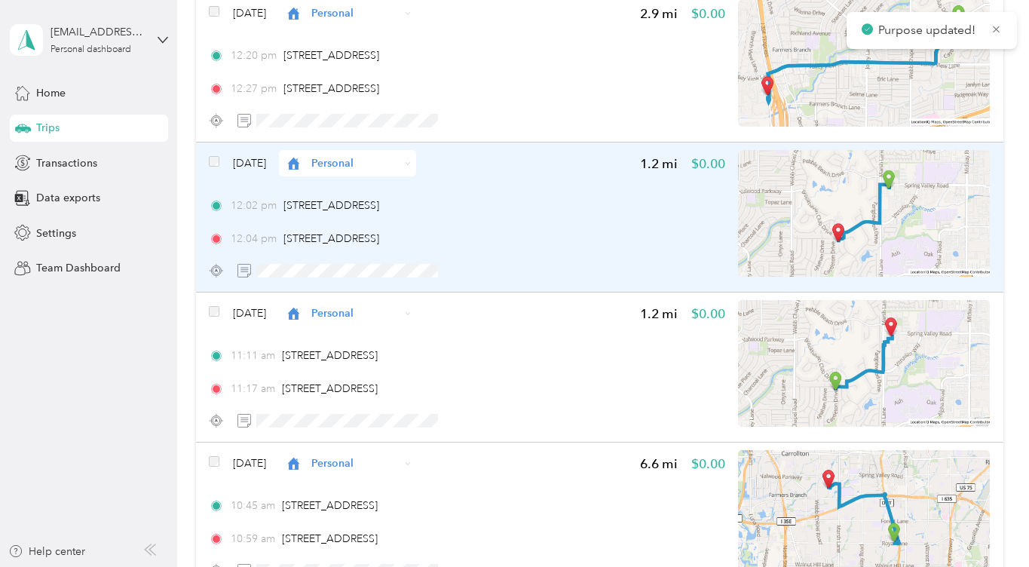
scroll to position [78224, 0]
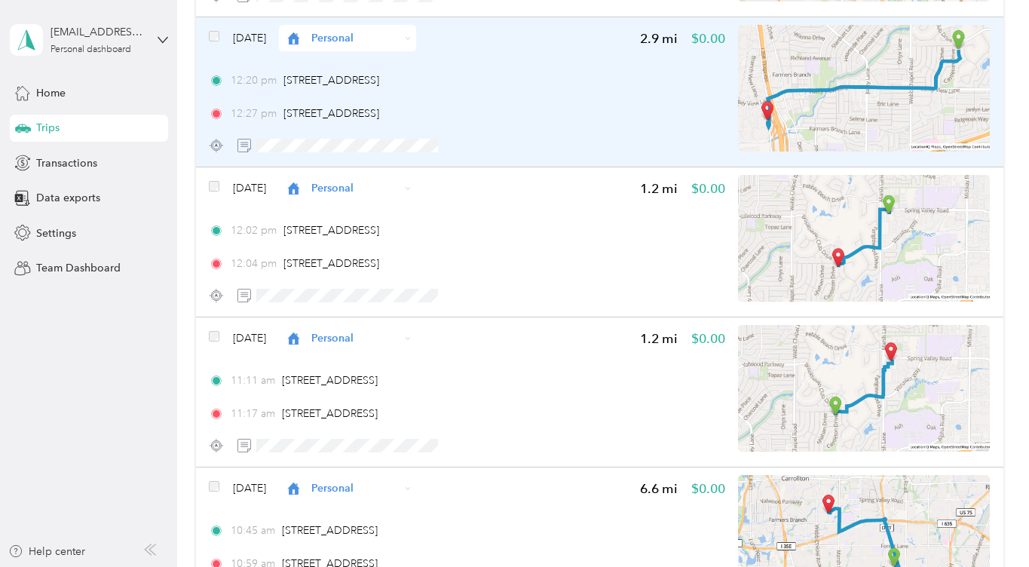
click at [300, 34] on icon at bounding box center [294, 38] width 12 height 12
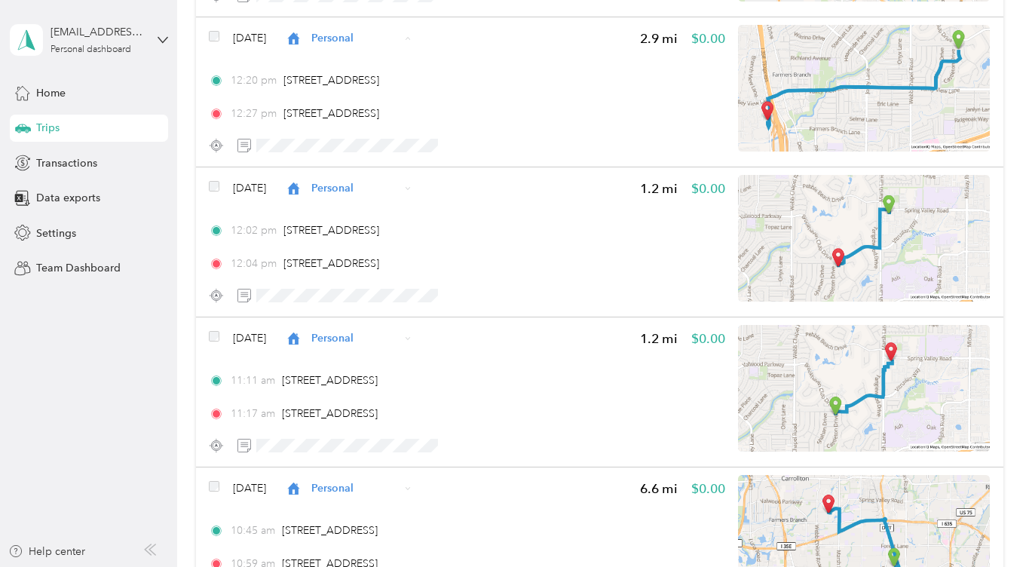
click at [324, 57] on li "Work" at bounding box center [366, 65] width 137 height 26
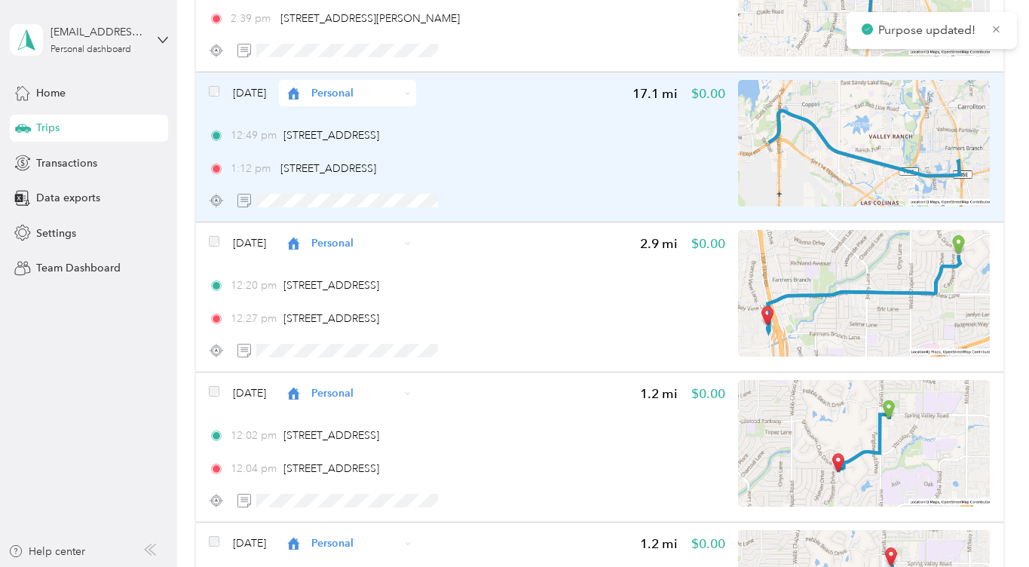
scroll to position [78018, 0]
click at [371, 97] on span "Personal" at bounding box center [355, 95] width 88 height 16
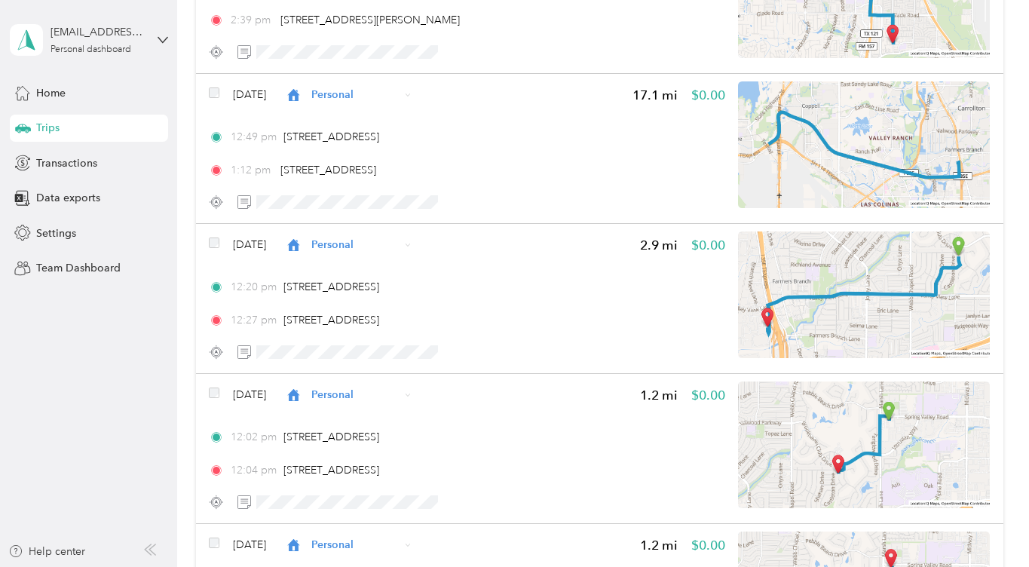
click at [348, 119] on span "Work" at bounding box center [381, 114] width 90 height 16
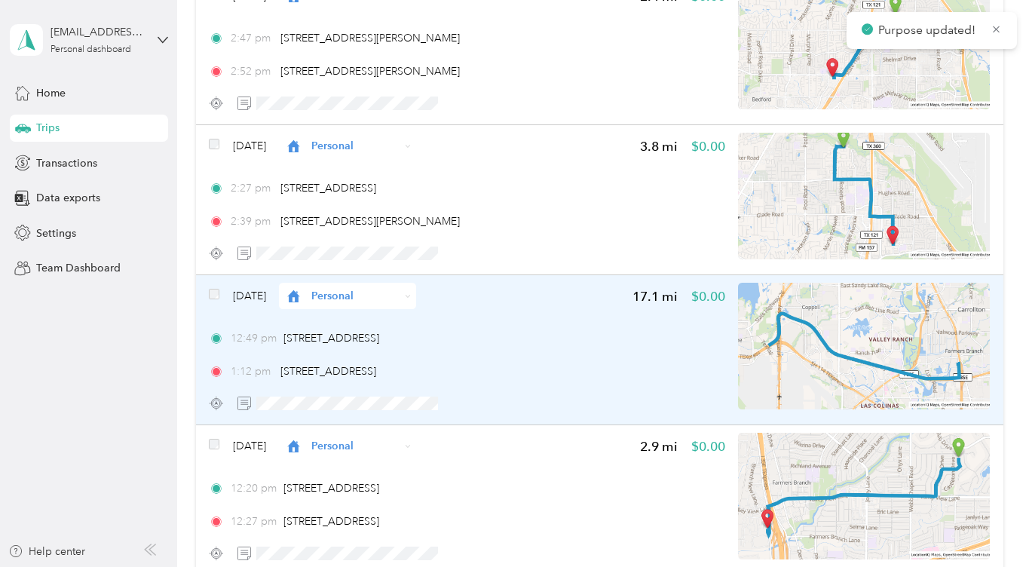
scroll to position [77815, 0]
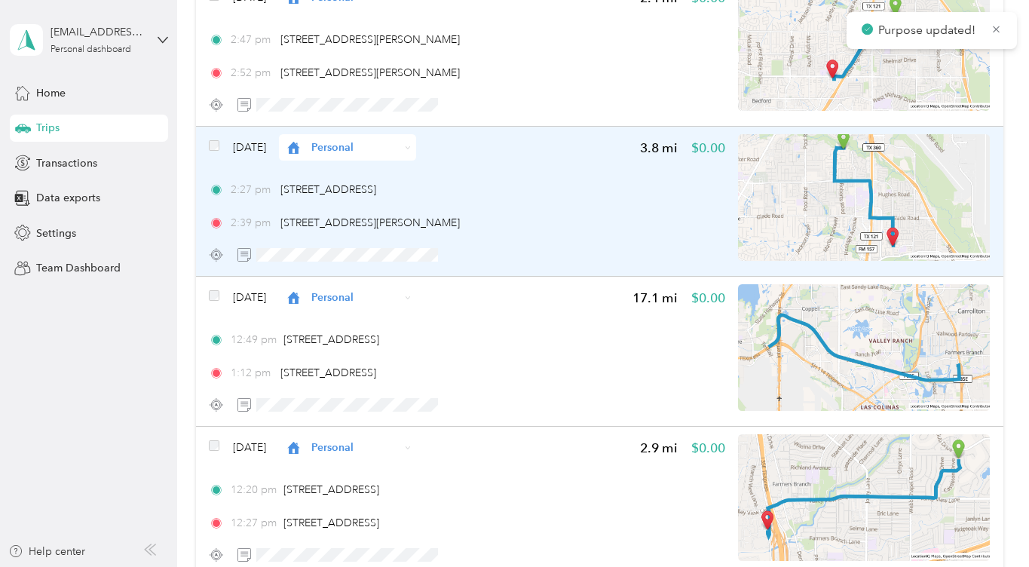
click at [383, 149] on span "Personal" at bounding box center [355, 148] width 88 height 16
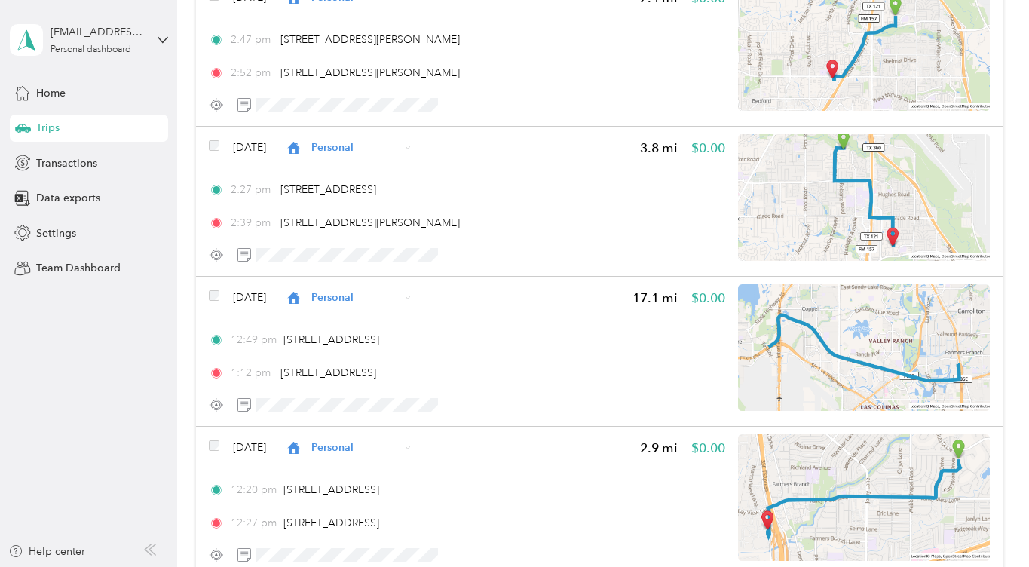
click at [358, 171] on span "Work" at bounding box center [381, 166] width 90 height 16
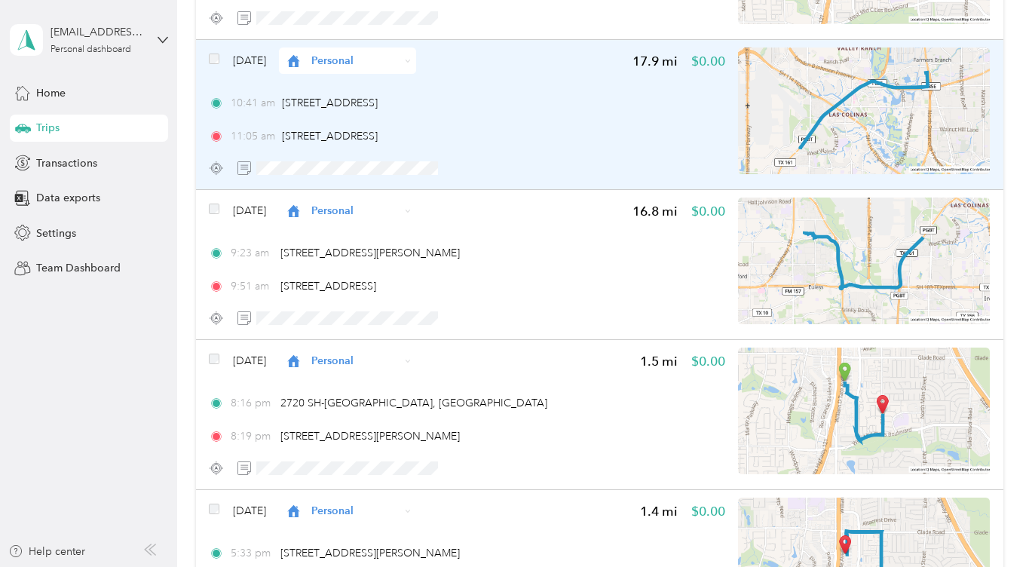
scroll to position [87958, 0]
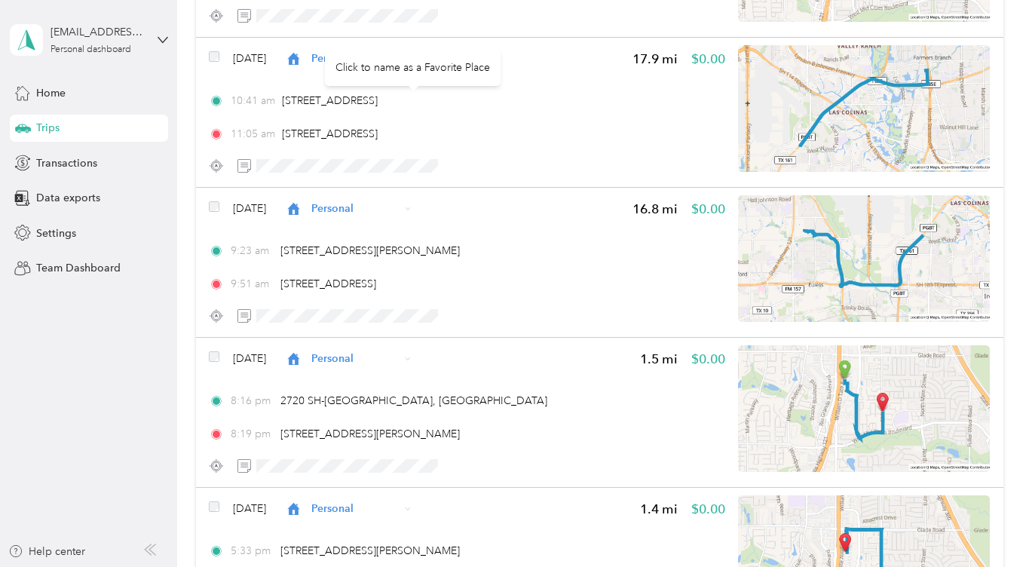
click at [409, 53] on div "Click to name as a Favorite Place" at bounding box center [413, 67] width 176 height 37
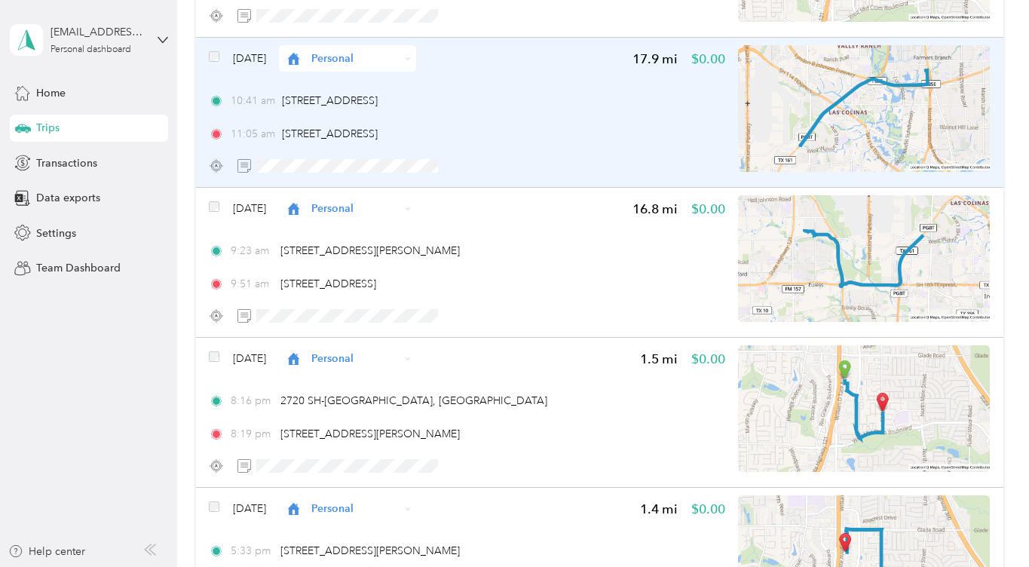
click at [303, 53] on icon at bounding box center [293, 59] width 19 height 12
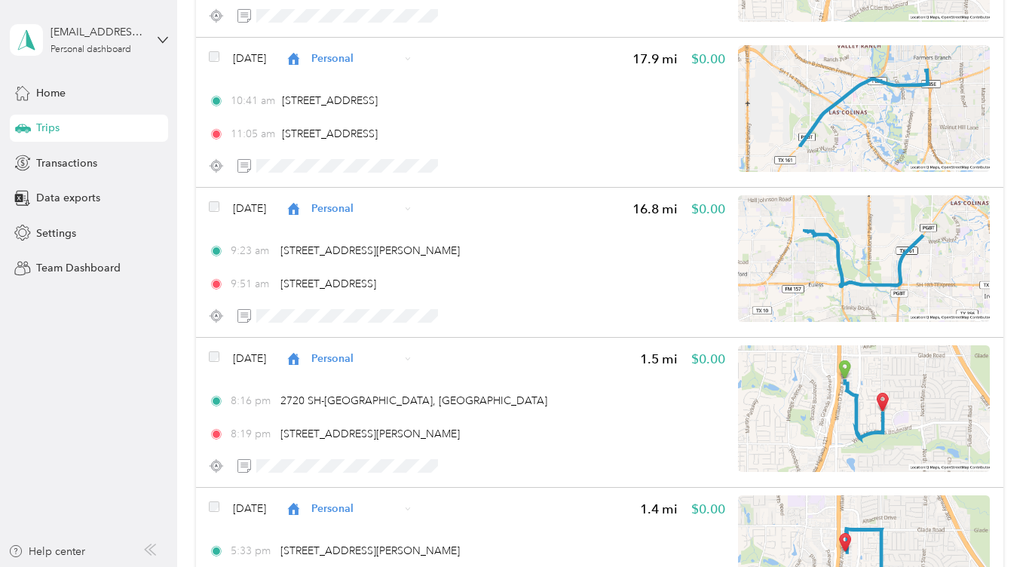
click at [335, 75] on li "Work" at bounding box center [376, 82] width 137 height 26
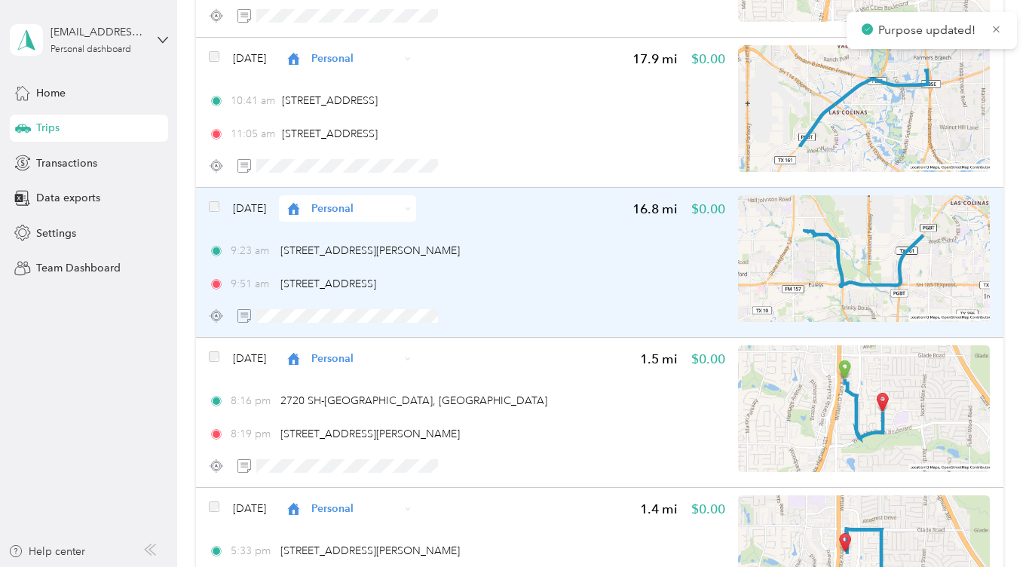
click at [350, 202] on span "Personal" at bounding box center [355, 209] width 88 height 16
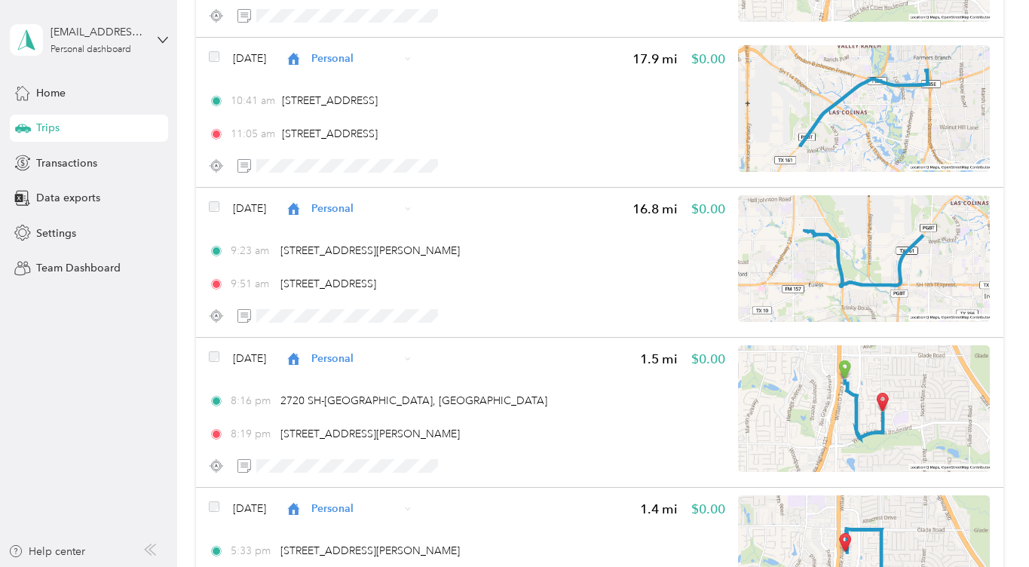
click at [349, 228] on span "Work" at bounding box center [390, 236] width 90 height 16
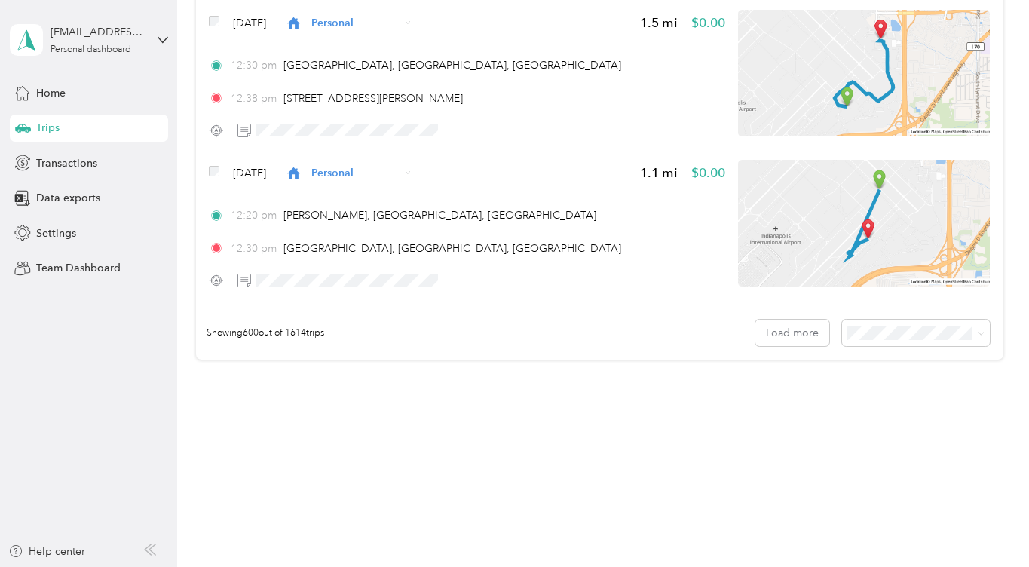
scroll to position [0, 0]
click at [823, 324] on button "Load more" at bounding box center [793, 333] width 74 height 26
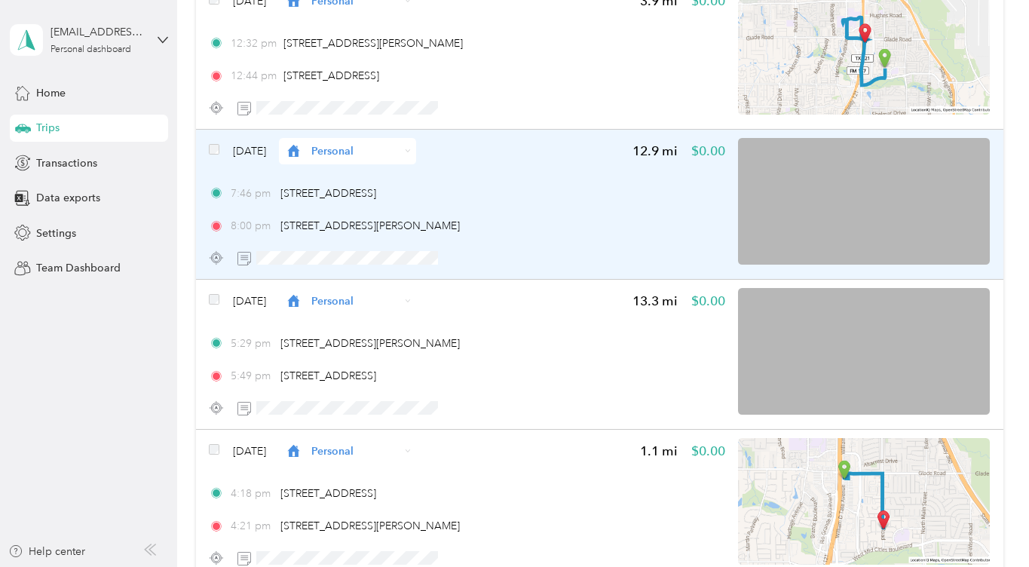
scroll to position [94023, 0]
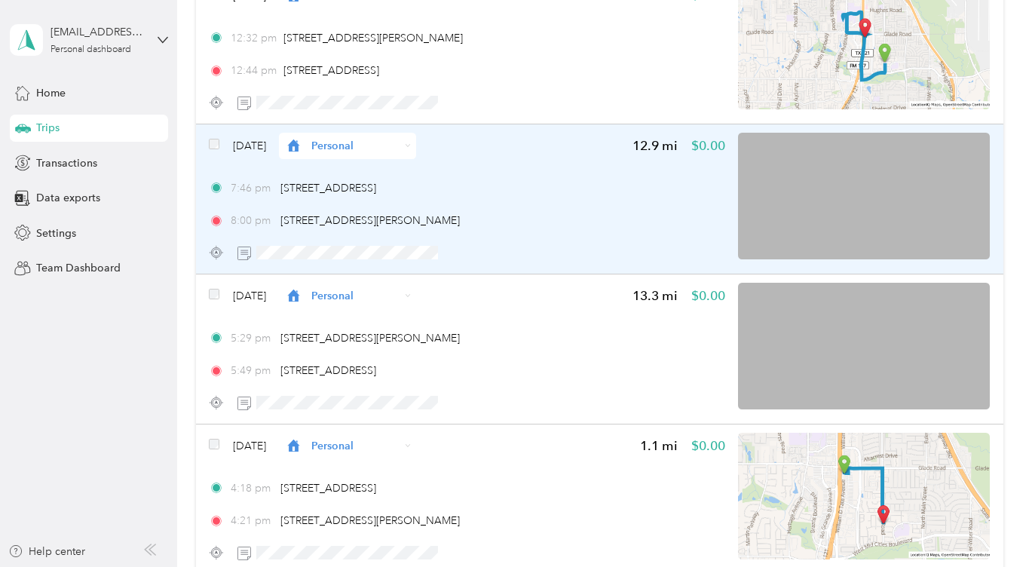
click at [369, 140] on span "Personal" at bounding box center [355, 146] width 88 height 16
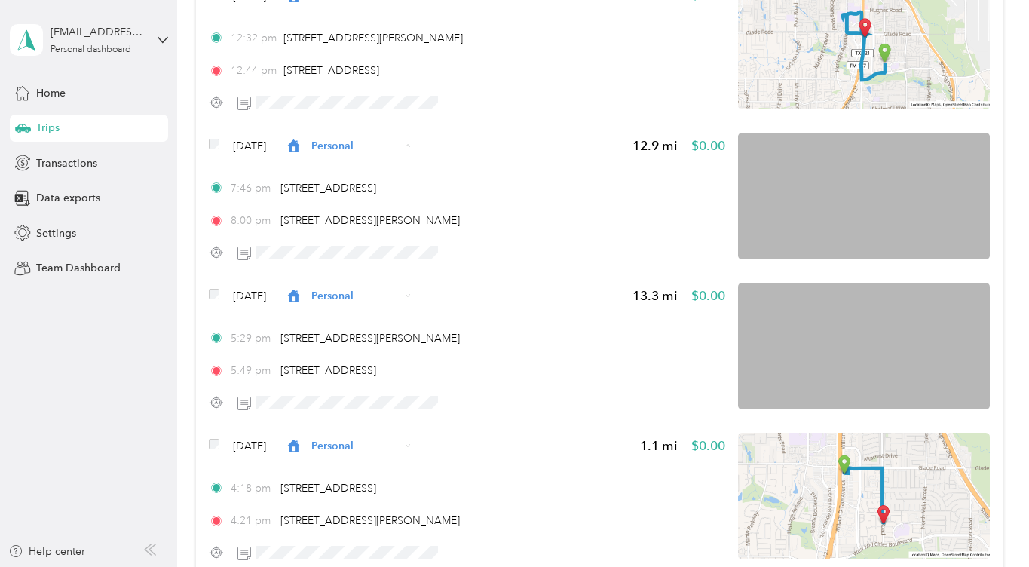
click at [348, 168] on span "Work" at bounding box center [390, 173] width 90 height 16
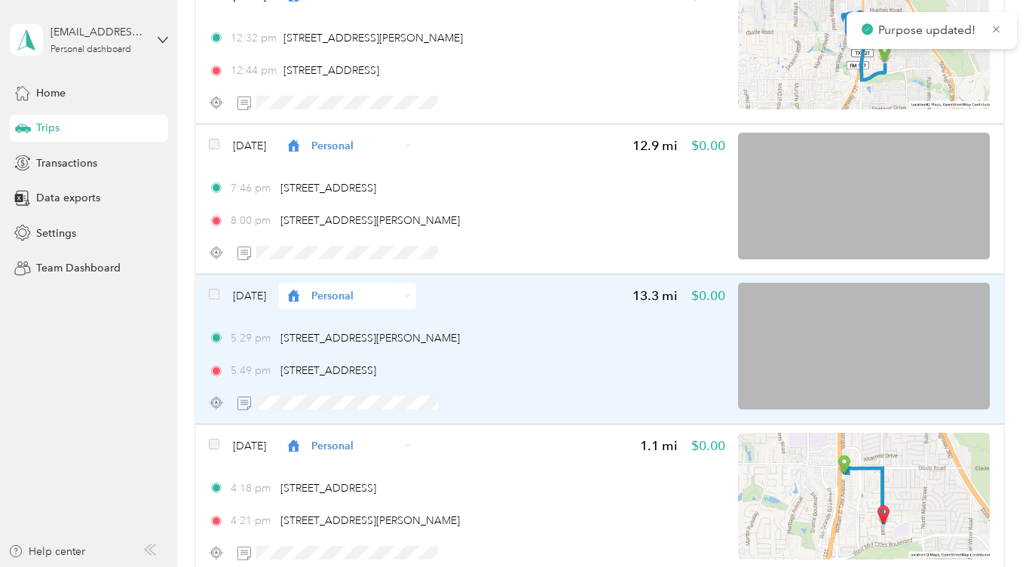
click at [364, 290] on span "Personal" at bounding box center [355, 296] width 88 height 16
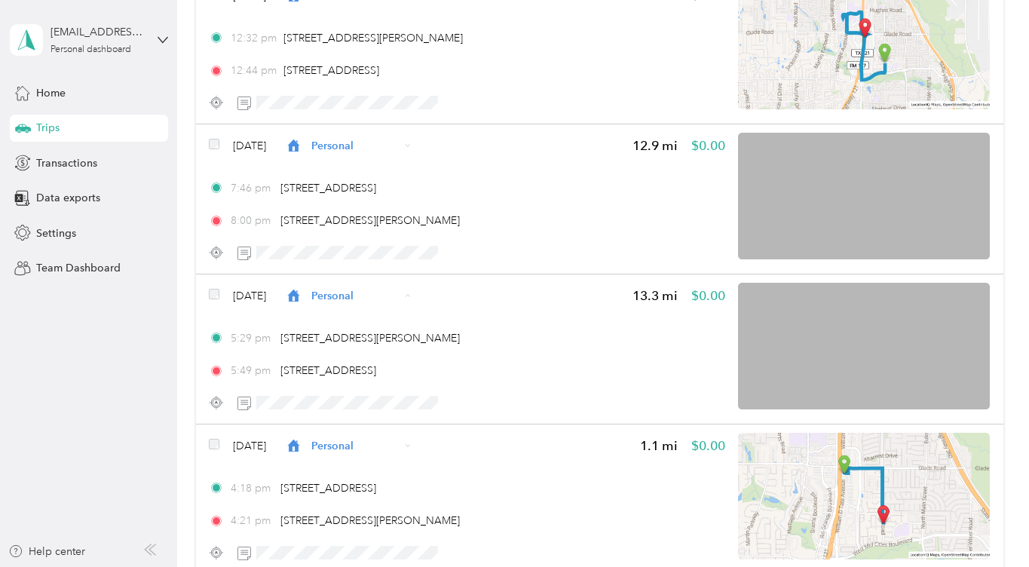
click at [357, 317] on span "Work" at bounding box center [390, 323] width 90 height 16
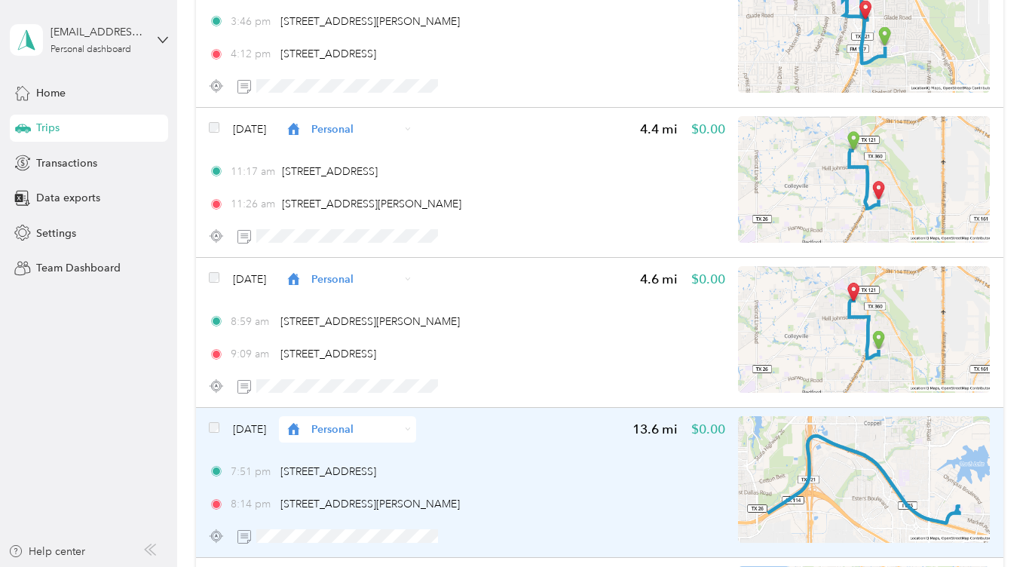
scroll to position [94641, 0]
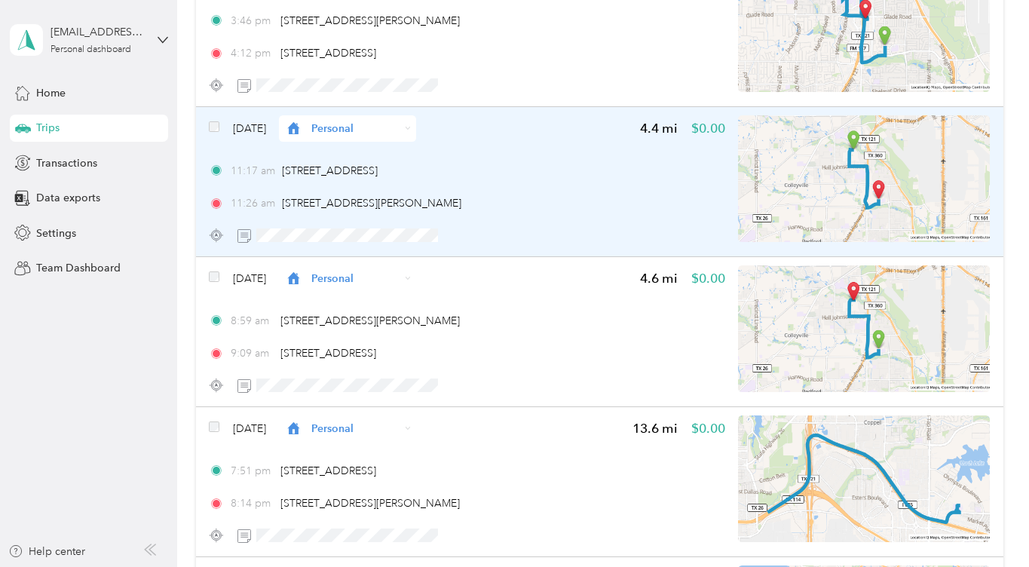
click at [371, 127] on span "Personal" at bounding box center [355, 129] width 88 height 16
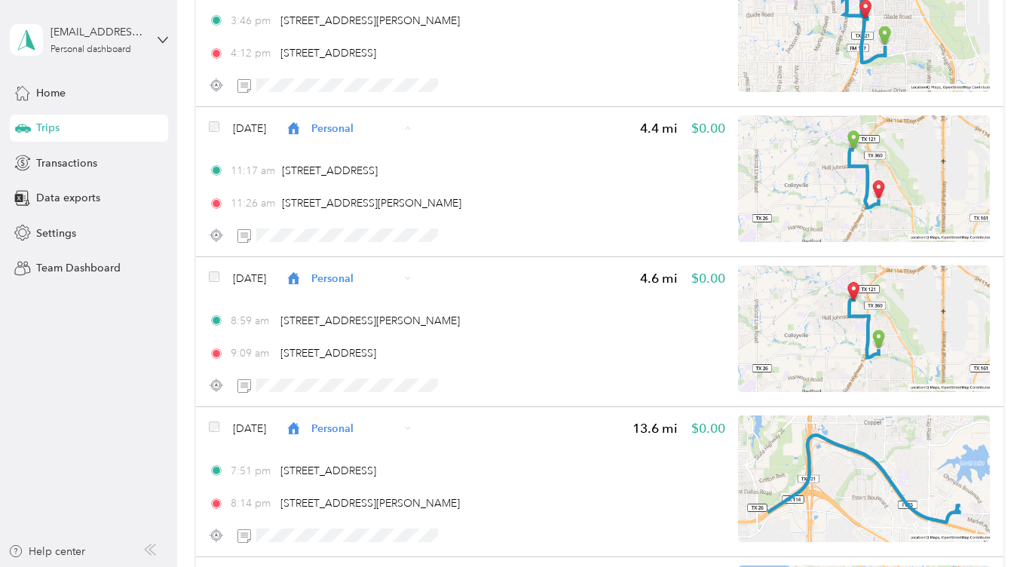
click at [353, 153] on span "Work" at bounding box center [390, 156] width 90 height 16
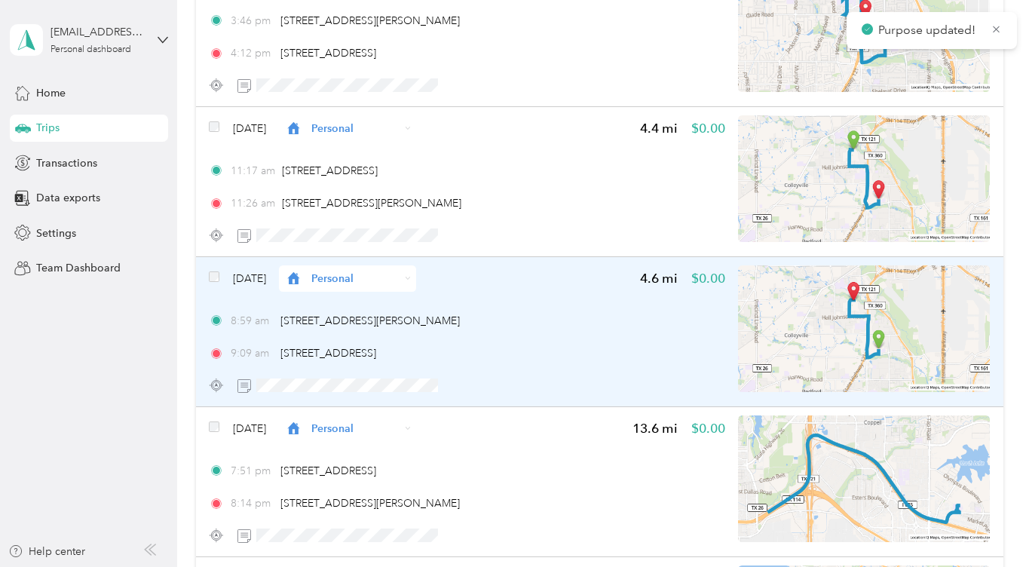
click at [351, 277] on span "Personal" at bounding box center [355, 279] width 88 height 16
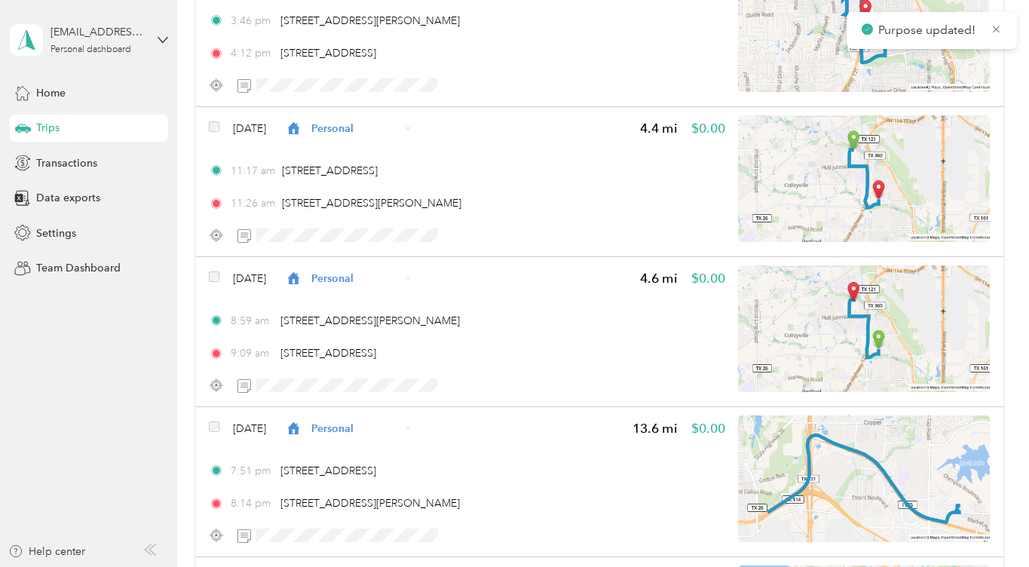
click at [361, 308] on span "Work" at bounding box center [390, 306] width 90 height 16
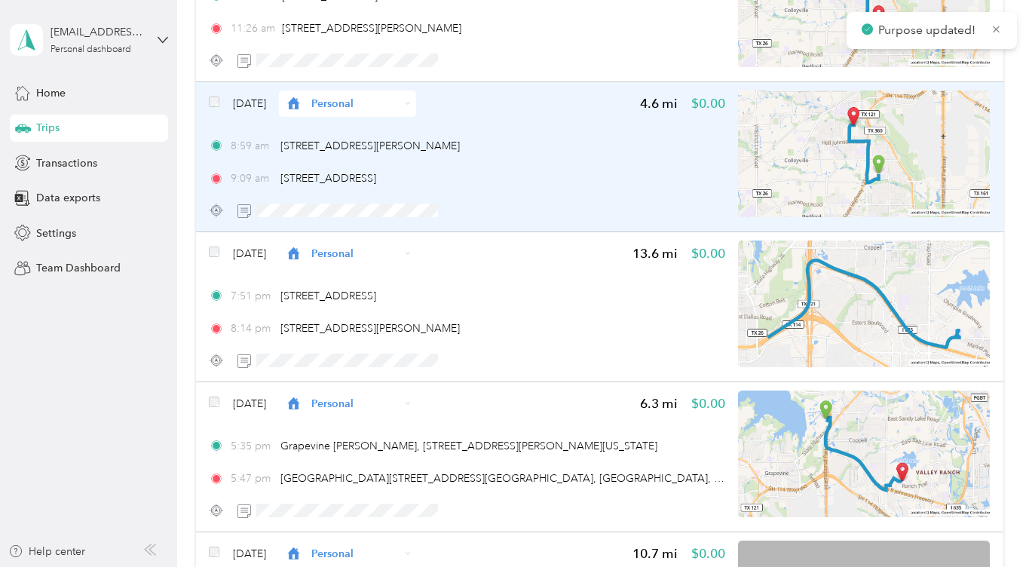
scroll to position [94846, 0]
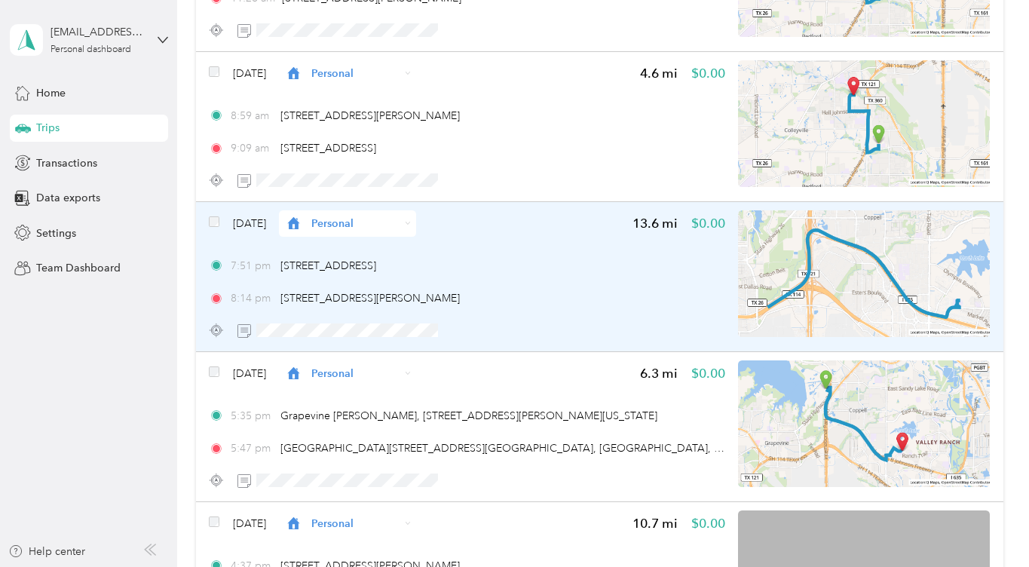
click at [375, 227] on span "Personal" at bounding box center [355, 224] width 88 height 16
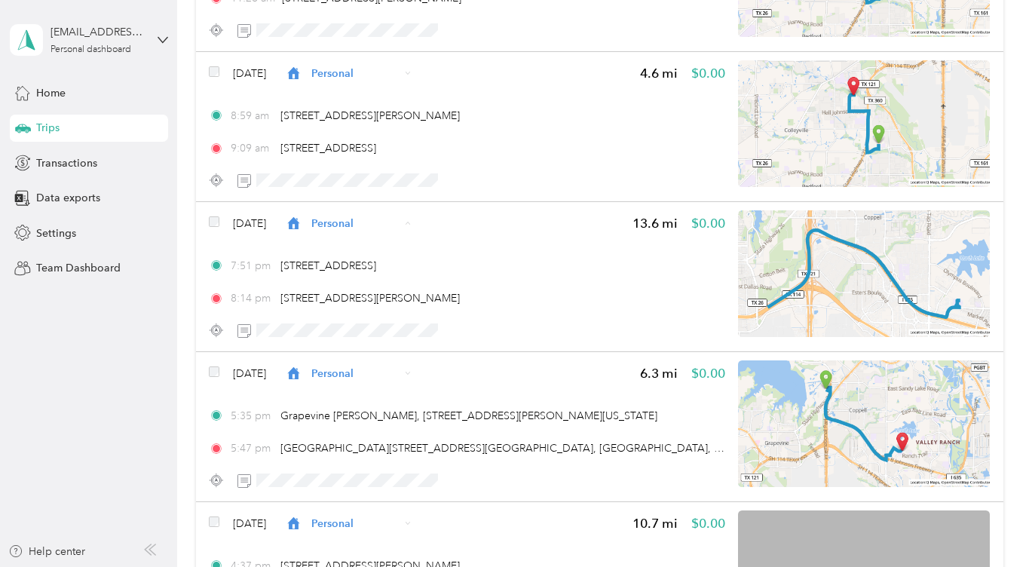
click at [360, 244] on span "Work" at bounding box center [390, 251] width 90 height 16
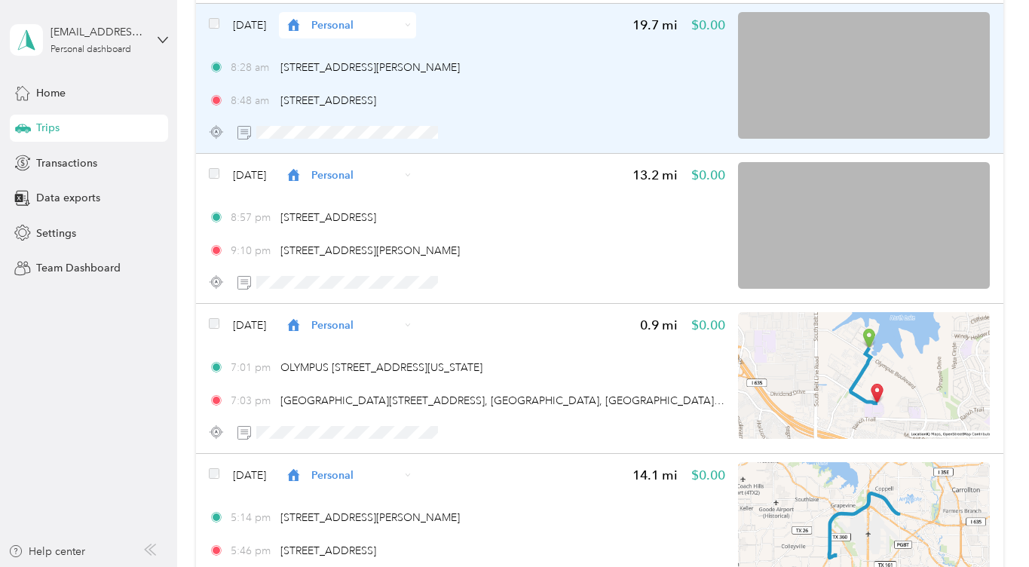
scroll to position [102702, 0]
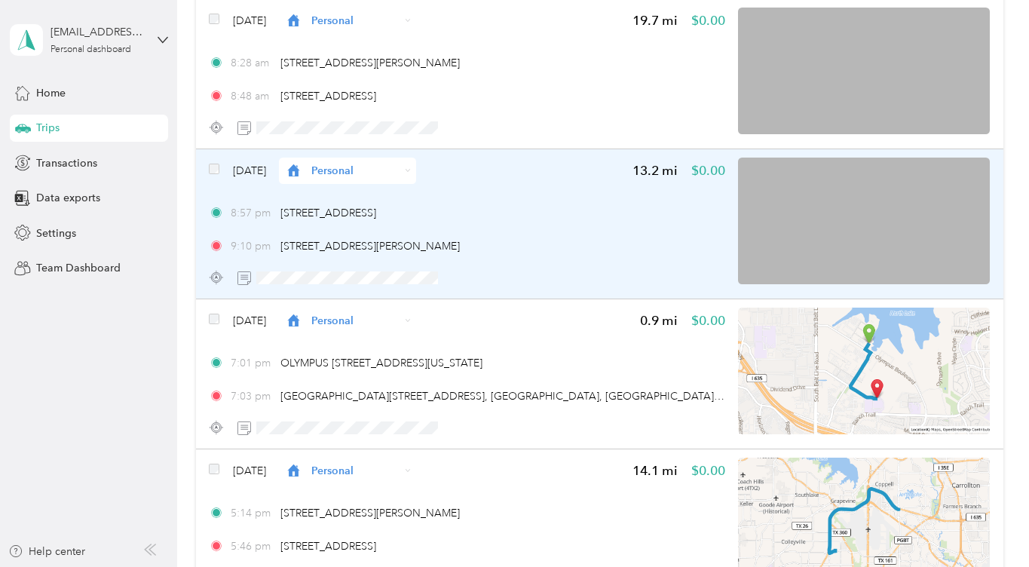
click at [351, 169] on span "Personal" at bounding box center [355, 171] width 88 height 16
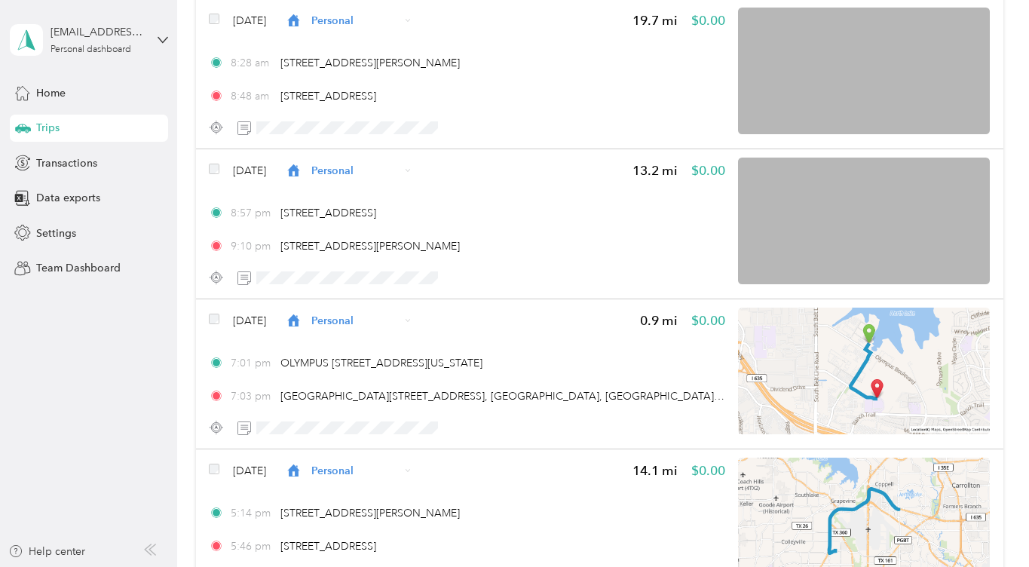
click at [351, 198] on span "Work" at bounding box center [384, 193] width 90 height 16
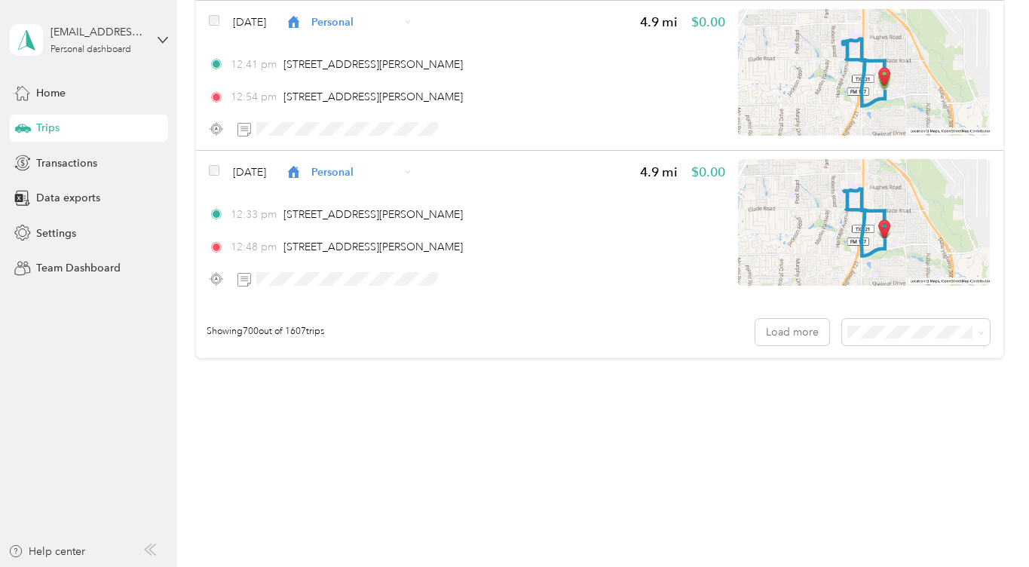
scroll to position [104951, 0]
click at [784, 339] on button "Load more" at bounding box center [793, 333] width 74 height 26
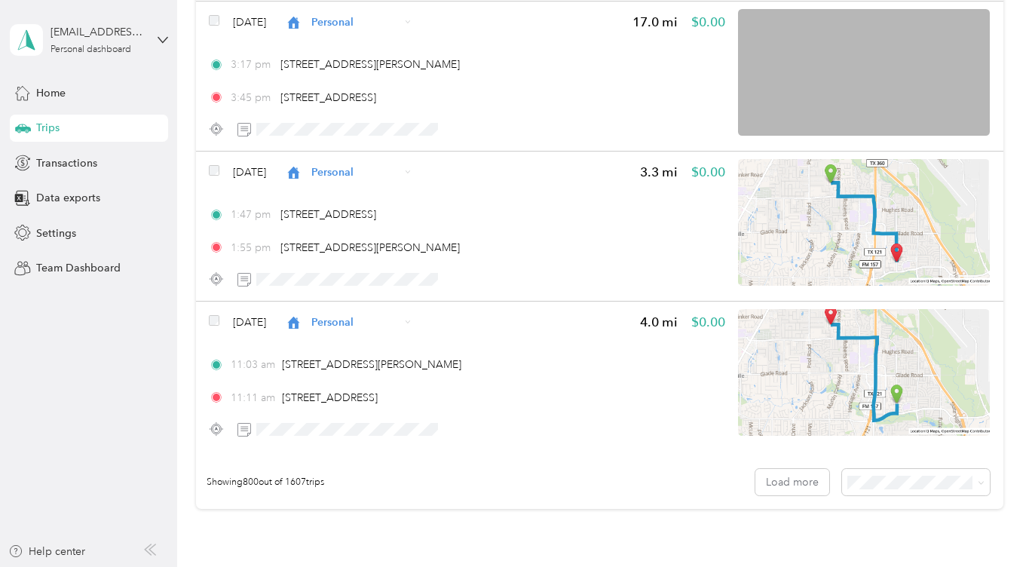
scroll to position [119808, 0]
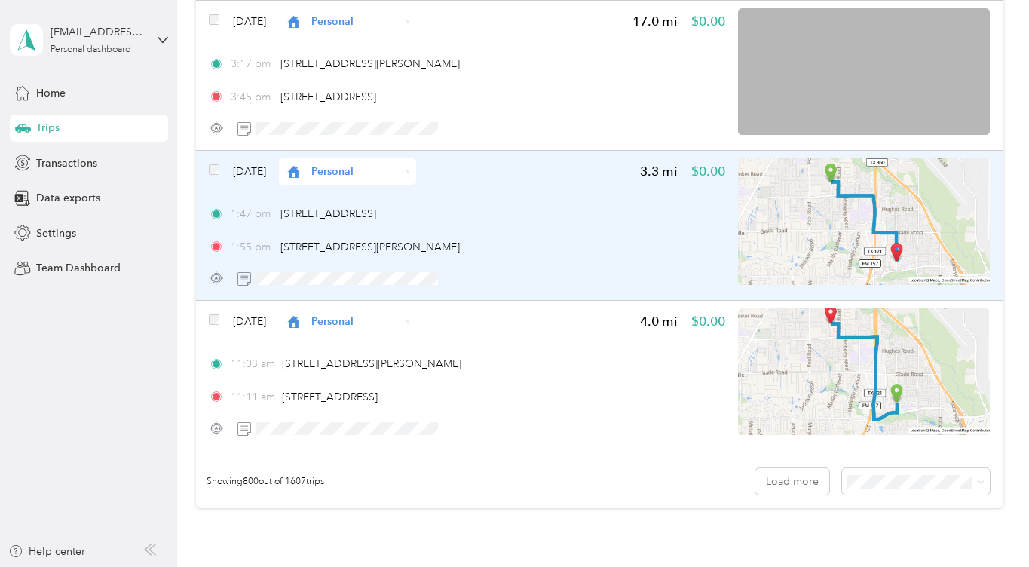
click at [400, 168] on span "Personal" at bounding box center [355, 172] width 88 height 16
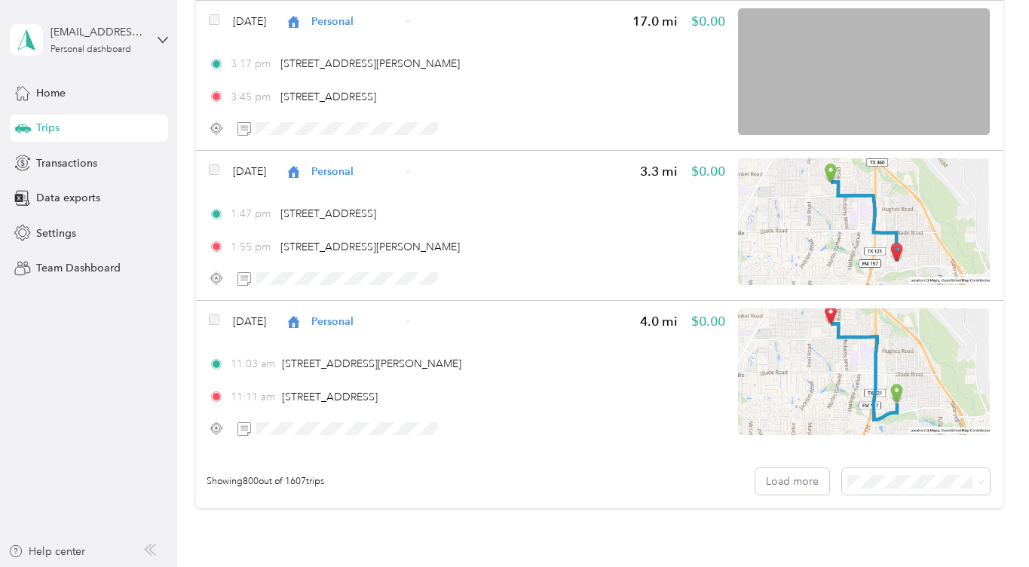
click at [370, 196] on span "Work" at bounding box center [393, 199] width 90 height 16
click at [393, 324] on div "Click to name as a Favorite Place" at bounding box center [356, 330] width 176 height 37
click at [417, 312] on div "Click to name as a Favorite Place" at bounding box center [356, 323] width 176 height 37
click at [416, 315] on div "Click to name as a Favorite Place" at bounding box center [356, 330] width 176 height 37
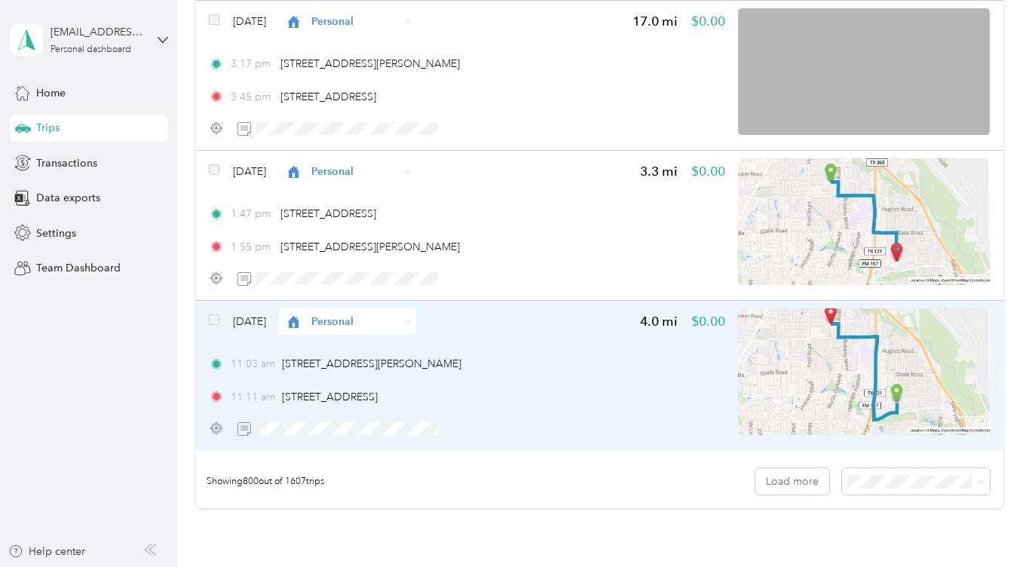
click at [520, 347] on div "[DATE] Personal 4.0 mi $0.00 11:03 am 2456–[STREET_ADDRESS][PERSON_NAME] 11:11 …" at bounding box center [467, 374] width 517 height 133
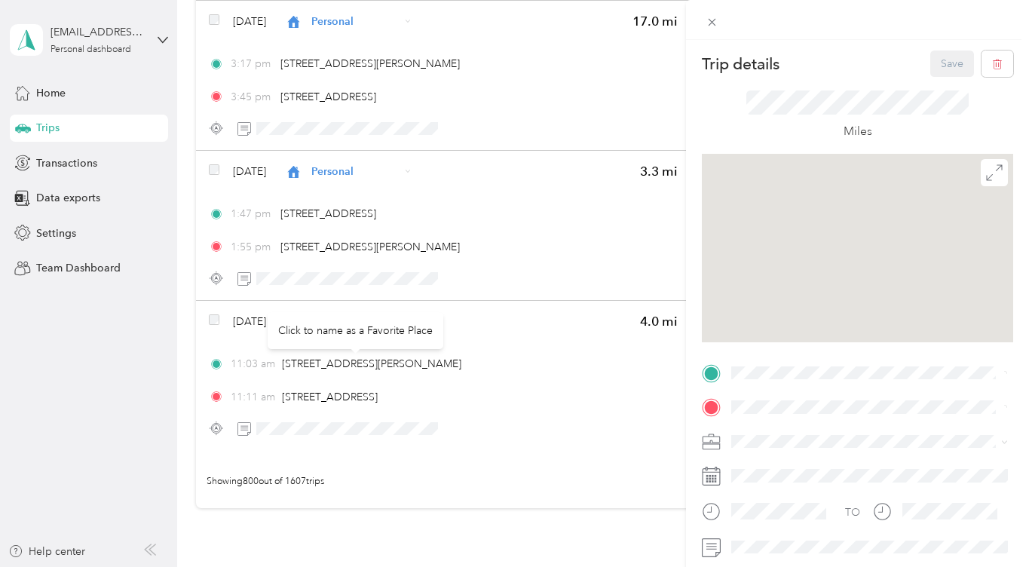
click at [440, 321] on div "Click to name as a Favorite Place" at bounding box center [356, 330] width 176 height 37
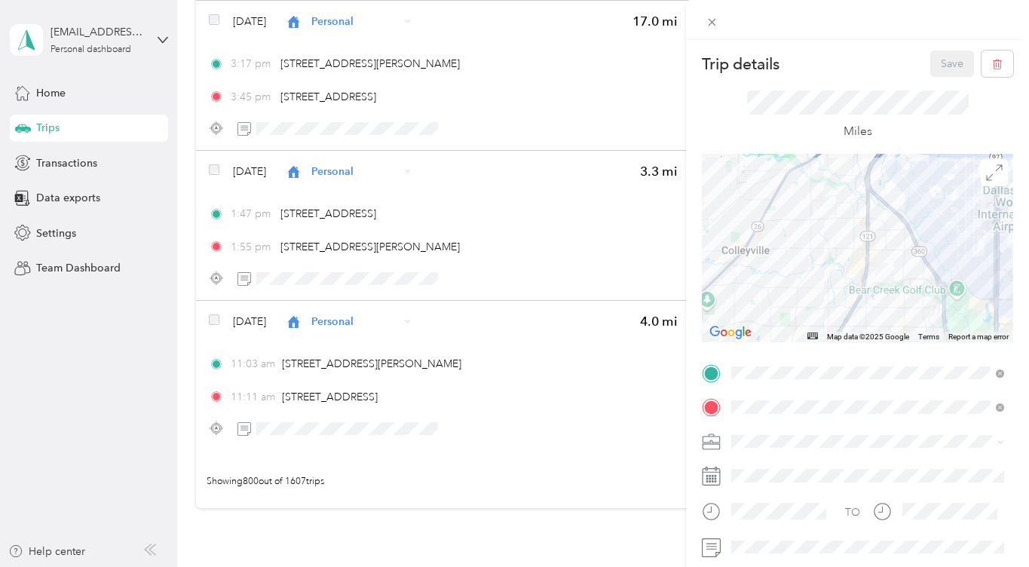
click at [326, 320] on div "Trip details Save This trip cannot be edited because it is either under review,…" at bounding box center [514, 283] width 1029 height 567
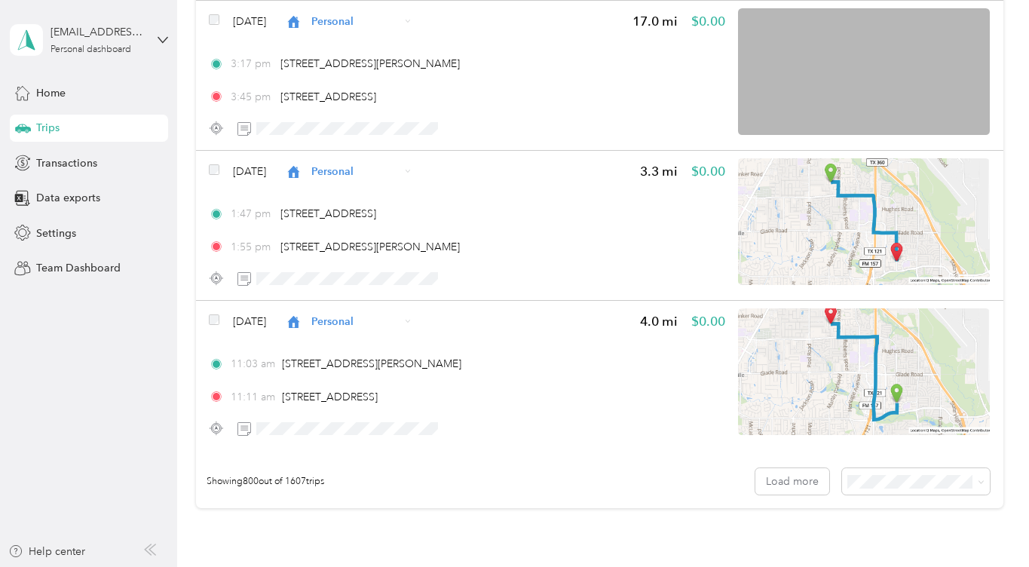
click at [376, 321] on span "Personal" at bounding box center [355, 322] width 88 height 16
click at [367, 348] on span "Work" at bounding box center [393, 343] width 90 height 16
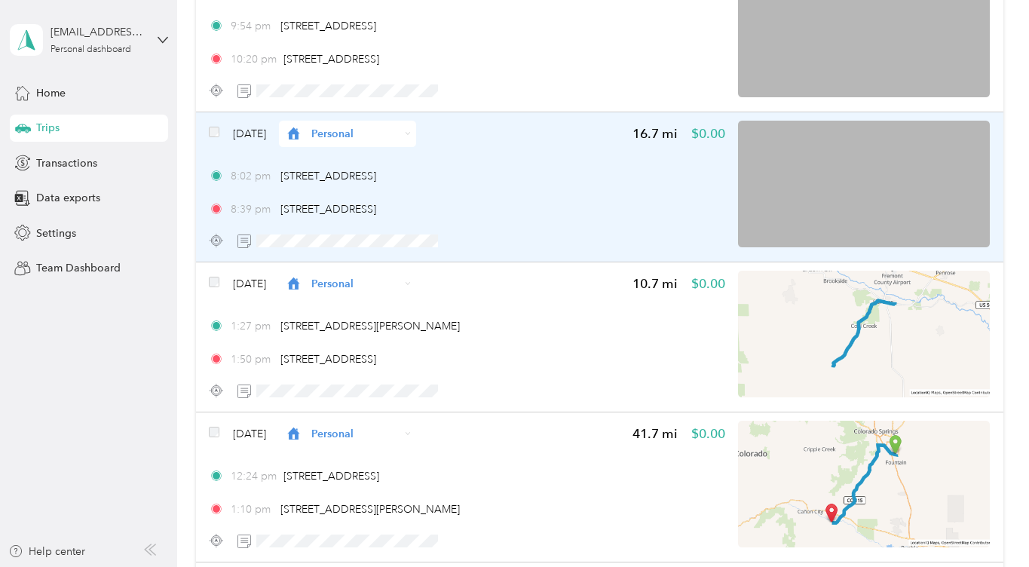
scroll to position [112346, 0]
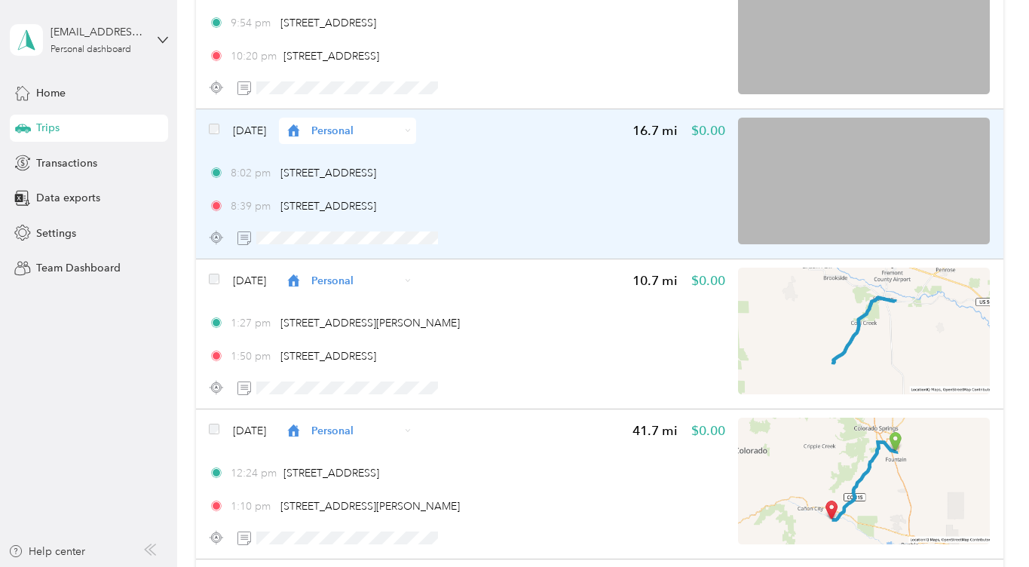
click at [705, 275] on span "$0.00" at bounding box center [709, 280] width 34 height 19
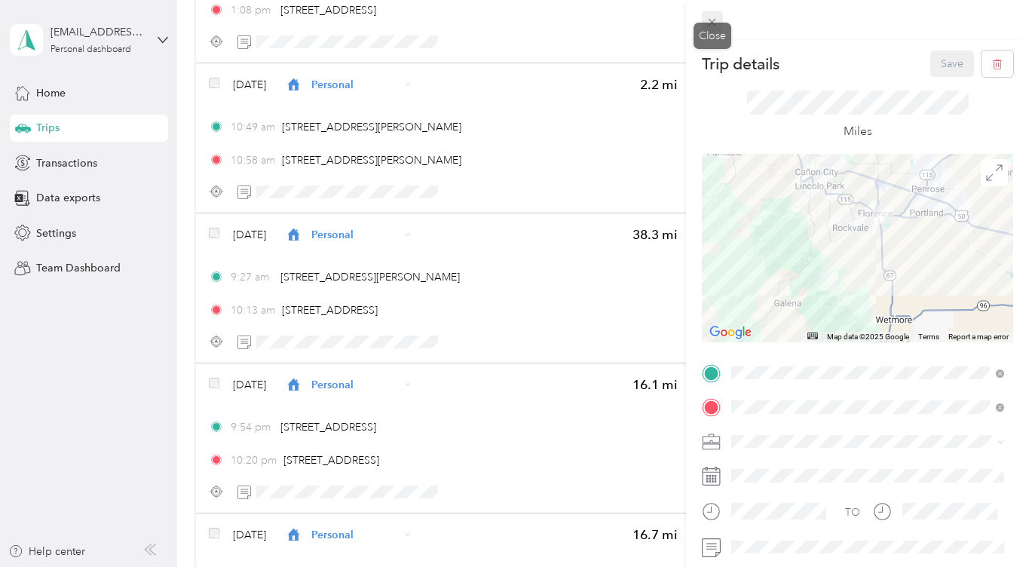
click at [709, 19] on icon at bounding box center [713, 23] width 8 height 8
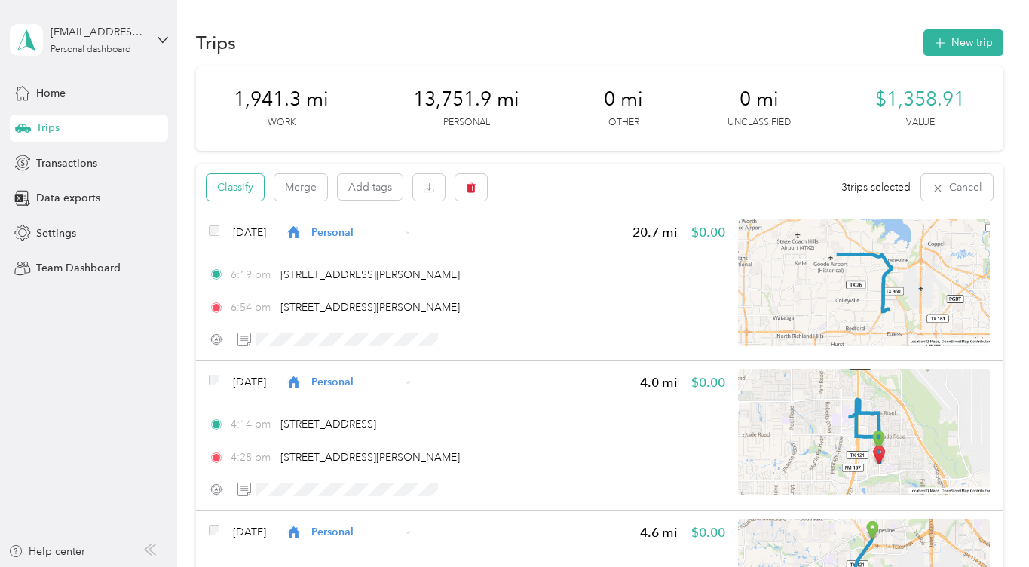
click at [248, 185] on button "Classify" at bounding box center [235, 187] width 57 height 26
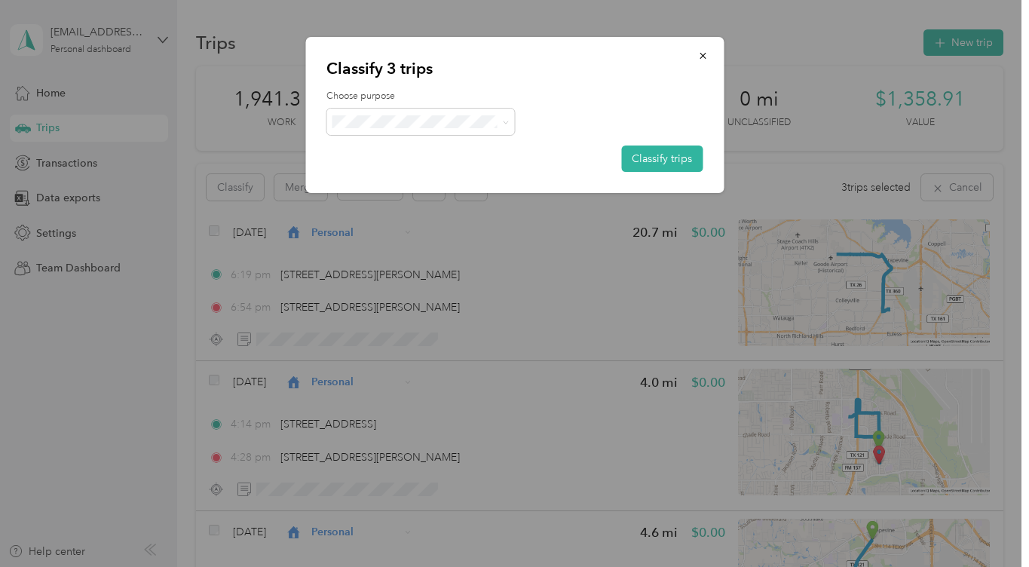
click at [373, 143] on span "Work" at bounding box center [434, 149] width 140 height 16
click at [649, 152] on button "Classify trips" at bounding box center [661, 159] width 81 height 26
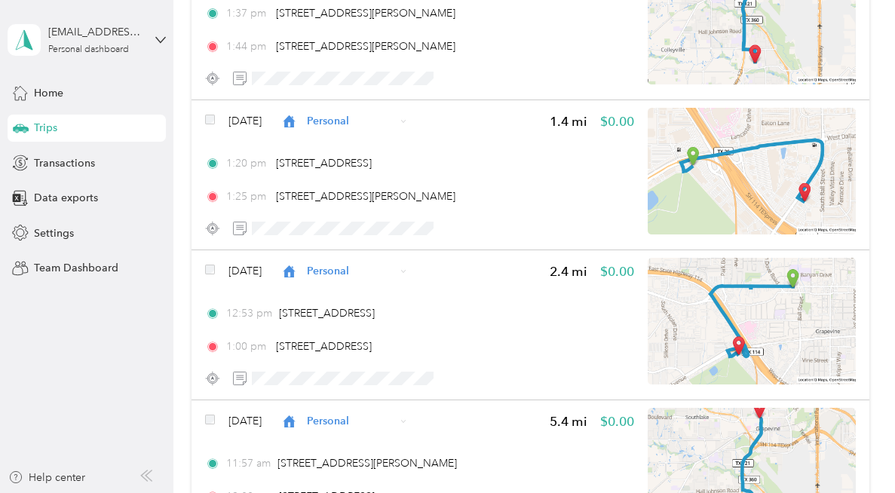
scroll to position [12250, 0]
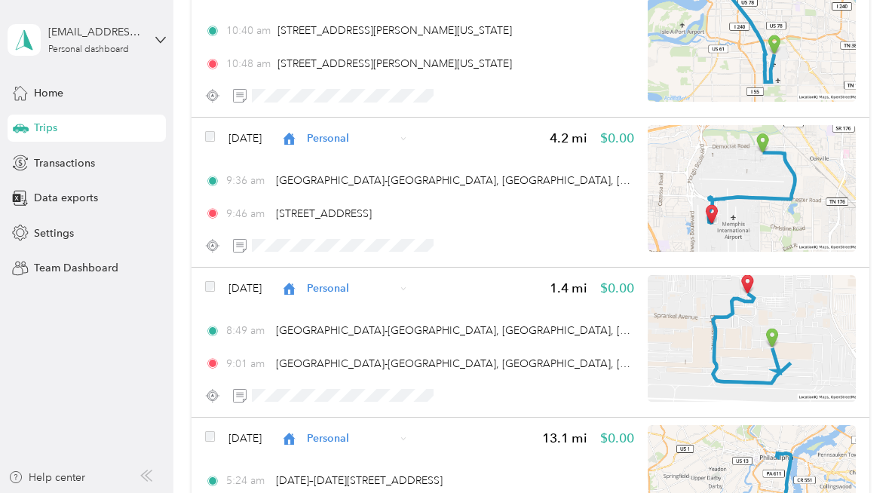
click at [55, 117] on div "Trips" at bounding box center [87, 128] width 158 height 27
click at [45, 102] on div "Home" at bounding box center [87, 92] width 158 height 27
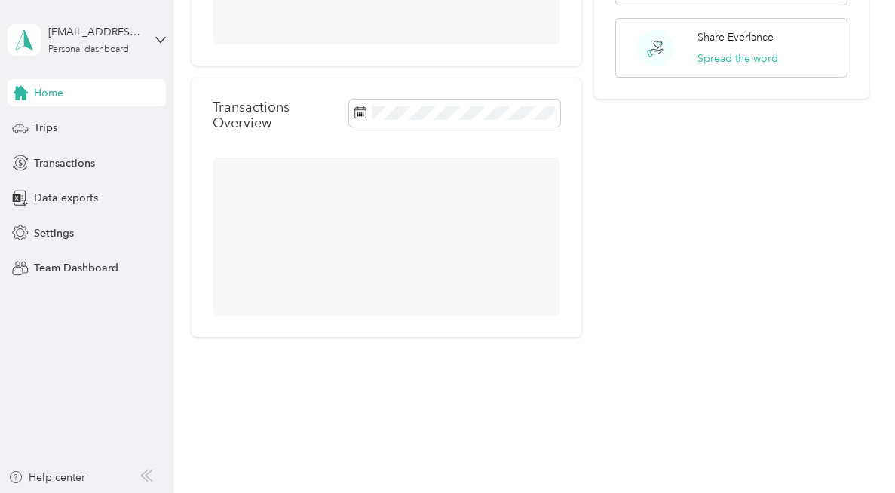
scroll to position [254, 0]
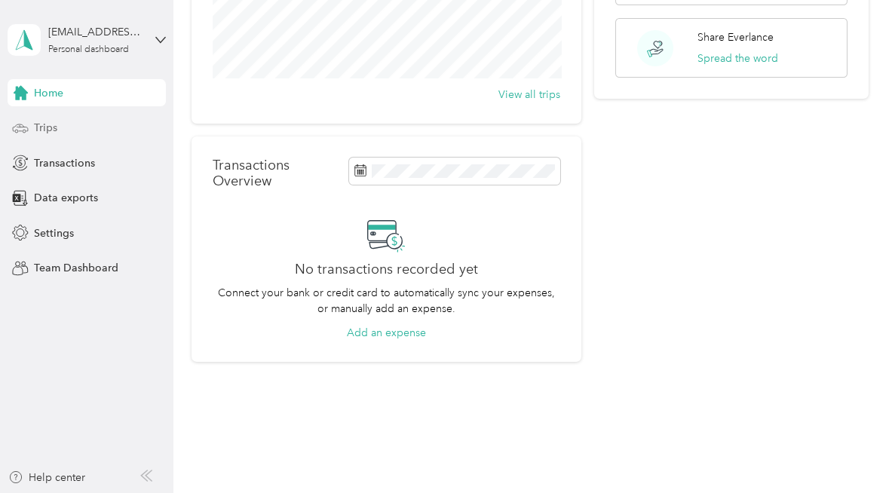
click at [53, 125] on span "Trips" at bounding box center [45, 128] width 23 height 16
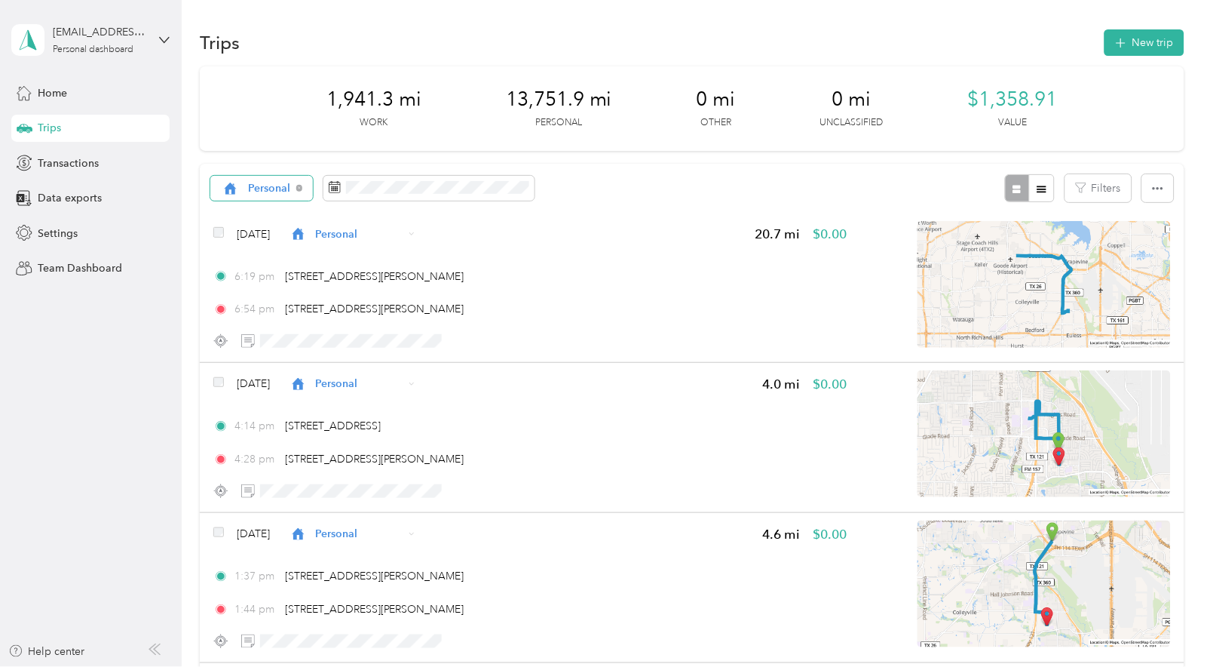
click at [285, 187] on span "Personal" at bounding box center [269, 188] width 43 height 11
click at [269, 230] on span "Unclassified" at bounding box center [284, 236] width 72 height 16
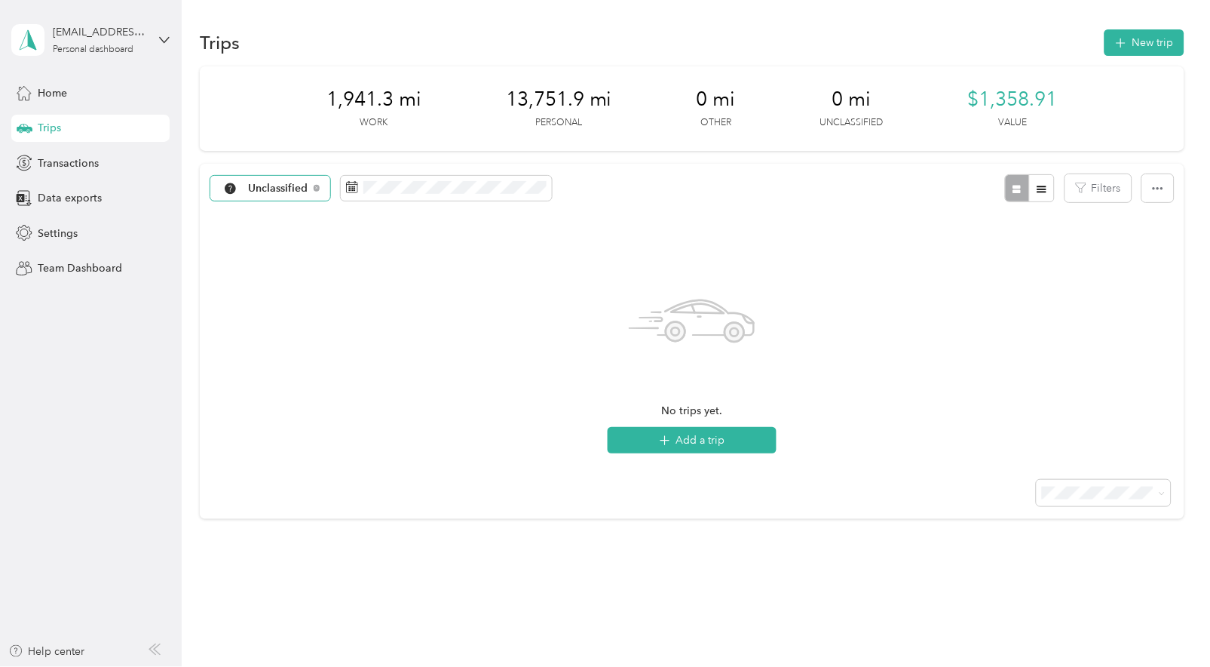
click at [256, 183] on span "Unclassified" at bounding box center [278, 188] width 60 height 11
click at [252, 250] on li "Work" at bounding box center [274, 263] width 126 height 26
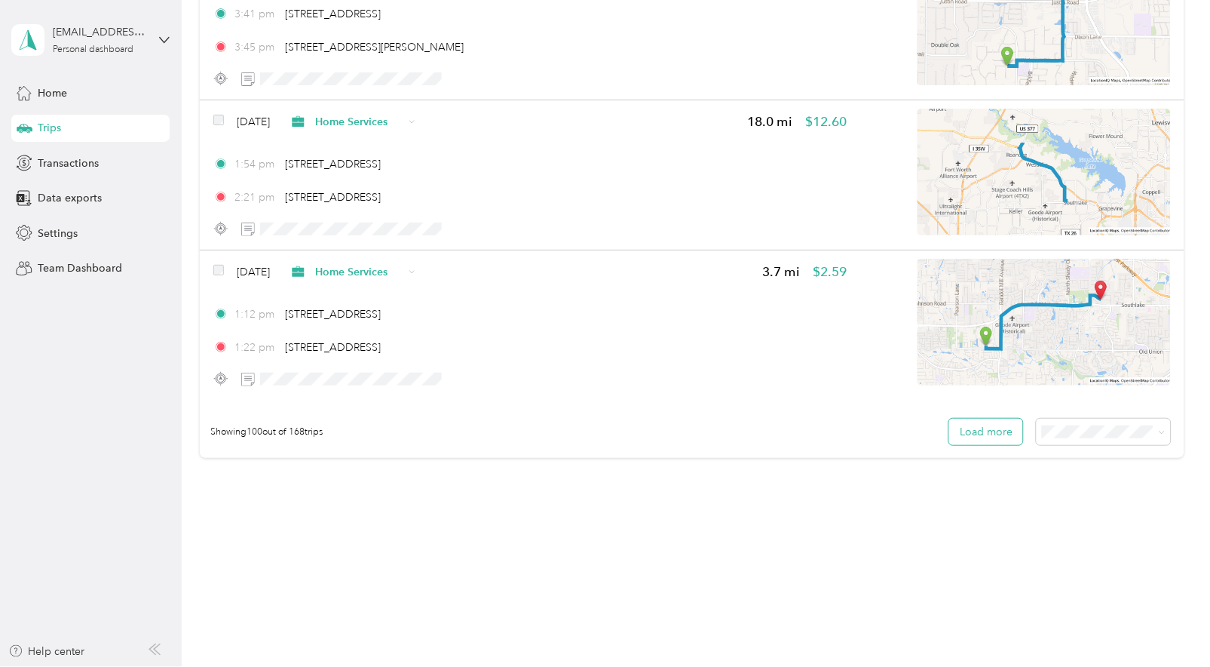
click at [974, 438] on button "Load more" at bounding box center [986, 432] width 74 height 26
